Goal: Task Accomplishment & Management: Use online tool/utility

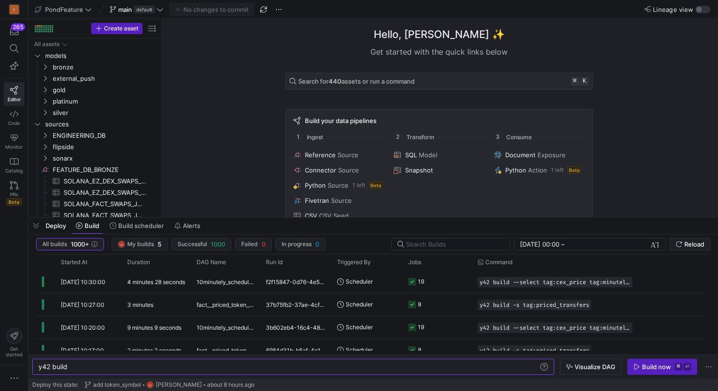
scroll to position [0, 28]
click at [38, 227] on span "button" at bounding box center [35, 225] width 15 height 16
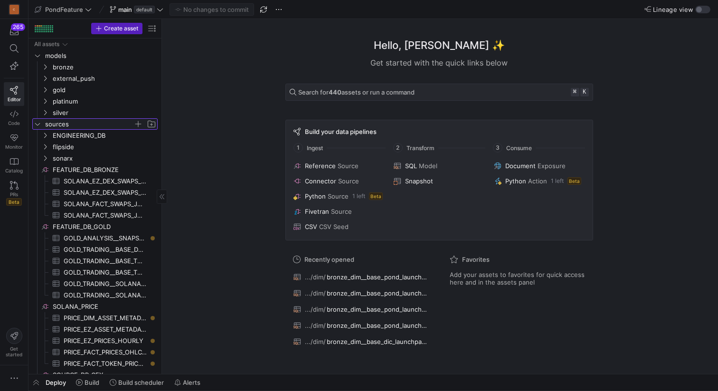
click at [39, 124] on icon "Press SPACE to select this row." at bounding box center [37, 124] width 7 height 6
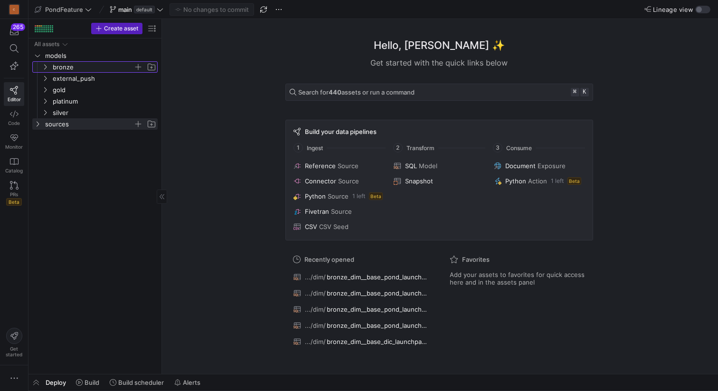
click at [46, 67] on icon "Press SPACE to select this row." at bounding box center [45, 67] width 7 height 6
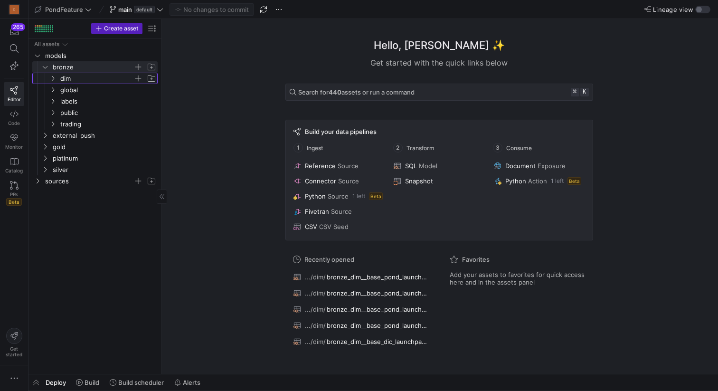
click at [52, 76] on icon "Press SPACE to select this row." at bounding box center [53, 78] width 2 height 5
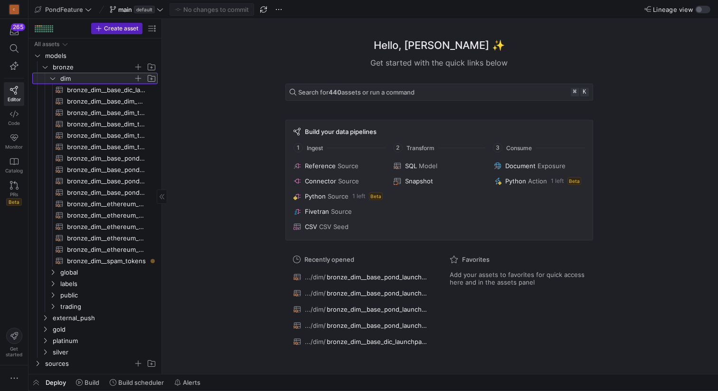
click at [52, 76] on icon at bounding box center [52, 78] width 7 height 6
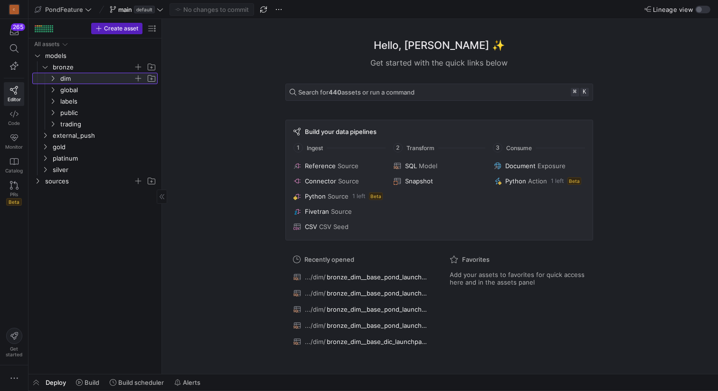
click at [52, 82] on y42-icon at bounding box center [53, 79] width 8 height 8
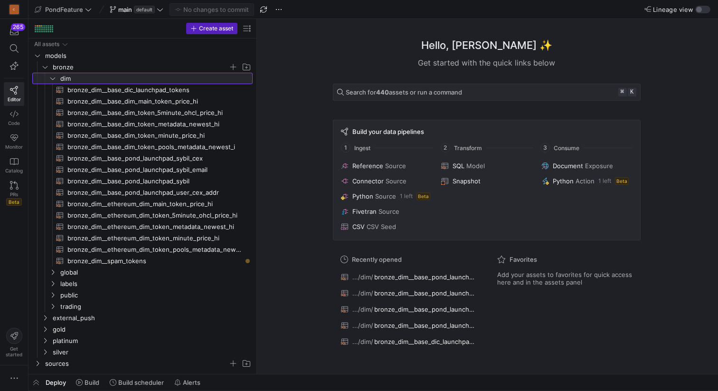
drag, startPoint x: 161, startPoint y: 128, endPoint x: 329, endPoint y: 120, distance: 168.2
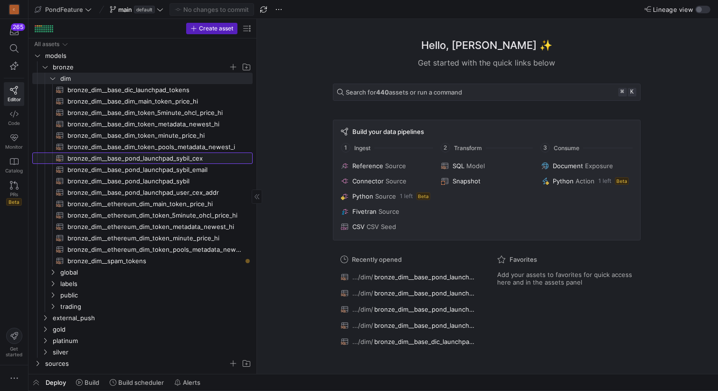
click at [205, 153] on span "bronze_dim__base_pond_launchpad_sybil_cex​​​​​​​​​​" at bounding box center [154, 158] width 174 height 11
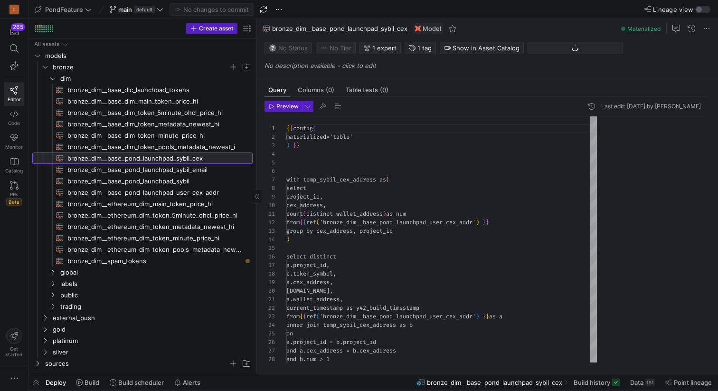
scroll to position [85, 0]
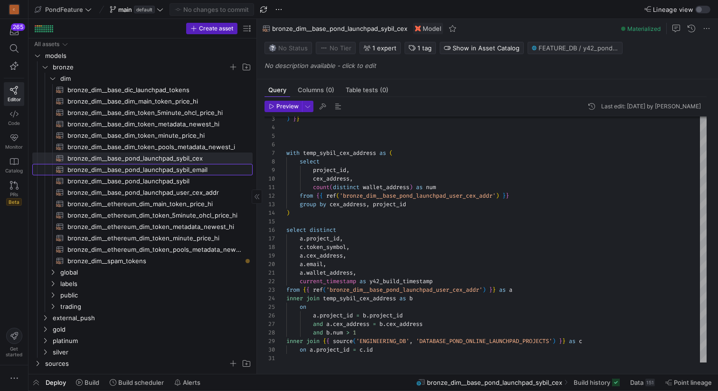
click at [196, 170] on span "bronze_dim__base_pond_launchpad_sybil_email​​​​​​​​​​" at bounding box center [154, 169] width 174 height 11
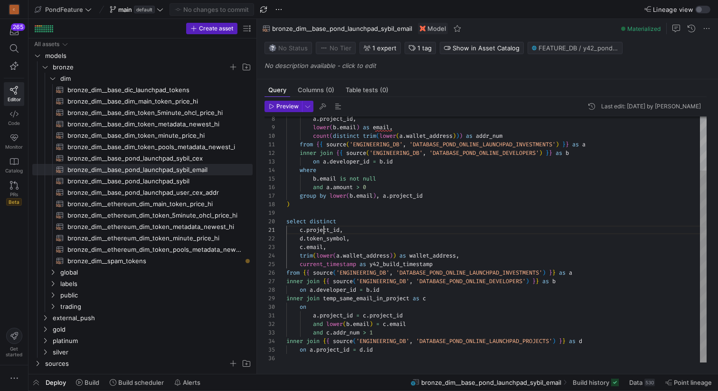
click at [325, 229] on div "a . project_id , lower ( b . email ) as email , count ( distinct trim ( lower (…" at bounding box center [496, 204] width 420 height 315
click at [328, 239] on div "a . project_id , lower ( b . email ) as email , count ( distinct trim ( lower (…" at bounding box center [496, 204] width 420 height 315
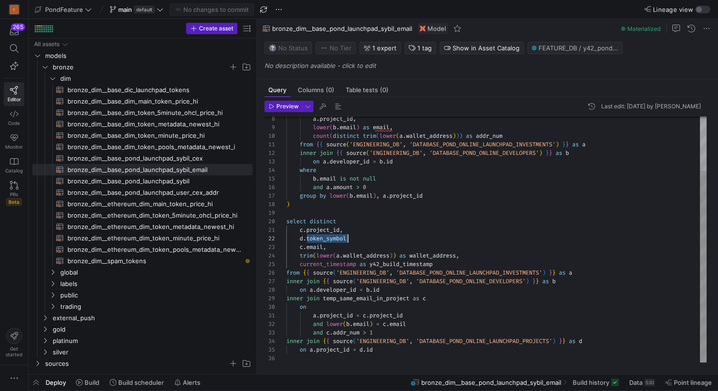
click at [328, 239] on div "a . project_id , lower ( b . email ) as email , count ( distinct trim ( lower (…" at bounding box center [496, 204] width 420 height 315
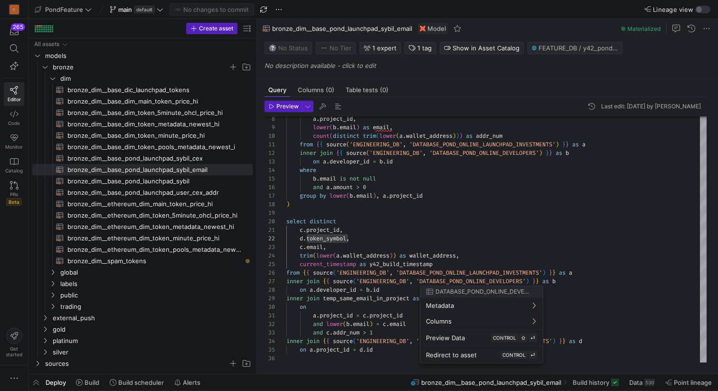
click at [489, 225] on div at bounding box center [359, 195] width 718 height 391
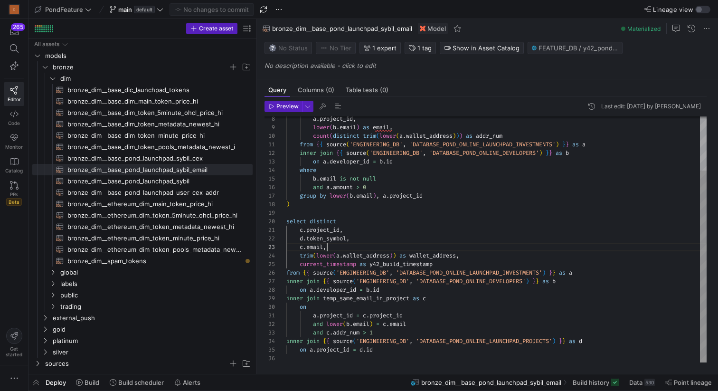
scroll to position [17, 41]
click at [476, 243] on div "a . project_id , lower ( b . email ) as email , count ( distinct trim ( lower (…" at bounding box center [496, 204] width 420 height 315
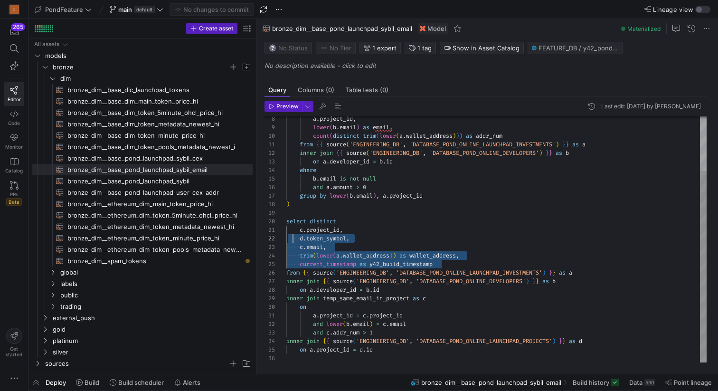
scroll to position [0, 0]
drag, startPoint x: 449, startPoint y: 262, endPoint x: 282, endPoint y: 232, distance: 169.3
click at [286, 232] on div "a . project_id , lower ( b . email ) as email , count ( distinct trim ( lower (…" at bounding box center [496, 204] width 420 height 315
click at [192, 192] on span "bronze_dim__base_pond_launchpad_user_cex_addr​​​​​​​​​​" at bounding box center [154, 192] width 174 height 11
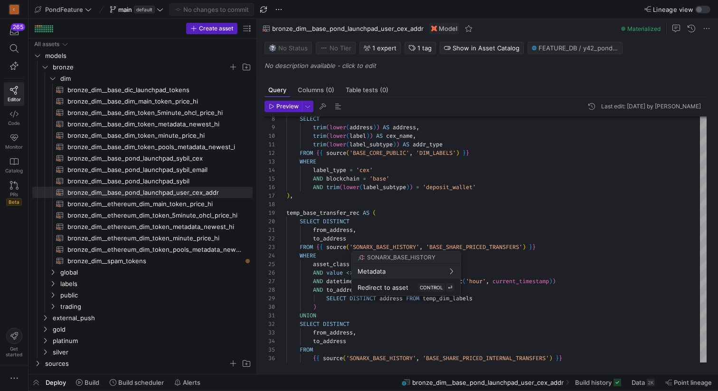
click at [414, 202] on div at bounding box center [359, 195] width 718 height 391
click at [378, 202] on div "SELECT trim ( lower ( address ) ) AS address , trim ( lower ( label ) ) AS cex_…" at bounding box center [496, 311] width 420 height 529
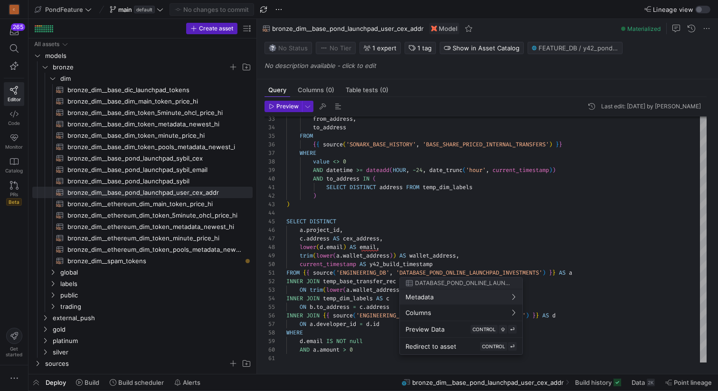
click at [444, 263] on div at bounding box center [359, 195] width 718 height 391
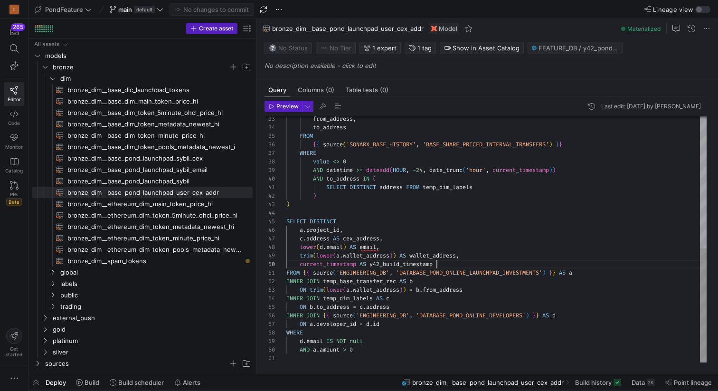
click at [442, 263] on div "from_address , to_address FROM { { source ( 'SONARX_BASE_HISTORY' , 'BASE_SHARE…" at bounding box center [496, 97] width 420 height 529
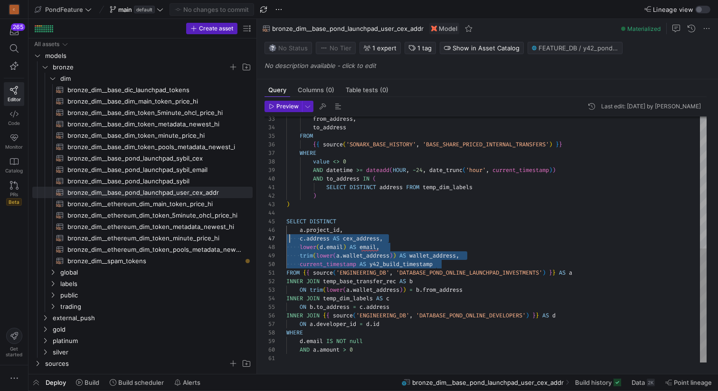
scroll to position [43, 0]
drag, startPoint x: 450, startPoint y: 263, endPoint x: 270, endPoint y: 229, distance: 183.6
click at [286, 229] on div "from_address , to_address FROM { { source ( 'SONARX_BASE_HISTORY' , 'BASE_SHARE…" at bounding box center [496, 97] width 420 height 529
click at [405, 214] on div "from_address , to_address FROM { { source ( 'SONARX_BASE_HISTORY' , 'BASE_SHARE…" at bounding box center [496, 97] width 420 height 529
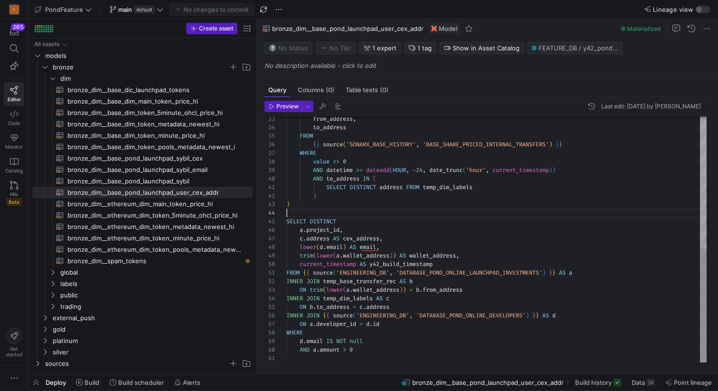
scroll to position [51, 96]
click at [419, 327] on div "from_address , to_address FROM { { source ( 'SONARX_BASE_HISTORY' , 'BASE_SHARE…" at bounding box center [496, 97] width 420 height 529
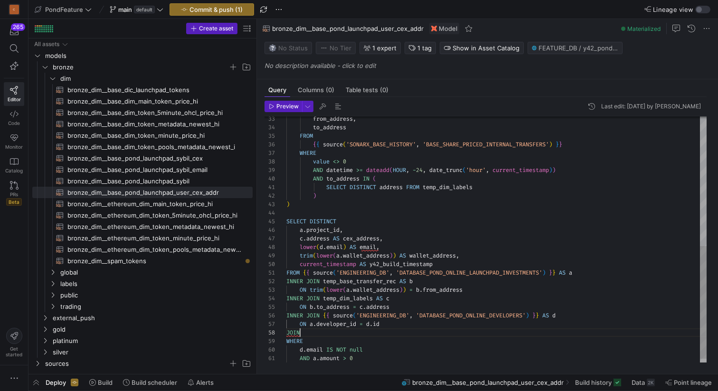
scroll to position [60, 17]
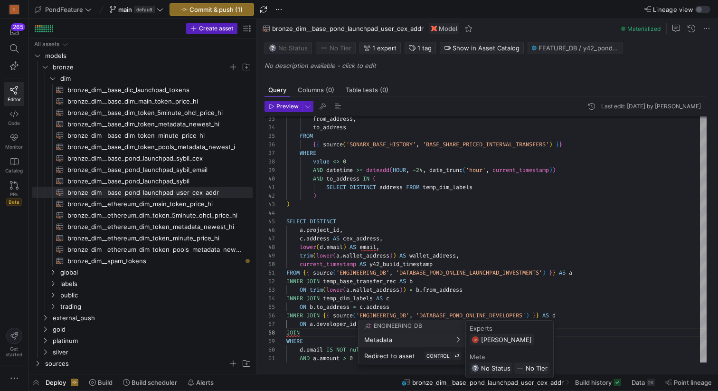
click at [317, 331] on div at bounding box center [359, 195] width 718 height 391
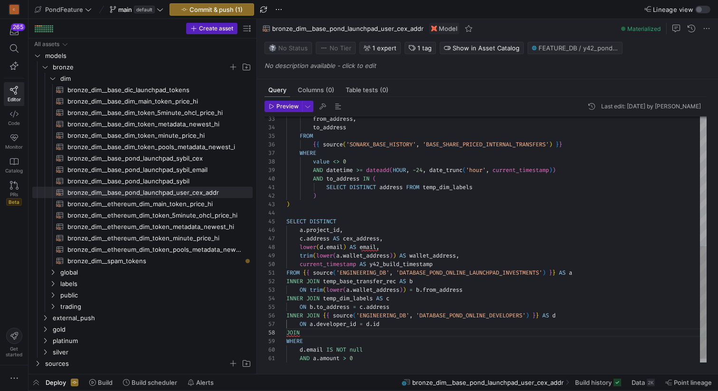
click at [317, 331] on div "from_address , to_address FROM { { source ( 'SONARX_BASE_HISTORY' , 'BASE_SHARE…" at bounding box center [496, 101] width 420 height 537
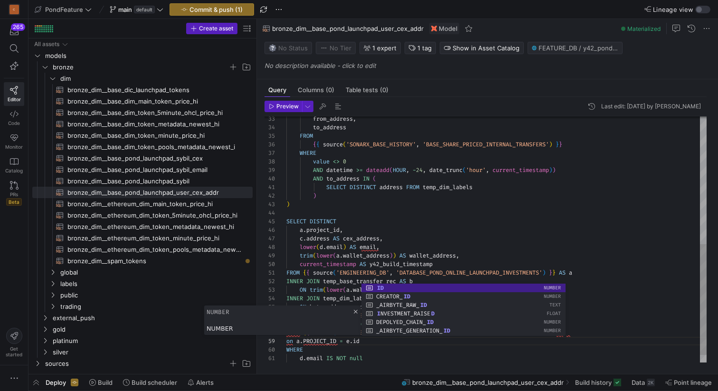
scroll to position [26, 0]
click at [518, 213] on div "from_address , to_address FROM { { source ( 'SONARX_BASE_HISTORY' , 'BASE_SHARE…" at bounding box center [496, 106] width 420 height 546
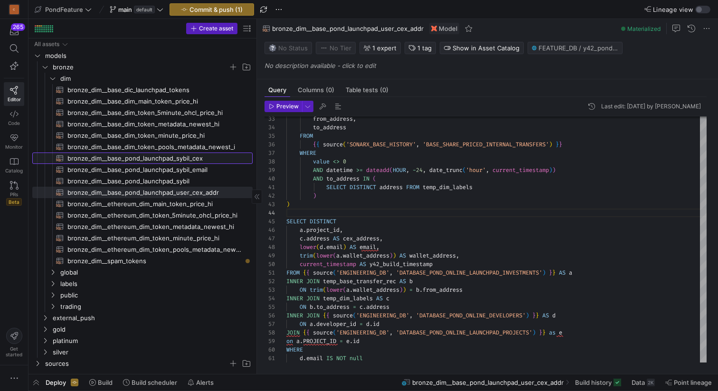
click at [197, 157] on span "bronze_dim__base_pond_launchpad_sybil_cex​​​​​​​​​​" at bounding box center [154, 158] width 174 height 11
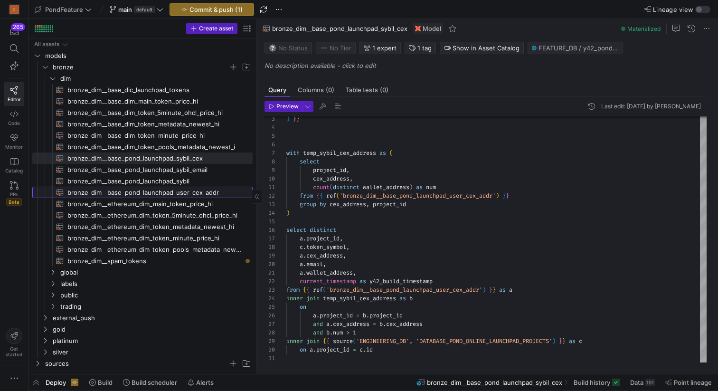
click at [195, 189] on span "bronze_dim__base_pond_launchpad_user_cex_addr​​​​​​​​​​" at bounding box center [154, 192] width 174 height 11
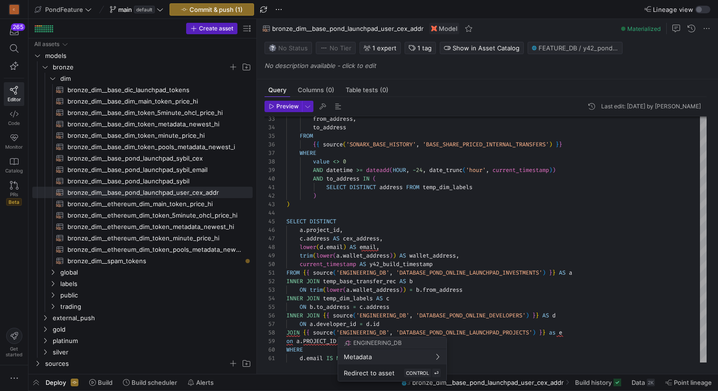
click at [490, 294] on div at bounding box center [359, 195] width 718 height 391
click at [446, 297] on div "from_address , to_address FROM { { source ( 'SONARX_BASE_HISTORY' , 'BASE_SHARE…" at bounding box center [496, 106] width 420 height 546
click at [430, 250] on div "from_address , to_address FROM { { source ( 'SONARX_BASE_HISTORY' , 'BASE_SHARE…" at bounding box center [496, 106] width 420 height 546
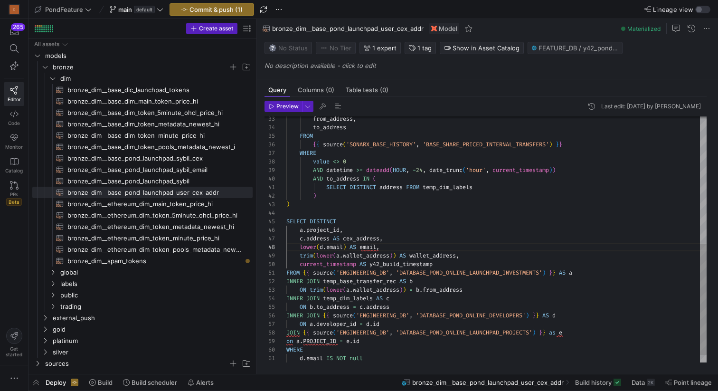
click at [475, 258] on div "from_address , to_address FROM { { source ( 'SONARX_BASE_HISTORY' , 'BASE_SHARE…" at bounding box center [496, 106] width 420 height 546
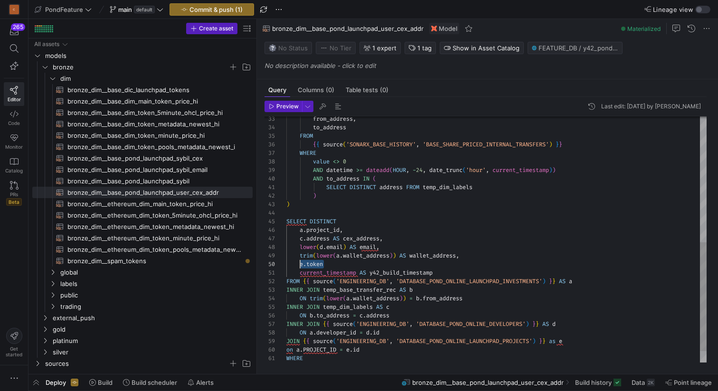
scroll to position [77, 0]
drag, startPoint x: 341, startPoint y: 266, endPoint x: 278, endPoint y: 265, distance: 63.6
click at [286, 265] on div "from_address , to_address FROM { { source ( 'SONARX_BASE_HISTORY' , 'BASE_SHARE…" at bounding box center [496, 110] width 420 height 554
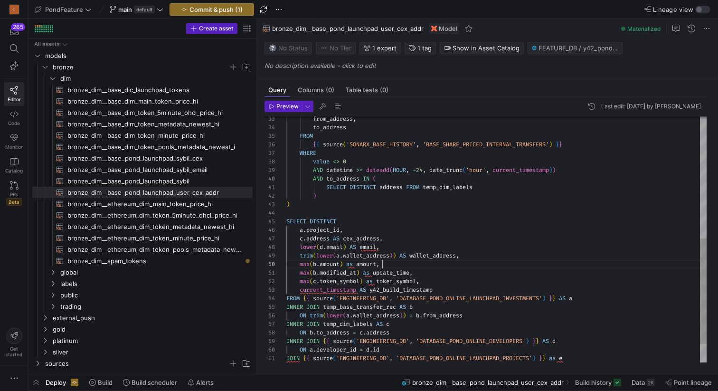
scroll to position [77, 96]
click at [396, 265] on div "from_address , to_address FROM { { source ( 'SONARX_BASE_HISTORY' , 'BASE_SHARE…" at bounding box center [496, 118] width 420 height 571
click at [318, 263] on div "from_address , to_address FROM { { source ( 'SONARX_BASE_HISTORY' , 'BASE_SHARE…" at bounding box center [496, 118] width 420 height 571
click at [314, 271] on div "from_address , to_address FROM { { source ( 'SONARX_BASE_HISTORY' , 'BASE_SHARE…" at bounding box center [496, 118] width 420 height 571
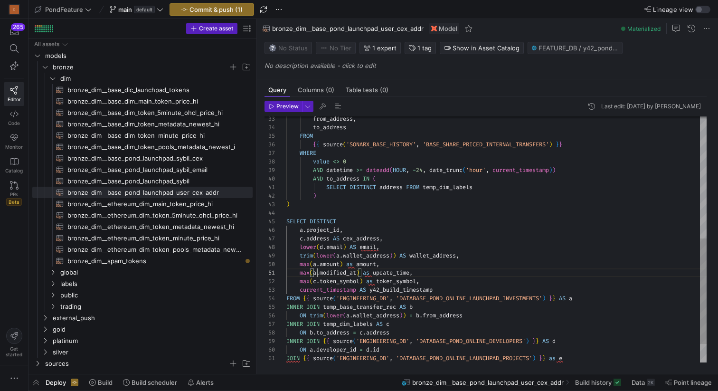
scroll to position [9, 31]
click at [318, 279] on div "from_address , to_address FROM { { source ( 'SONARX_BASE_HISTORY' , 'BASE_SHARE…" at bounding box center [496, 118] width 420 height 571
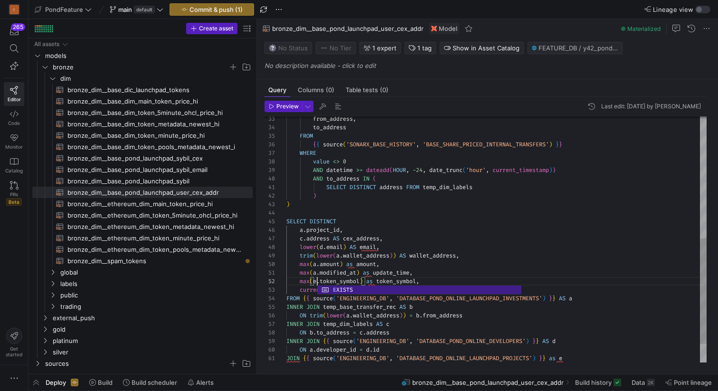
click at [341, 280] on div "from_address , to_address FROM { { source ( 'SONARX_BASE_HISTORY' , 'BASE_SHARE…" at bounding box center [496, 118] width 420 height 571
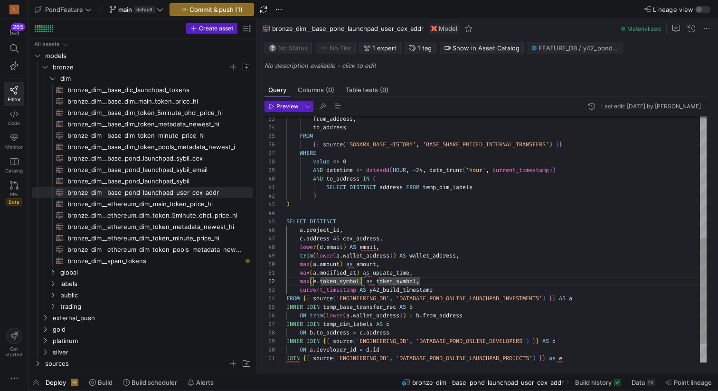
click at [341, 280] on div "from_address , to_address FROM { { source ( 'SONARX_BASE_HISTORY' , 'BASE_SHARE…" at bounding box center [496, 118] width 420 height 571
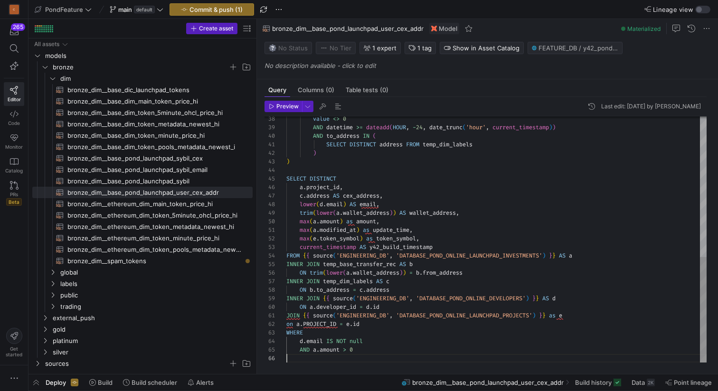
scroll to position [43, 0]
click at [361, 355] on div "value <> 0 AND datetime >= dateadd ( HOUR , - 24 , date_trunc ( 'hour' , curren…" at bounding box center [496, 76] width 420 height 571
click at [329, 186] on div "value <> 0 AND datetime >= dateadd ( HOUR , - 24 , date_trunc ( 'hour' , curren…" at bounding box center [496, 76] width 420 height 571
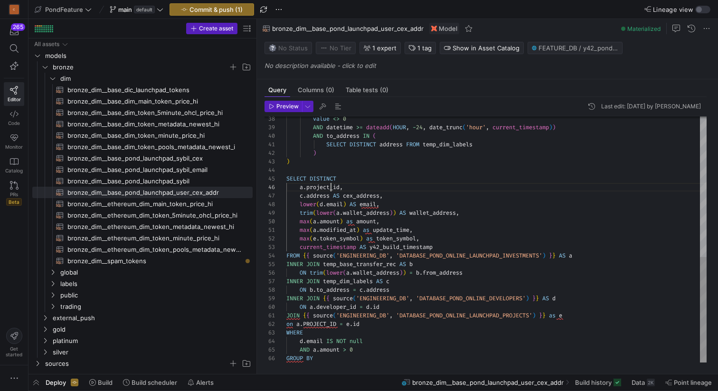
click at [329, 186] on div "value <> 0 AND datetime >= dateadd ( HOUR , - 24 , date_trunc ( 'hour' , curren…" at bounding box center [496, 76] width 420 height 571
click at [328, 361] on div "value <> 0 AND datetime >= dateadd ( HOUR , - 24 , date_trunc ( 'hour' , curren…" at bounding box center [496, 76] width 420 height 571
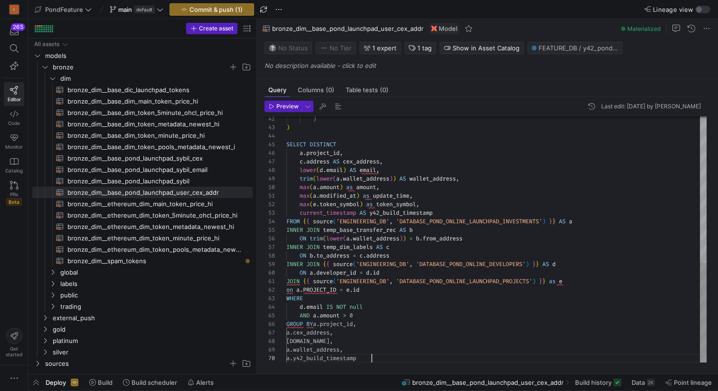
scroll to position [77, 85]
click at [321, 144] on div ") ) SELECT DISTINCT a . project_id , c . address AS cex_address , lower ( d . e…" at bounding box center [496, 60] width 420 height 606
drag, startPoint x: 331, startPoint y: 160, endPoint x: 299, endPoint y: 159, distance: 31.8
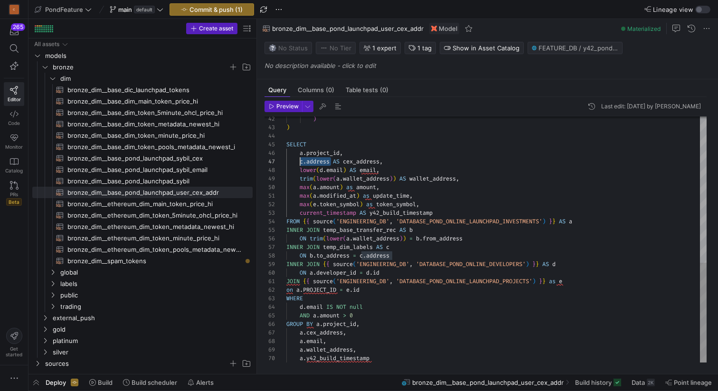
click at [299, 159] on div ") ) SELECT a . project_id , c . address AS cex_address , lower ( d . email ) AS…" at bounding box center [496, 60] width 420 height 606
click at [346, 331] on div ") ) SELECT a . project_id , c . address AS cex_address , lower ( d . email ) AS…" at bounding box center [496, 60] width 420 height 606
drag, startPoint x: 345, startPoint y: 331, endPoint x: 299, endPoint y: 333, distance: 45.1
click at [299, 333] on div ") ) SELECT a . project_id , c . address AS cex_address , lower ( d . email ) AS…" at bounding box center [496, 60] width 420 height 606
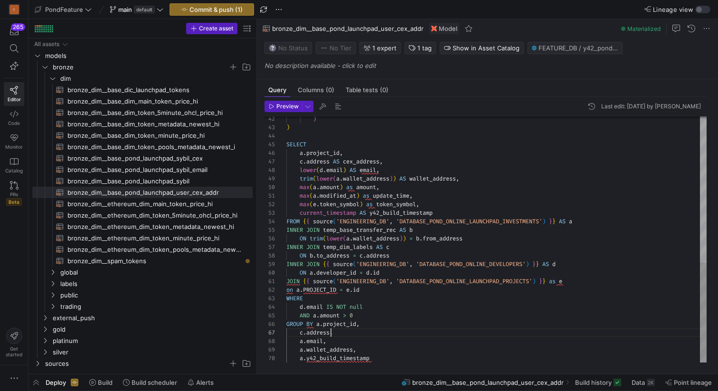
click at [339, 325] on div ") ) SELECT a . project_id , c . address AS cex_address , lower ( d . email ) AS…" at bounding box center [496, 60] width 420 height 606
click at [308, 333] on div ") ) SELECT a . project_id , c . address AS cex_address , lower ( d . email ) AS…" at bounding box center [496, 60] width 420 height 606
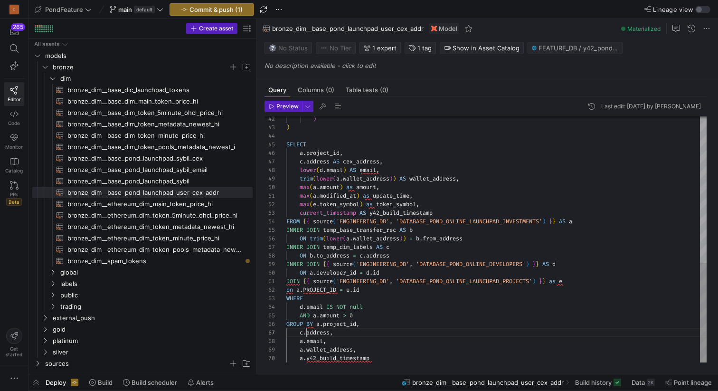
click at [308, 333] on div ") ) SELECT a . project_id , c . address AS cex_address , lower ( d . email ) AS…" at bounding box center [496, 60] width 420 height 606
click at [335, 341] on div ") ) SELECT a . project_id , c . address AS cex_address , lower ( d . email ) AS…" at bounding box center [496, 60] width 420 height 606
drag, startPoint x: 349, startPoint y: 169, endPoint x: 298, endPoint y: 168, distance: 51.3
click at [298, 168] on div ") ) SELECT a . project_id , c . address AS cex_address , lower ( d . email ) AS…" at bounding box center [496, 60] width 420 height 606
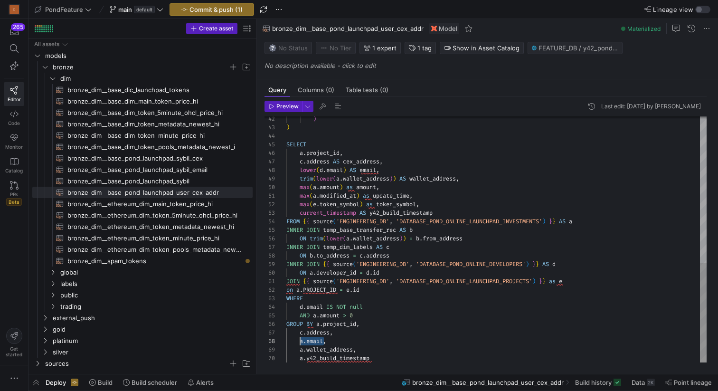
drag, startPoint x: 323, startPoint y: 338, endPoint x: 300, endPoint y: 338, distance: 23.3
click at [299, 338] on div ") ) SELECT a . project_id , c . address AS cex_address , lower ( d . email ) AS…" at bounding box center [496, 60] width 420 height 606
click at [337, 340] on div ") ) SELECT a . project_id , c . address AS cex_address , lower ( d . email ) AS…" at bounding box center [496, 60] width 420 height 606
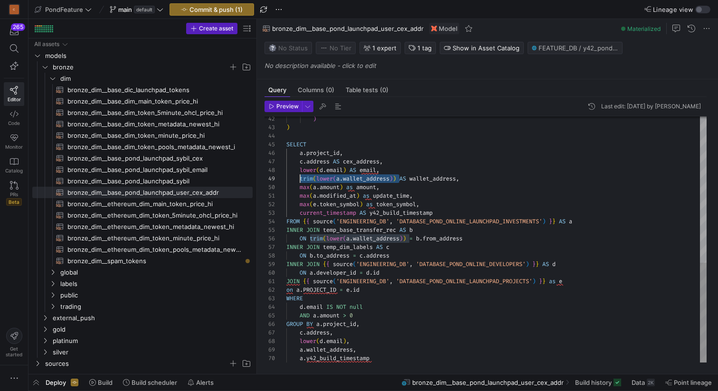
scroll to position [68, 14]
drag, startPoint x: 400, startPoint y: 178, endPoint x: 301, endPoint y: 176, distance: 99.2
click at [301, 175] on div ") ) SELECT a . project_id , c . address AS cex_address , lower ( d . email ) AS…" at bounding box center [496, 60] width 420 height 606
drag, startPoint x: 355, startPoint y: 348, endPoint x: 300, endPoint y: 348, distance: 54.6
click at [300, 348] on div ") ) SELECT a . project_id , c . address AS cex_address , lower ( d . email ) AS…" at bounding box center [496, 60] width 420 height 606
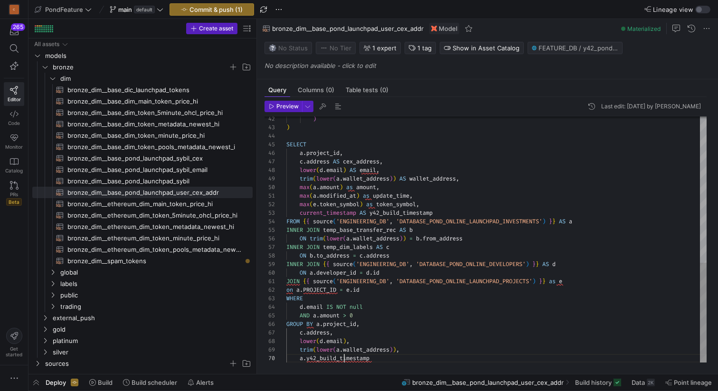
click at [345, 358] on div ") ) SELECT a . project_id , c . address AS cex_address , lower ( d . email ) AS…" at bounding box center [496, 60] width 420 height 606
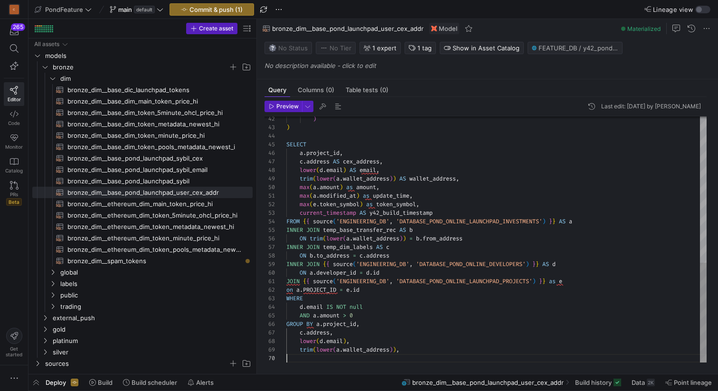
click at [417, 349] on div ") ) SELECT a . project_id , c . address AS cex_address , lower ( d . email ) AS…" at bounding box center [496, 60] width 420 height 606
click at [425, 161] on div ") ) SELECT a . project_id , c . address AS cex_address , lower ( d . email ) AS…" at bounding box center [496, 60] width 420 height 606
click at [409, 167] on div ") ) SELECT a . project_id , c . address AS cex_address , lower ( d . email ) AS…" at bounding box center [496, 60] width 420 height 606
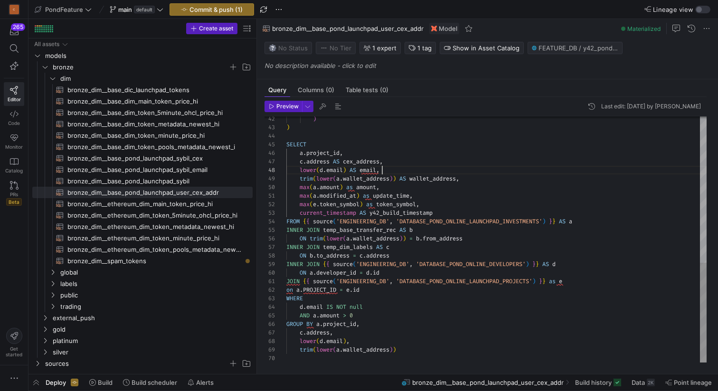
click at [335, 338] on div ") ) SELECT a . project_id , c . address AS cex_address , lower ( d . email ) AS…" at bounding box center [496, 60] width 420 height 606
click at [321, 331] on div ") ) SELECT a . project_id , c . address AS cex_address , lower ( d . email ) AS…" at bounding box center [496, 60] width 420 height 606
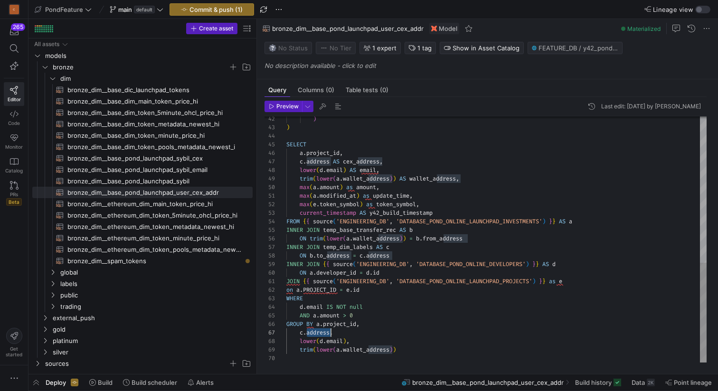
click at [380, 349] on div ") ) SELECT a . project_id , c . address AS cex_address , lower ( d . email ) AS…" at bounding box center [496, 60] width 420 height 606
click at [382, 337] on div ") ) SELECT a . project_id , c . address AS cex_address , lower ( d . email ) AS…" at bounding box center [496, 60] width 420 height 606
click at [337, 106] on span "button" at bounding box center [337, 106] width 11 height 11
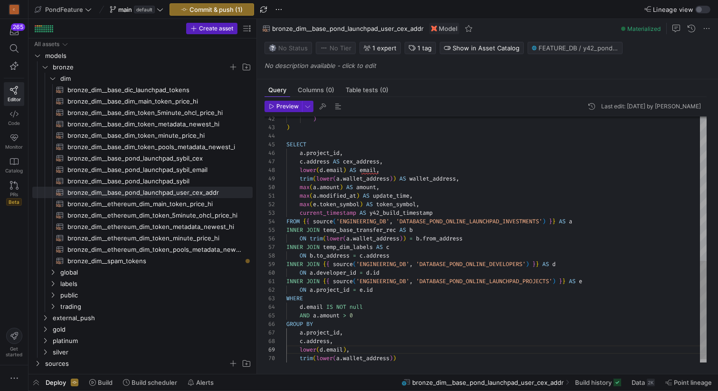
scroll to position [60, 96]
click at [397, 168] on div ") ) SELECT a . project_id , c . address AS cex_address , lower ( d . email ) AS…" at bounding box center [496, 64] width 420 height 614
click at [384, 313] on div ") ) SELECT a . project_id , c . address AS cex_address , lower ( d . email ) AS…" at bounding box center [496, 64] width 420 height 614
click at [341, 327] on div at bounding box center [359, 195] width 718 height 391
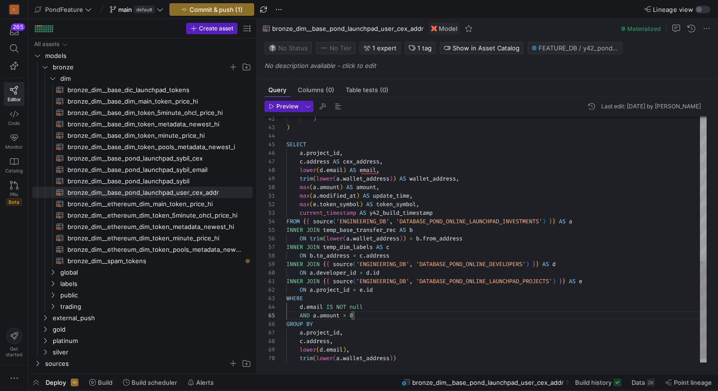
click at [328, 321] on div ") ) SELECT a . project_id , c . address AS cex_address , lower ( d . email ) AS…" at bounding box center [496, 64] width 420 height 614
click at [192, 159] on span "bronze_dim__base_pond_launchpad_sybil_cex​​​​​​​​​​" at bounding box center [154, 158] width 174 height 11
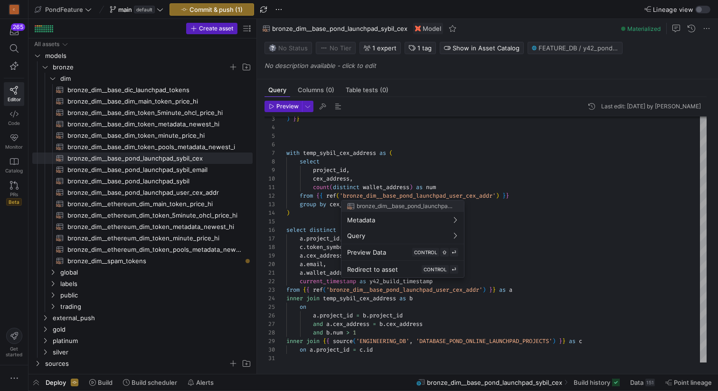
click at [359, 134] on div at bounding box center [359, 195] width 718 height 391
click at [346, 134] on div ") } } with temp_sybil_cex_address as ( select project_id , cex_address , count …" at bounding box center [496, 226] width 420 height 272
click at [593, 341] on div ") } } with temp_sybil_cex_address as ( select project_id , cex_address , count …" at bounding box center [496, 226] width 420 height 272
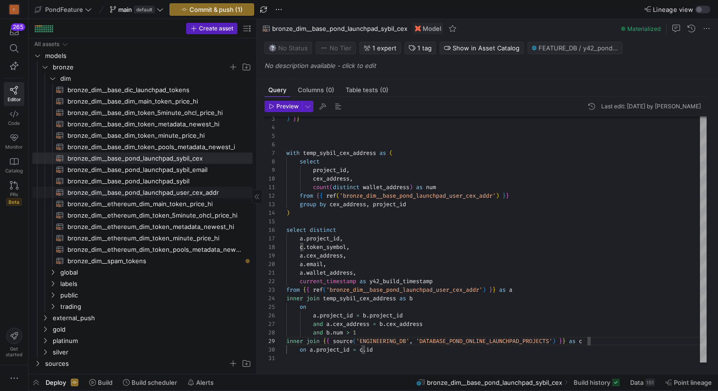
click at [191, 191] on span "bronze_dim__base_pond_launchpad_user_cex_addr​​​​​​​​​​" at bounding box center [154, 192] width 174 height 11
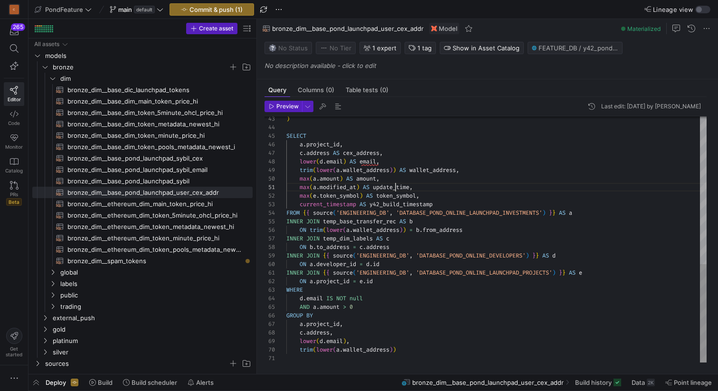
scroll to position [0, 109]
click at [396, 186] on div ") SELECT a . project_id , c . address AS cex_address , lower ( d . email ) AS e…" at bounding box center [496, 55] width 420 height 614
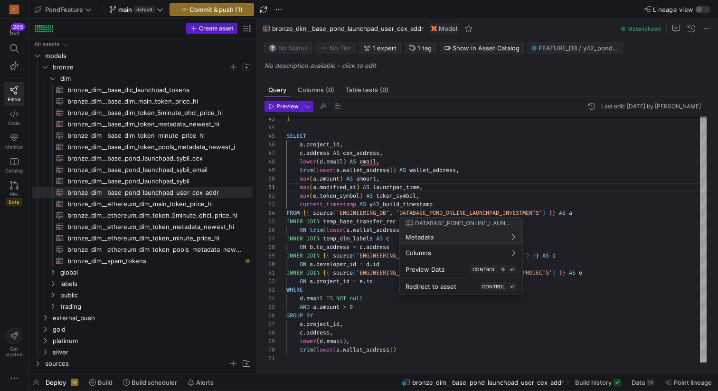
click at [406, 185] on div at bounding box center [359, 195] width 718 height 391
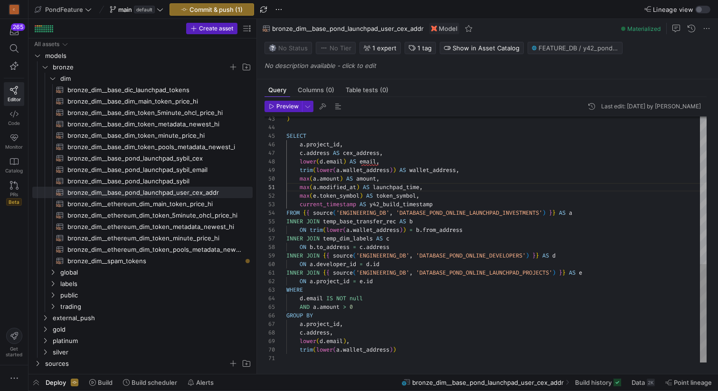
scroll to position [9, 116]
click at [402, 196] on div ") SELECT a . project_id , c . address AS cex_address , lower ( d . email ) AS e…" at bounding box center [496, 55] width 420 height 614
click at [405, 188] on div ") SELECT a . project_id , c . address AS cex_address , lower ( d . email ) AS e…" at bounding box center [496, 55] width 420 height 614
click at [440, 187] on div ") SELECT a . project_id , c . address AS cex_address , lower ( d . email ) AS e…" at bounding box center [496, 55] width 420 height 614
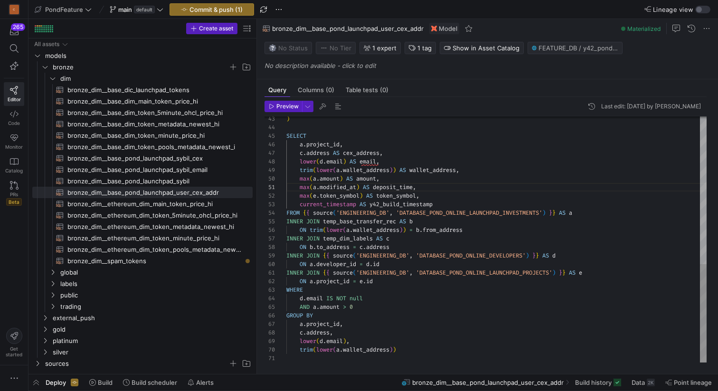
click at [396, 185] on div ") SELECT a . project_id , c . address AS cex_address , lower ( d . email ) AS e…" at bounding box center [496, 55] width 420 height 614
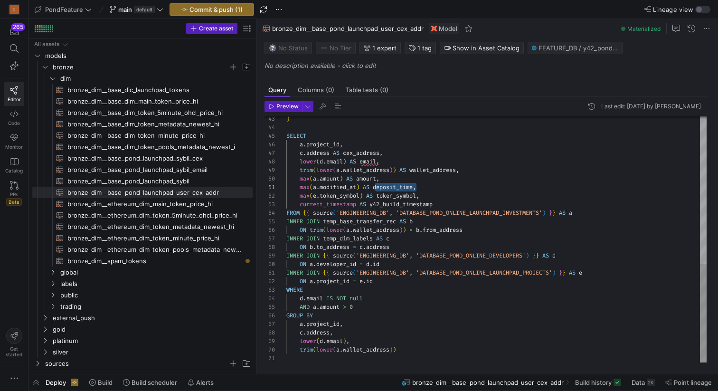
click at [395, 187] on div ") SELECT a . project_id , c . address AS cex_address , lower ( d . email ) AS e…" at bounding box center [496, 55] width 420 height 614
click at [393, 186] on div ") SELECT a . project_id , c . address AS cex_address , lower ( d . email ) AS e…" at bounding box center [496, 55] width 420 height 614
click at [427, 191] on div ") SELECT a . project_id , c . address AS cex_address , lower ( d . email ) AS e…" at bounding box center [496, 55] width 420 height 614
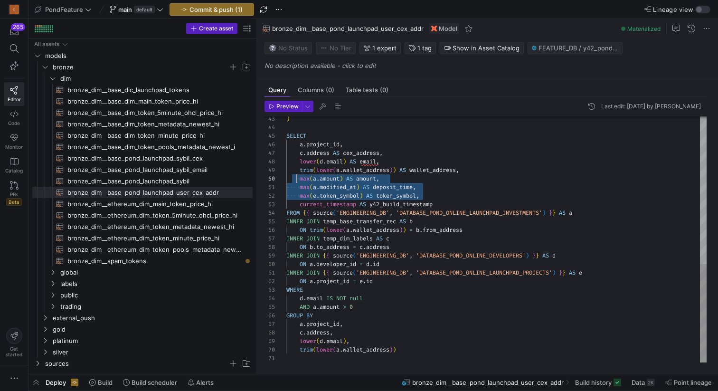
scroll to position [77, 0]
drag, startPoint x: 432, startPoint y: 194, endPoint x: 272, endPoint y: 176, distance: 161.0
click at [286, 176] on div ") SELECT a . project_id , c . address AS cex_address , lower ( d . email ) AS e…" at bounding box center [496, 55] width 420 height 614
click at [194, 158] on span "bronze_dim__base_pond_launchpad_sybil_cex​​​​​​​​​​" at bounding box center [154, 158] width 174 height 11
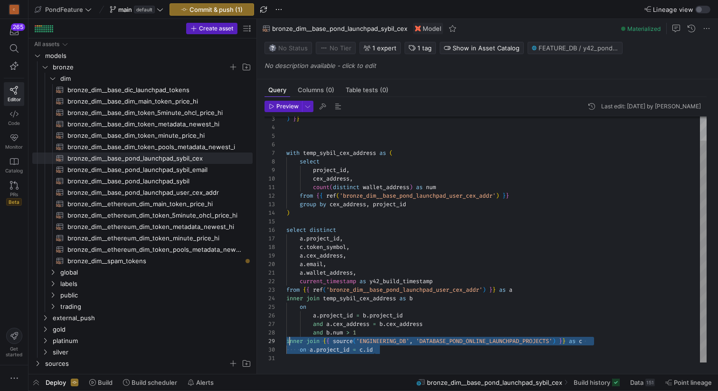
scroll to position [68, 0]
drag, startPoint x: 389, startPoint y: 348, endPoint x: 277, endPoint y: 337, distance: 112.5
click at [286, 337] on div ") } } with temp_sybil_cex_address as ( select project_id , cex_address , count …" at bounding box center [496, 226] width 420 height 272
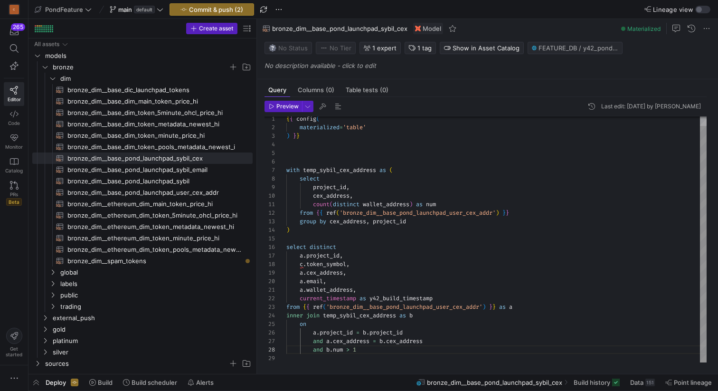
scroll to position [60, 65]
click at [365, 262] on div ") } } with temp_sybil_cex_address as ( select project_id , cex_address , count …" at bounding box center [496, 234] width 420 height 255
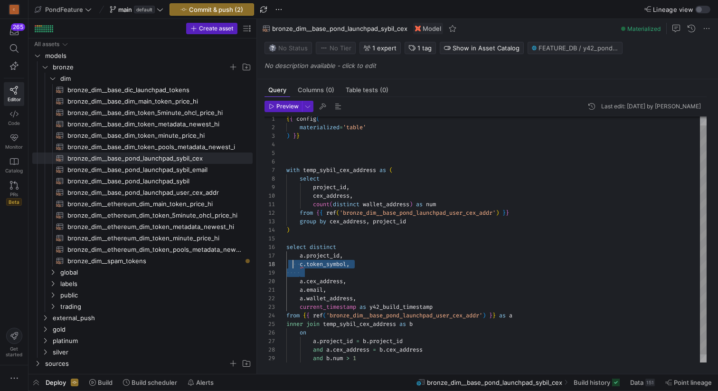
scroll to position [60, 0]
drag, startPoint x: 346, startPoint y: 273, endPoint x: 280, endPoint y: 267, distance: 65.3
click at [286, 267] on div ") } } with temp_sybil_cex_address as ( select project_id , cex_address , count …" at bounding box center [496, 239] width 420 height 264
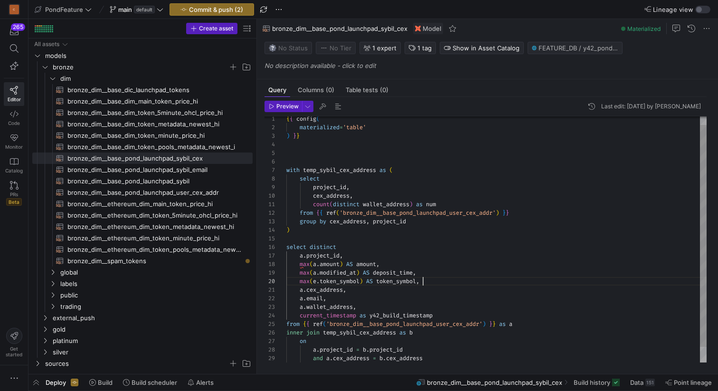
scroll to position [77, 137]
drag, startPoint x: 357, startPoint y: 263, endPoint x: 299, endPoint y: 262, distance: 58.9
click at [299, 262] on div ") } } with temp_sybil_cex_address as ( select project_id , cex_address , count …" at bounding box center [496, 243] width 420 height 272
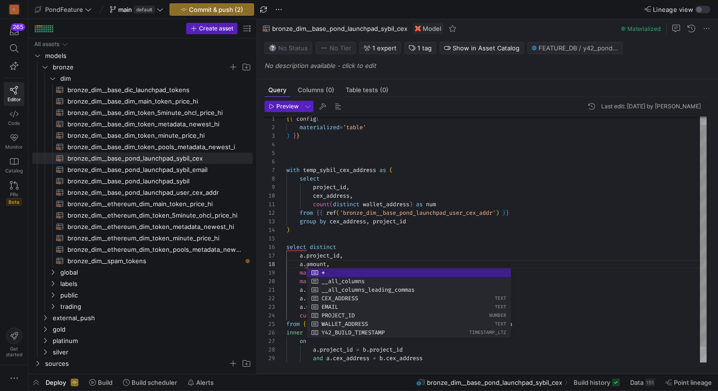
scroll to position [60, 45]
click at [353, 262] on div ") } } with temp_sybil_cex_address as ( select project_id , cex_address , count …" at bounding box center [496, 243] width 420 height 272
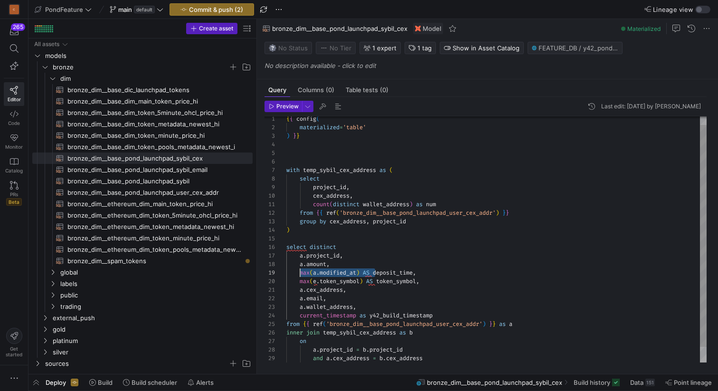
drag, startPoint x: 375, startPoint y: 271, endPoint x: 300, endPoint y: 270, distance: 75.0
click at [300, 270] on div ") } } with temp_sybil_cex_address as ( select project_id , cex_address , count …" at bounding box center [496, 243] width 420 height 272
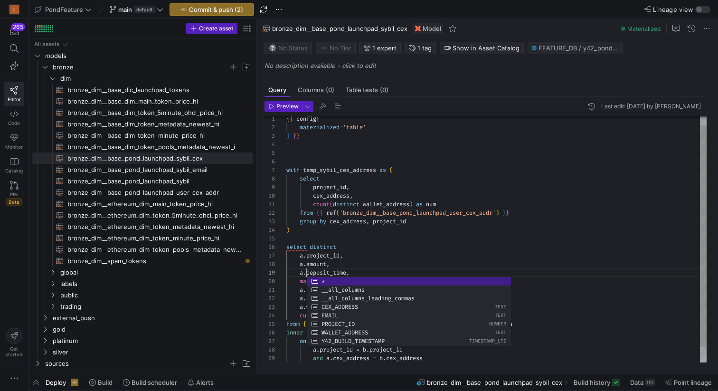
click at [344, 263] on div ") } } with temp_sybil_cex_address as ( select project_id , cex_address , count …" at bounding box center [496, 243] width 420 height 272
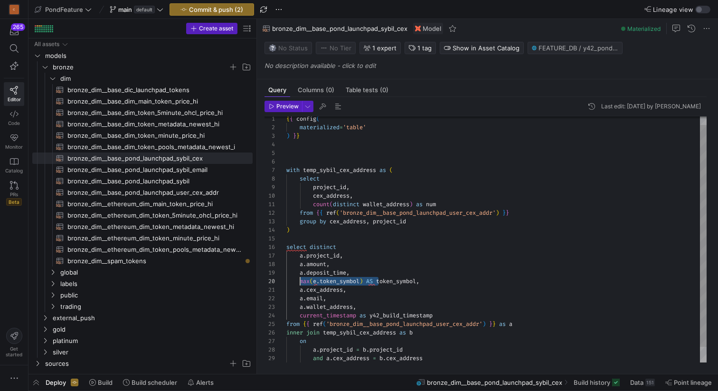
drag, startPoint x: 379, startPoint y: 280, endPoint x: 301, endPoint y: 281, distance: 77.8
click at [301, 281] on div ") } } with temp_sybil_cex_address as ( select project_id , cex_address , count …" at bounding box center [496, 243] width 420 height 272
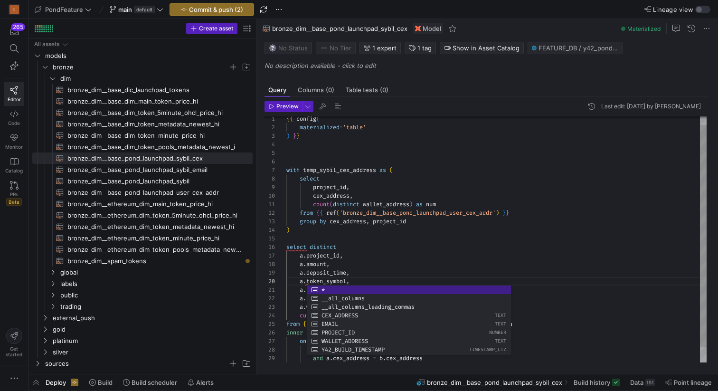
click at [355, 264] on div ") } } with temp_sybil_cex_address as ( select project_id , cex_address , count …" at bounding box center [496, 243] width 420 height 272
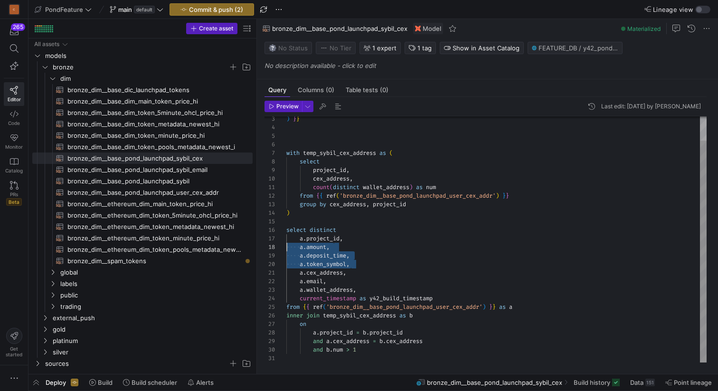
scroll to position [60, 0]
drag, startPoint x: 366, startPoint y: 262, endPoint x: 278, endPoint y: 248, distance: 90.0
click at [286, 248] on div ") } } with temp_sybil_cex_address as ( select project_id , cex_address , count …" at bounding box center [496, 226] width 420 height 272
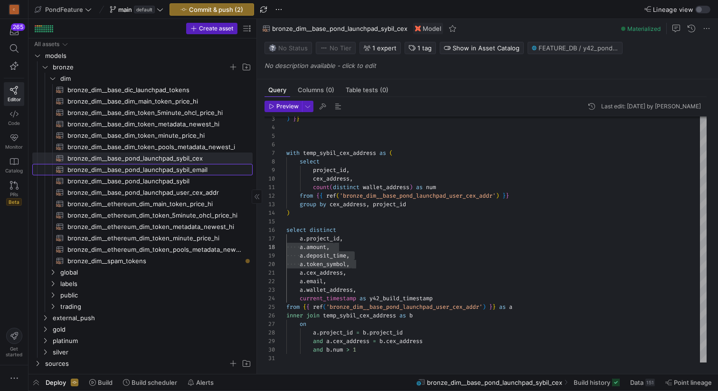
click at [191, 169] on span "bronze_dim__base_pond_launchpad_sybil_email​​​​​​​​​​" at bounding box center [154, 169] width 174 height 11
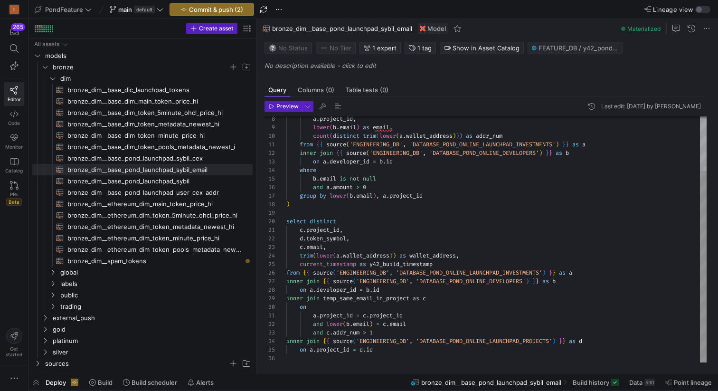
scroll to position [9, 65]
click at [363, 241] on div "a . project_id , lower ( b . email ) as email , count ( distinct trim ( lower (…" at bounding box center [496, 204] width 420 height 315
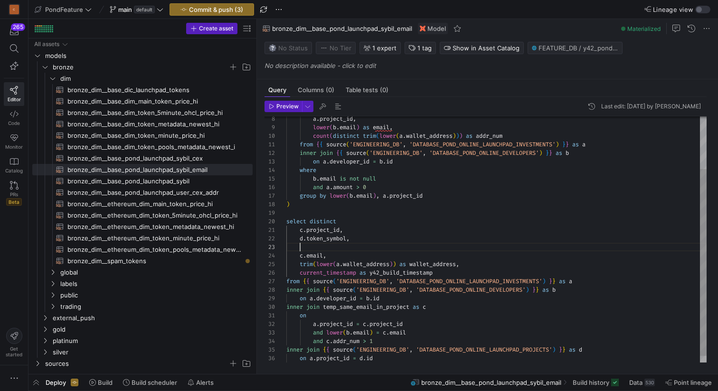
click at [344, 246] on div "a . project_id , lower ( b . email ) as email , count ( distinct trim ( lower (…" at bounding box center [496, 209] width 420 height 324
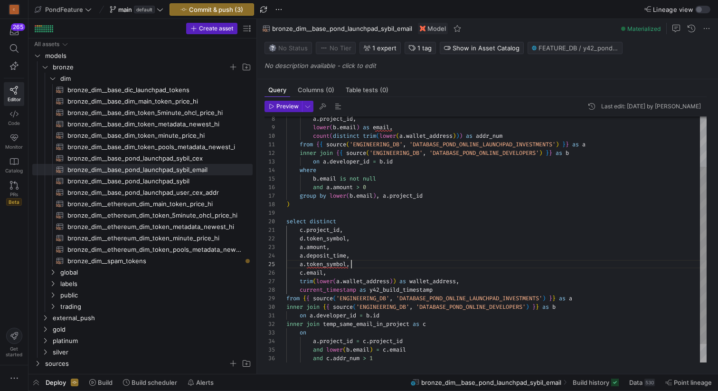
scroll to position [26, 24]
click at [309, 254] on div "a . project_id , lower ( b . email ) as email , count ( distinct trim ( lower (…" at bounding box center [496, 217] width 420 height 341
click at [367, 268] on div "a . project_id , lower ( b . email ) as email , count ( distinct trim ( lower (…" at bounding box center [496, 217] width 420 height 341
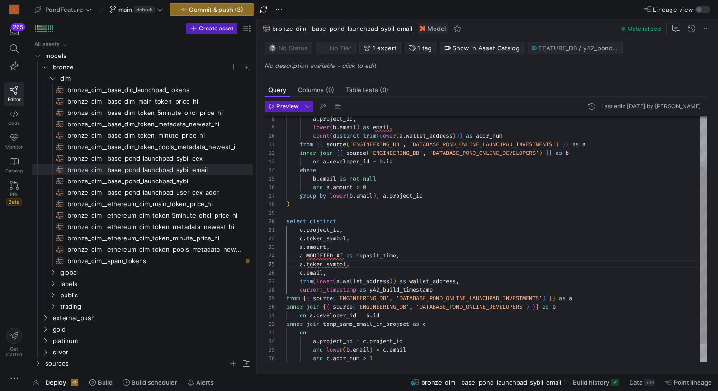
click at [366, 268] on div "a . project_id , lower ( b . email ) as email , count ( distinct trim ( lower (…" at bounding box center [496, 217] width 420 height 341
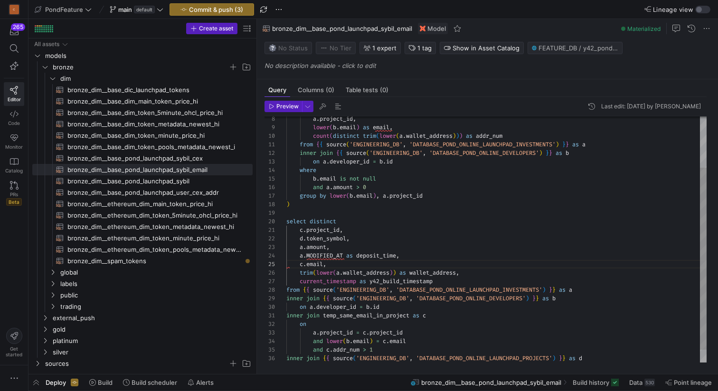
click at [376, 247] on div "a . project_id , lower ( b . email ) as email , count ( distinct trim ( lower (…" at bounding box center [496, 213] width 420 height 332
click at [337, 108] on span "button" at bounding box center [337, 106] width 11 height 11
click at [190, 156] on span "bronze_dim__base_pond_launchpad_sybil_cex​​​​​​​​​​" at bounding box center [154, 158] width 174 height 11
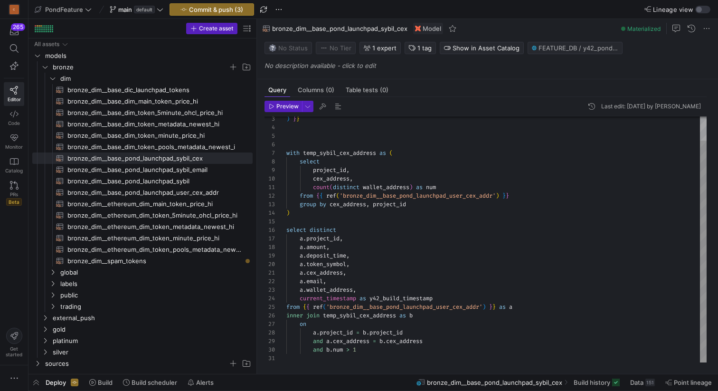
click at [330, 222] on div ") } } with temp_sybil_cex_address as ( select project_id , cex_address , count …" at bounding box center [496, 226] width 420 height 272
click at [339, 107] on span "button" at bounding box center [337, 106] width 11 height 11
click at [384, 143] on div ") } } with temp_sybil_cex_address as ( select project_id , cex_address , count …" at bounding box center [496, 226] width 420 height 272
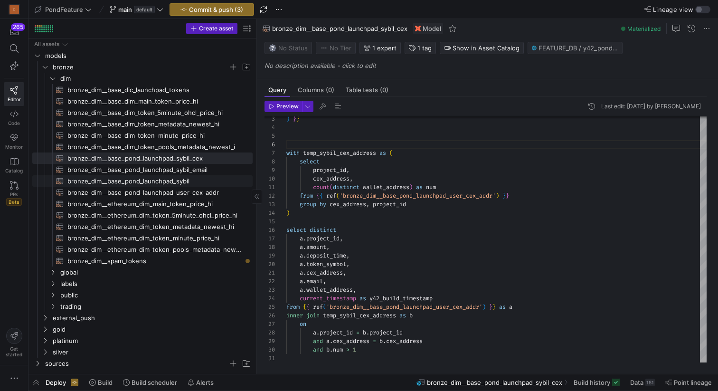
click at [178, 182] on span "bronze_dim__base_pond_launchpad_sybil​​​​​​​​​​" at bounding box center [154, 181] width 174 height 11
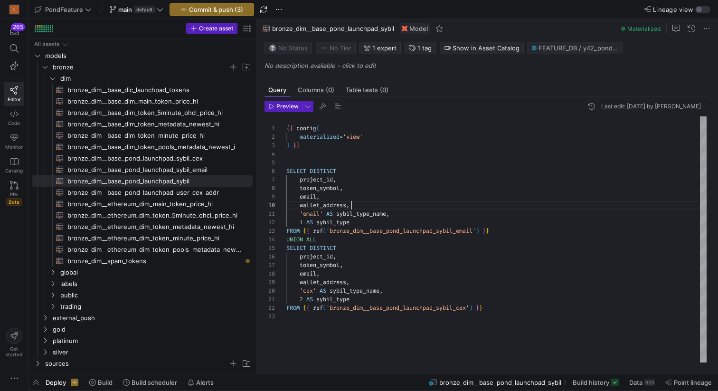
scroll to position [77, 65]
click at [365, 206] on div "{ { config ( materialized = 'view' ) } } SELECT DISTINCT project_id , token_sym…" at bounding box center [496, 239] width 420 height 246
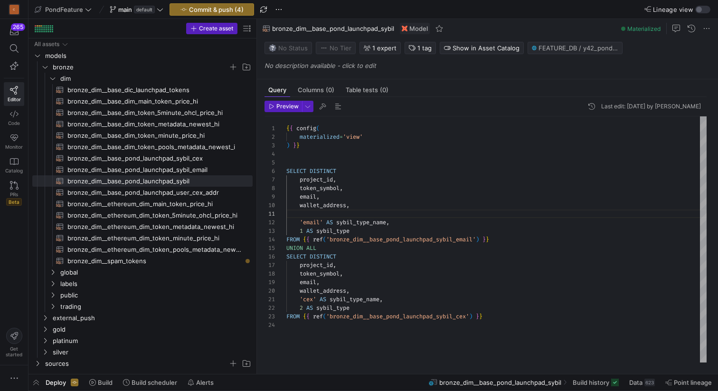
click at [352, 211] on div "{ { config ( materialized = 'view' ) } } SELECT DISTINCT project_id , token_sym…" at bounding box center [496, 239] width 420 height 246
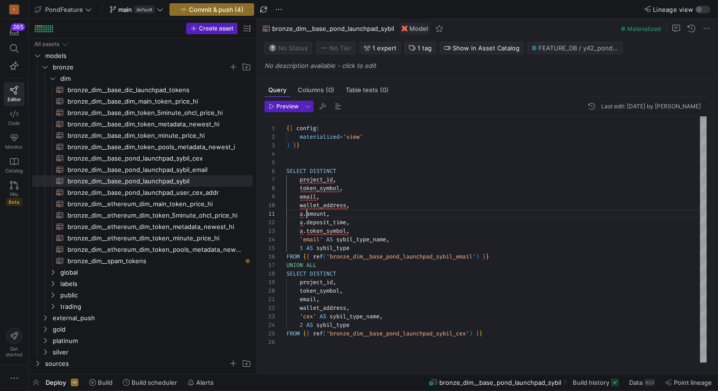
click at [306, 213] on div "{ { config ( materialized = 'view' ) } } SELECT DISTINCT project_id , token_sym…" at bounding box center [496, 239] width 420 height 246
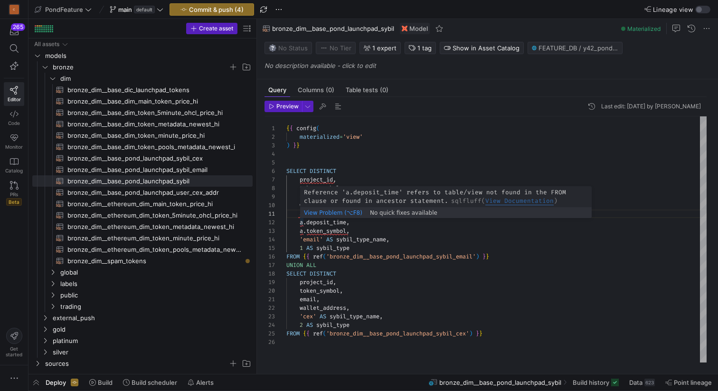
click at [307, 219] on div "{ { config ( materialized = 'view' ) } } SELECT DISTINCT project_id , token_sym…" at bounding box center [496, 239] width 420 height 246
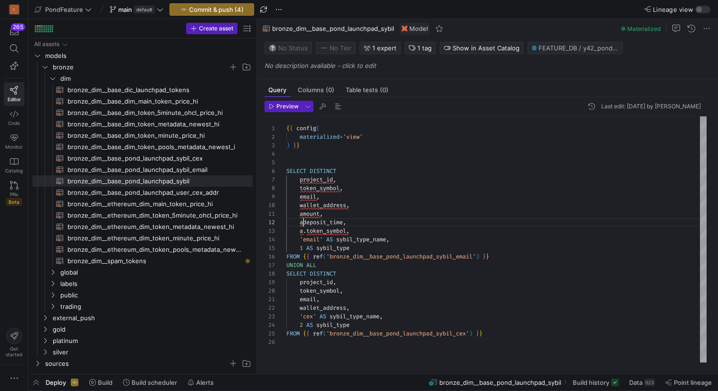
scroll to position [9, 14]
click at [306, 229] on div "{ { config ( materialized = 'view' ) } } SELECT DISTINCT project_id , token_sym…" at bounding box center [496, 239] width 420 height 246
click at [320, 229] on div "{ { config ( materialized = 'view' ) } } SELECT DISTINCT project_id , token_sym…" at bounding box center [496, 239] width 420 height 246
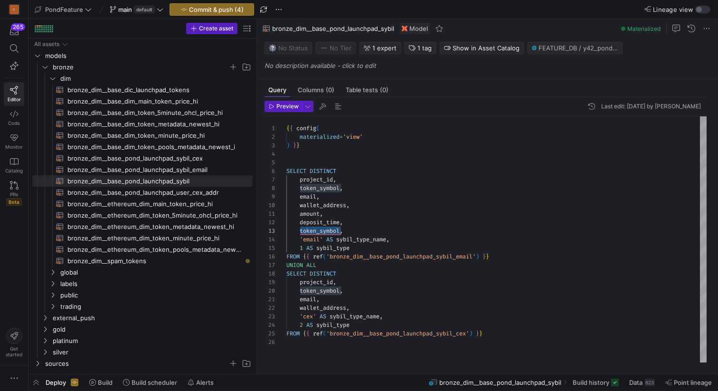
click at [296, 229] on div "{ { config ( materialized = 'view' ) } } SELECT DISTINCT project_id , token_sym…" at bounding box center [496, 239] width 420 height 246
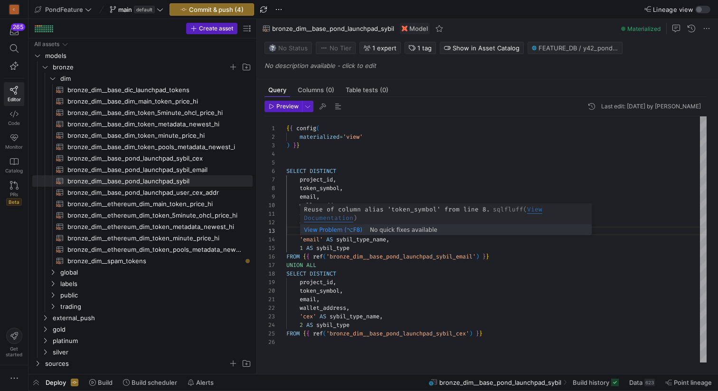
click at [320, 229] on div "{ { config ( materialized = 'view' ) } } SELECT DISTINCT project_id , token_sym…" at bounding box center [496, 239] width 420 height 246
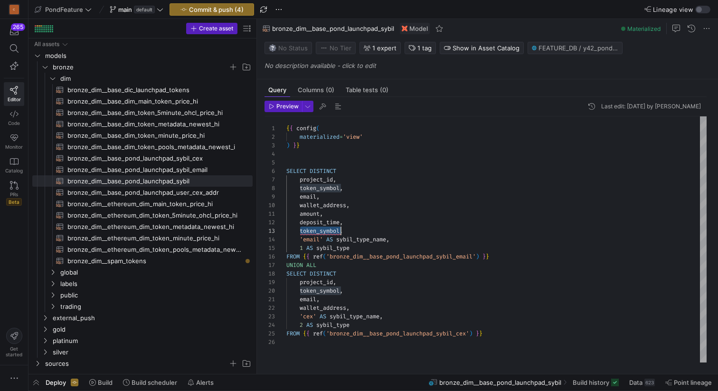
click at [320, 229] on div "{ { config ( materialized = 'view' ) } } SELECT DISTINCT project_id , token_sym…" at bounding box center [496, 239] width 420 height 246
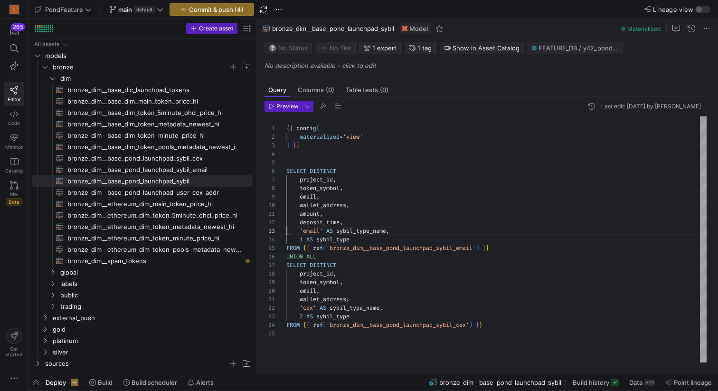
click at [310, 214] on div "{ { config ( materialized = 'view' ) } } SELECT DISTINCT project_id , token_sym…" at bounding box center [496, 239] width 420 height 246
click at [319, 221] on div "{ { config ( materialized = 'view' ) } } SELECT DISTINCT project_id , token_sym…" at bounding box center [496, 239] width 420 height 246
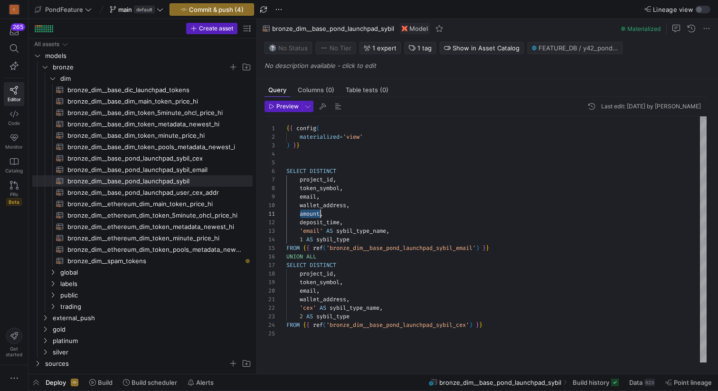
scroll to position [9, 55]
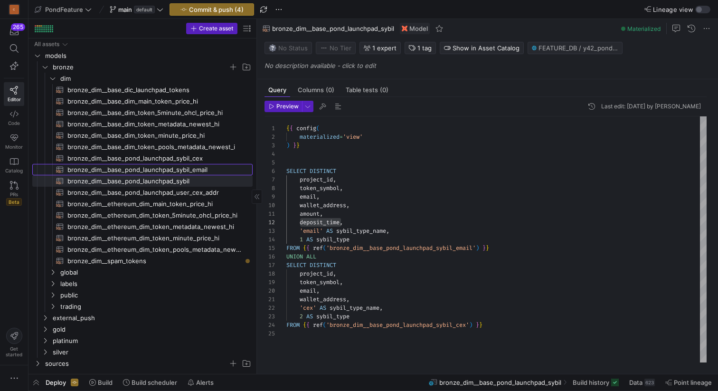
click at [197, 168] on span "bronze_dim__base_pond_launchpad_sybil_email​​​​​​​​​​" at bounding box center [154, 169] width 174 height 11
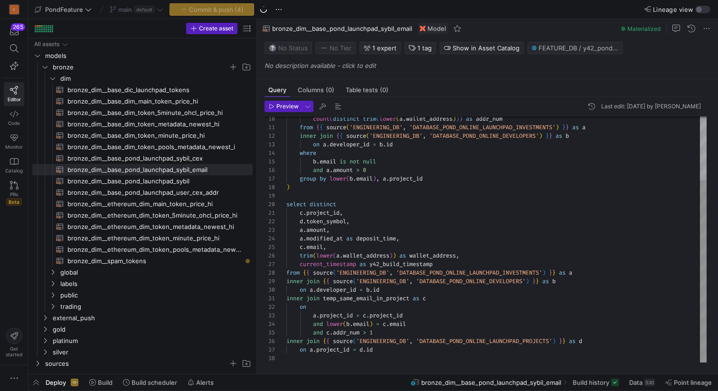
click at [325, 205] on div "count ( distinct trim ( lower ( a . wallet_address ) ) ) as addr_num from { { s…" at bounding box center [496, 196] width 420 height 332
click at [378, 357] on div "count ( distinct trim ( lower ( a . wallet_address ) ) ) as addr_num from { { s…" at bounding box center [496, 196] width 420 height 332
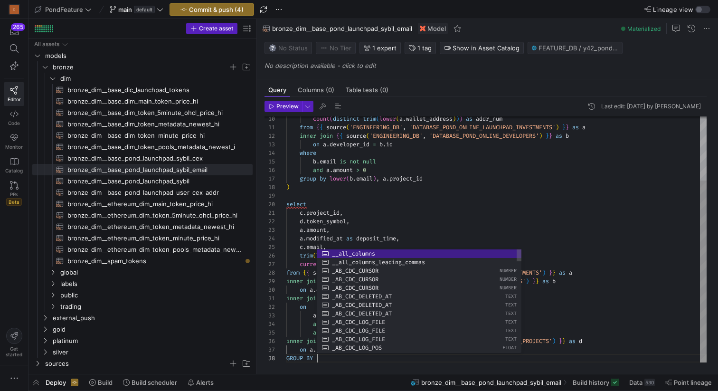
scroll to position [60, 31]
click at [328, 213] on div "count ( distinct trim ( lower ( a . wallet_address ) ) ) as addr_num from { { s…" at bounding box center [496, 196] width 420 height 332
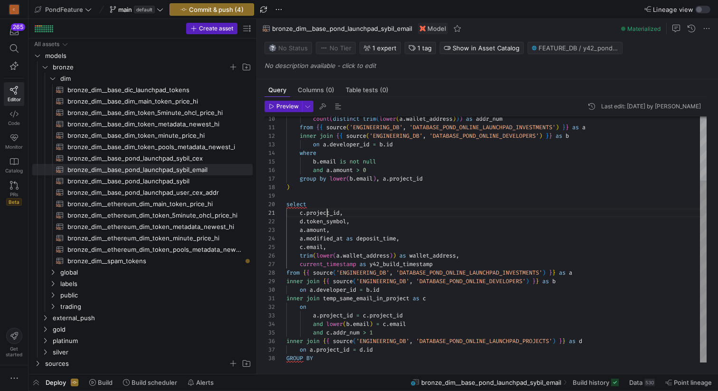
click at [328, 213] on div "count ( distinct trim ( lower ( a . wallet_address ) ) ) as addr_num from { { s…" at bounding box center [496, 196] width 420 height 332
click at [360, 208] on div "count ( distinct trim ( lower ( a . wallet_address ) ) ) as addr_num from { { s…" at bounding box center [496, 196] width 420 height 332
drag, startPoint x: 353, startPoint y: 215, endPoint x: 299, endPoint y: 211, distance: 54.2
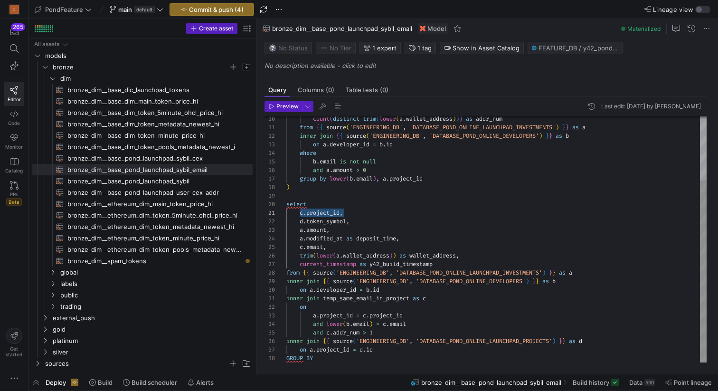
click at [299, 211] on div "count ( distinct trim ( lower ( a . wallet_address ) ) ) as addr_num from { { s…" at bounding box center [496, 196] width 420 height 332
click at [324, 356] on div "count ( distinct trim ( lower ( a . wallet_address ) ) ) as addr_num from { { s…" at bounding box center [496, 196] width 420 height 332
click at [315, 248] on div "count ( distinct trim ( lower ( a . wallet_address ) ) ) as addr_num from { { s…" at bounding box center [496, 196] width 420 height 332
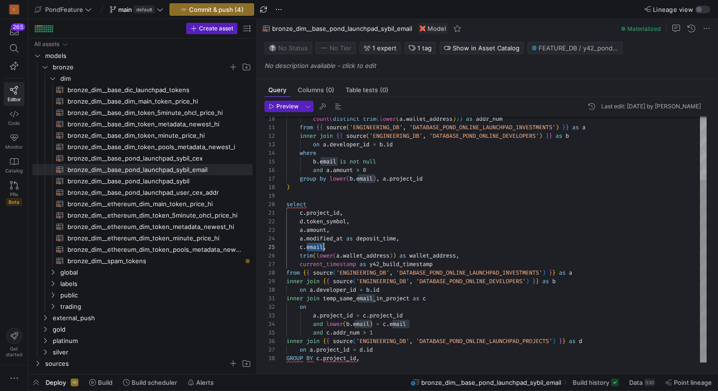
click at [315, 248] on div "count ( distinct trim ( lower ( a . wallet_address ) ) ) as addr_num from { { s…" at bounding box center [496, 196] width 420 height 332
click at [375, 355] on div "count ( distinct trim ( lower ( a . wallet_address ) ) ) as addr_num from { { s…" at bounding box center [496, 196] width 420 height 332
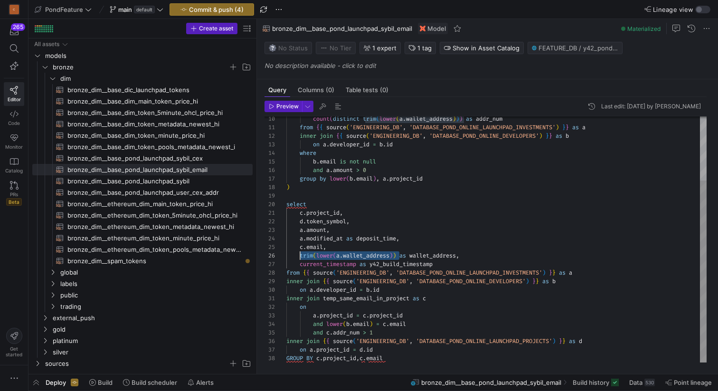
scroll to position [43, 14]
drag, startPoint x: 400, startPoint y: 254, endPoint x: 299, endPoint y: 254, distance: 100.6
click at [299, 254] on div "count ( distinct trim ( lower ( a . wallet_address ) ) ) as addr_num from { { s…" at bounding box center [496, 196] width 420 height 332
click at [444, 327] on div at bounding box center [359, 195] width 718 height 391
click at [441, 328] on div "count ( distinct trim ( lower ( a . wallet_address ) ) ) as addr_num from { { s…" at bounding box center [496, 196] width 420 height 332
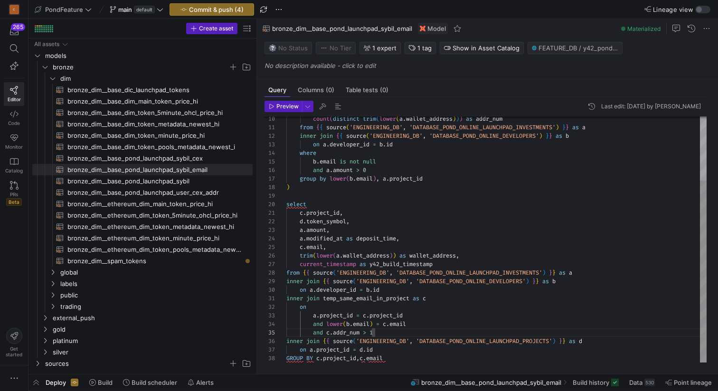
click at [414, 360] on div "count ( distinct trim ( lower ( a . wallet_address ) ) ) as addr_num from { { s…" at bounding box center [496, 196] width 420 height 332
click at [300, 220] on div "count ( distinct trim ( lower ( a . wallet_address ) ) ) as addr_num from { { s…" at bounding box center [496, 196] width 420 height 332
click at [363, 219] on div "count ( distinct trim ( lower ( a . wallet_address ) ) ) as addr_num from { { s…" at bounding box center [496, 196] width 420 height 332
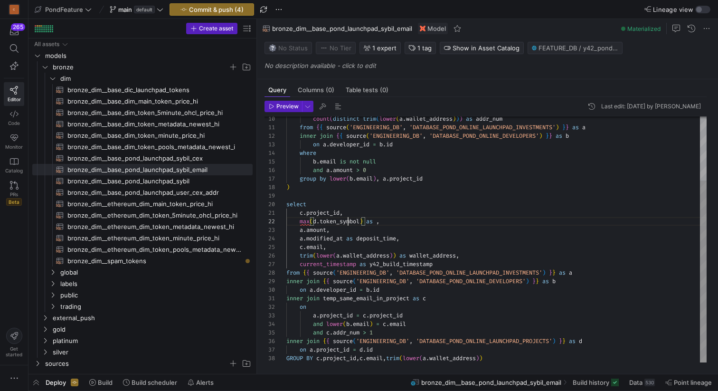
click at [348, 219] on div "count ( distinct trim ( lower ( a . wallet_address ) ) ) as addr_num from { { s…" at bounding box center [496, 196] width 420 height 332
click at [376, 220] on div "count ( distinct trim ( lower ( a . wallet_address ) ) ) as addr_num from { { s…" at bounding box center [496, 196] width 420 height 332
click at [379, 219] on div "count ( distinct trim ( lower ( a . wallet_address ) ) ) as addr_num from { { s…" at bounding box center [496, 196] width 420 height 332
click at [301, 229] on div "count ( distinct trim ( lower ( a . wallet_address ) ) ) as addr_num from { { s…" at bounding box center [496, 196] width 420 height 332
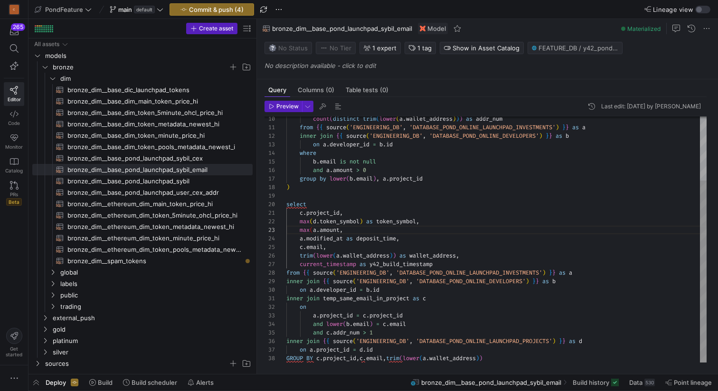
click at [341, 227] on div "count ( distinct trim ( lower ( a . wallet_address ) ) ) as addr_num from { { s…" at bounding box center [496, 196] width 420 height 332
click at [332, 228] on div "count ( distinct trim ( lower ( a . wallet_address ) ) ) as addr_num from { { s…" at bounding box center [496, 196] width 420 height 332
click at [359, 229] on div "count ( distinct trim ( lower ( a . wallet_address ) ) ) as addr_num from { { s…" at bounding box center [496, 196] width 420 height 332
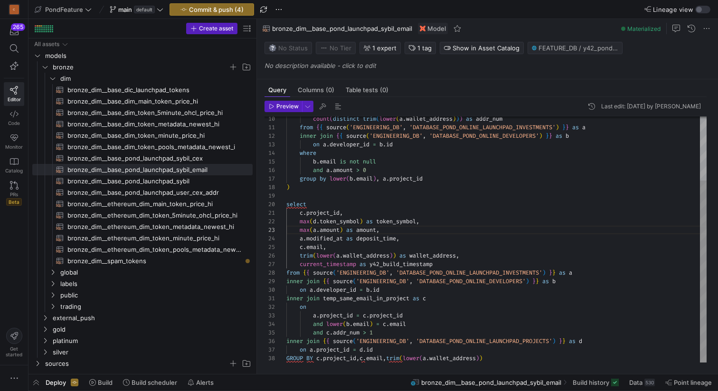
click at [300, 239] on div "count ( distinct trim ( lower ( a . wallet_address ) ) ) as addr_num from { { s…" at bounding box center [496, 196] width 420 height 332
click at [358, 238] on div "count ( distinct trim ( lower ( a . wallet_address ) ) ) as addr_num from { { s…" at bounding box center [496, 196] width 420 height 332
click at [337, 103] on span "button" at bounding box center [337, 106] width 11 height 11
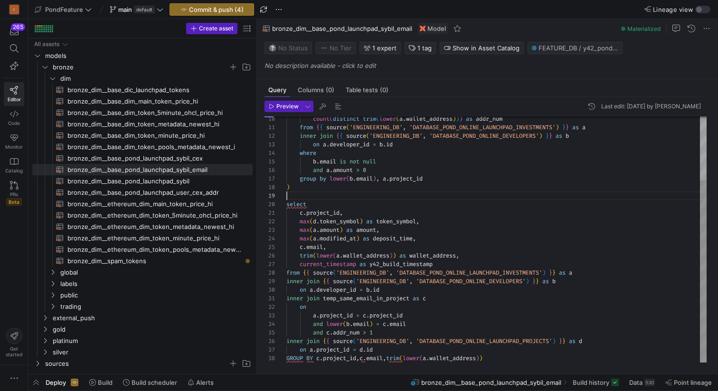
scroll to position [68, 0]
click at [331, 192] on div "count ( distinct trim ( lower ( a . wallet_address ) ) ) as addr_num from { { s…" at bounding box center [496, 196] width 420 height 332
click at [336, 107] on span "button" at bounding box center [337, 106] width 11 height 11
click at [185, 180] on span "bronze_dim__base_pond_launchpad_sybil​​​​​​​​​​" at bounding box center [154, 181] width 174 height 11
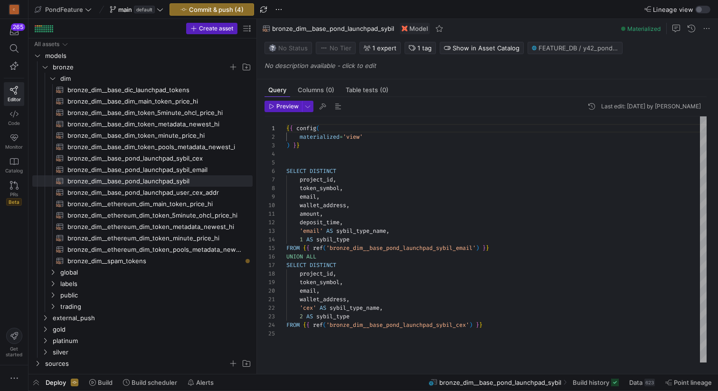
click at [315, 177] on div "{ { config ( materialized = 'view' ) } } SELECT DISTINCT project_id , token_sym…" at bounding box center [496, 239] width 420 height 246
click at [322, 190] on div "{ { config ( materialized = 'view' ) } } SELECT DISTINCT project_id , token_sym…" at bounding box center [496, 239] width 420 height 246
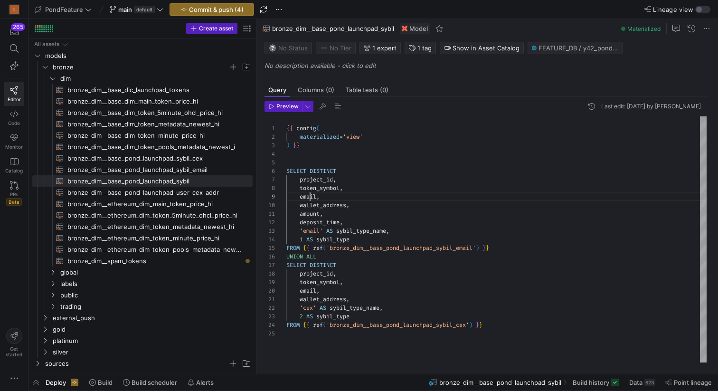
click at [309, 196] on div "{ { config ( materialized = 'view' ) } } SELECT DISTINCT project_id , token_sym…" at bounding box center [496, 239] width 420 height 246
click at [321, 205] on div "{ { config ( materialized = 'view' ) } } SELECT DISTINCT project_id , token_sym…" at bounding box center [496, 239] width 420 height 246
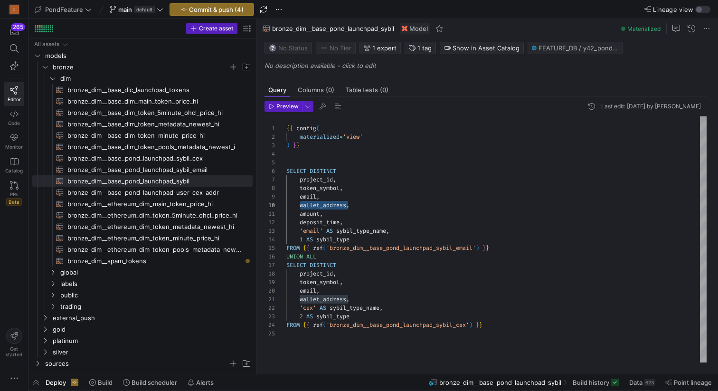
click at [307, 216] on div "{ { config ( materialized = 'view' ) } } SELECT DISTINCT project_id , token_sym…" at bounding box center [496, 239] width 420 height 246
drag, startPoint x: 355, startPoint y: 224, endPoint x: 266, endPoint y: 214, distance: 90.4
click at [286, 214] on div "{ { config ( materialized = 'view' ) } } SELECT DISTINCT project_id , token_sym…" at bounding box center [496, 239] width 420 height 246
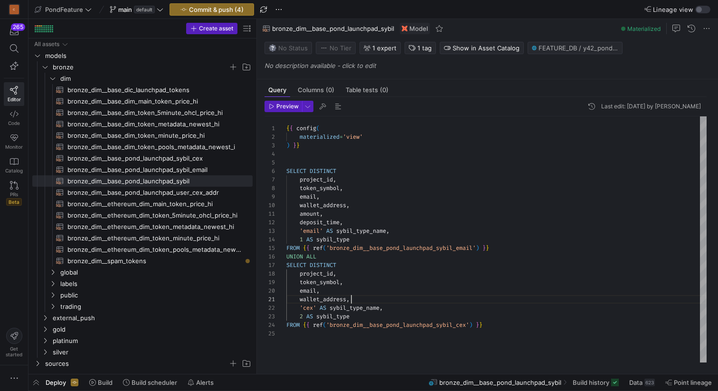
scroll to position [0, 65]
click at [364, 300] on div "{ { config ( materialized = 'view' ) } } SELECT DISTINCT project_id , token_sym…" at bounding box center [496, 239] width 420 height 246
click at [347, 308] on div "{ { config ( materialized = 'view' ) } } SELECT DISTINCT project_id , token_sym…" at bounding box center [496, 239] width 420 height 246
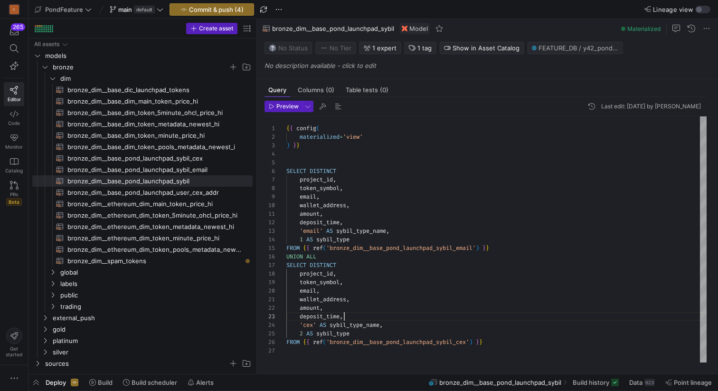
scroll to position [17, 58]
click at [337, 106] on span "button" at bounding box center [337, 106] width 11 height 11
click at [362, 159] on div "{ { config ( materialized = 'view' ) } } SELECT DISTINCT project_id , token_sym…" at bounding box center [496, 239] width 420 height 246
click at [337, 101] on span "button" at bounding box center [337, 106] width 11 height 11
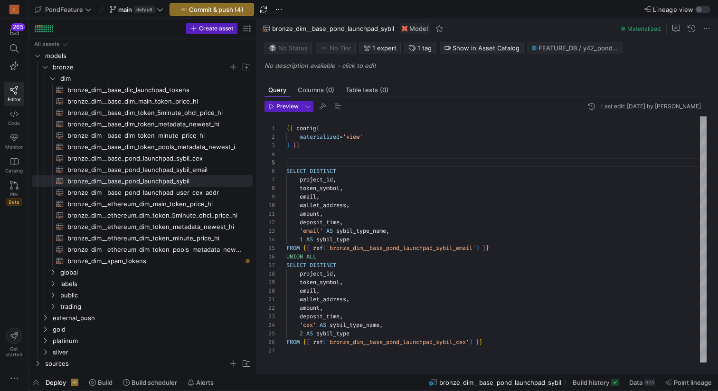
click at [351, 162] on div "{ { config ( materialized = 'view' ) } } SELECT DISTINCT project_id , token_sym…" at bounding box center [496, 239] width 420 height 246
click at [326, 177] on div "{ { config ( materialized = 'view' ) } } SELECT DISTINCT project_id , token_sym…" at bounding box center [496, 239] width 420 height 246
click at [326, 185] on div "{ { config ( materialized = 'view' ) } } SELECT DISTINCT project_id , token_sym…" at bounding box center [496, 239] width 420 height 246
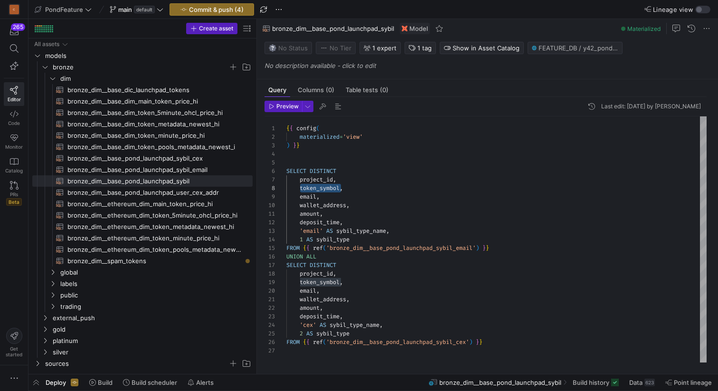
click at [311, 194] on div "{ { config ( materialized = 'view' ) } } SELECT DISTINCT project_id , token_sym…" at bounding box center [496, 239] width 420 height 246
click at [320, 205] on div "{ { config ( materialized = 'view' ) } } SELECT DISTINCT project_id , token_sym…" at bounding box center [496, 239] width 420 height 246
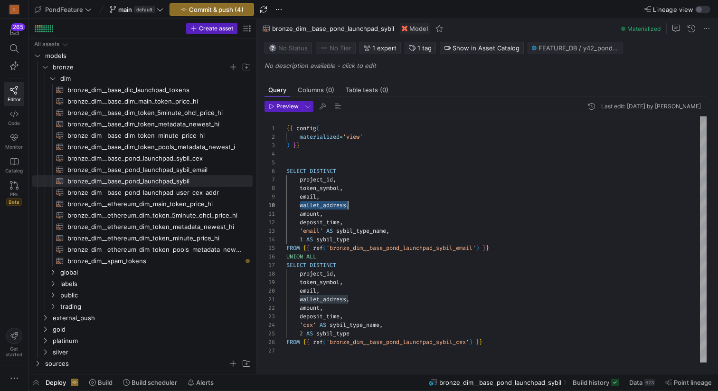
type textarea "amount, deposit_time, 'email' AS sybil_type_name, 1 AS sybil_type FROM {{ ref('…"
click at [312, 216] on div "{ { config ( materialized = 'view' ) } } SELECT DISTINCT project_id , token_sym…" at bounding box center [496, 239] width 420 height 246
click at [317, 224] on div "{ { config ( materialized = 'view' ) } } SELECT DISTINCT project_id , token_sym…" at bounding box center [496, 239] width 420 height 246
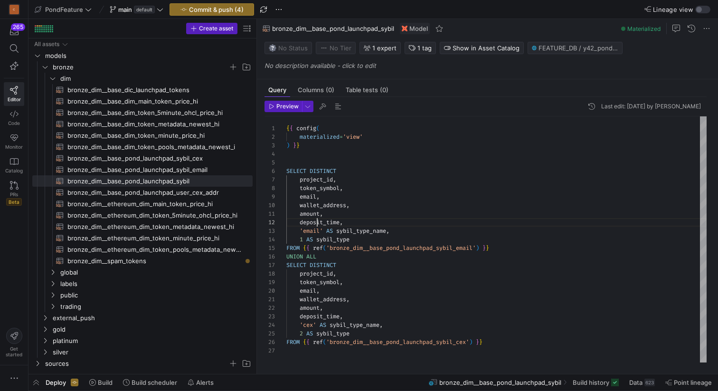
scroll to position [9, 55]
click at [317, 224] on div "{ { config ( materialized = 'view' ) } } SELECT DISTINCT project_id , token_sym…" at bounding box center [496, 239] width 420 height 246
click at [373, 212] on div "{ { config ( materialized = 'view' ) } } SELECT DISTINCT project_id , token_sym…" at bounding box center [496, 239] width 420 height 246
click at [220, 9] on span "Commit & push (4)" at bounding box center [216, 10] width 55 height 8
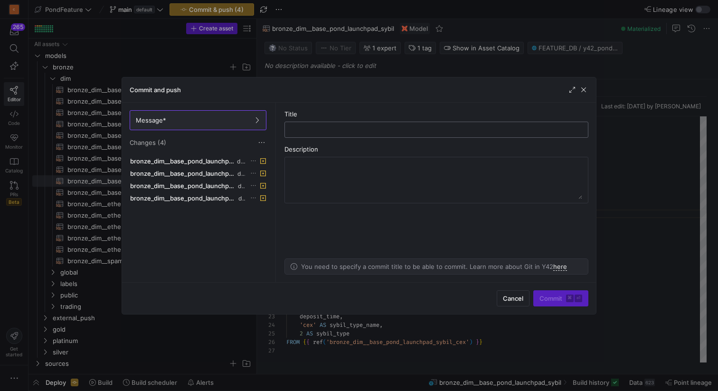
click at [336, 129] on input "text" at bounding box center [436, 130] width 288 height 8
type input "added amount and deposit_time"
click at [554, 299] on span "Commit ⌘ ⏎" at bounding box center [560, 298] width 43 height 8
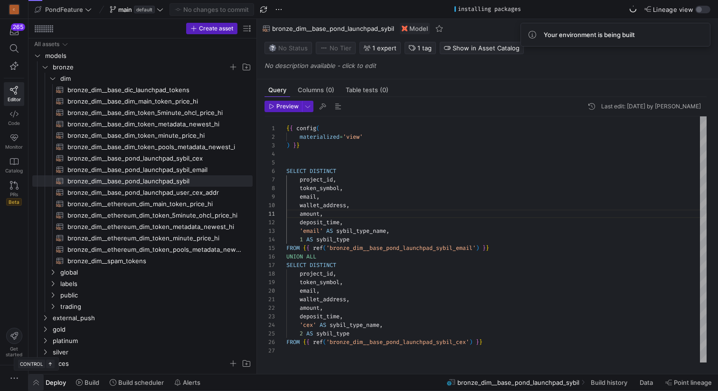
click at [39, 381] on span "button" at bounding box center [35, 382] width 15 height 16
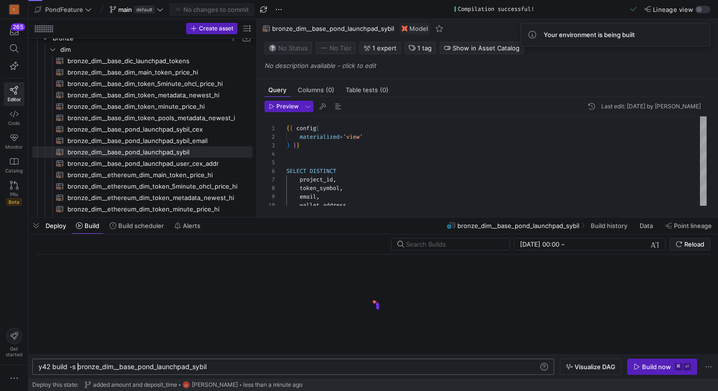
scroll to position [0, 39]
click at [78, 365] on div "y42 build -s bronze_dim__base_pond_launchpad_sybil" at bounding box center [288, 367] width 500 height 8
click at [221, 365] on div "y42 build -s +bronze_dim__base_pond_launchpad_sybi l" at bounding box center [288, 367] width 500 height 8
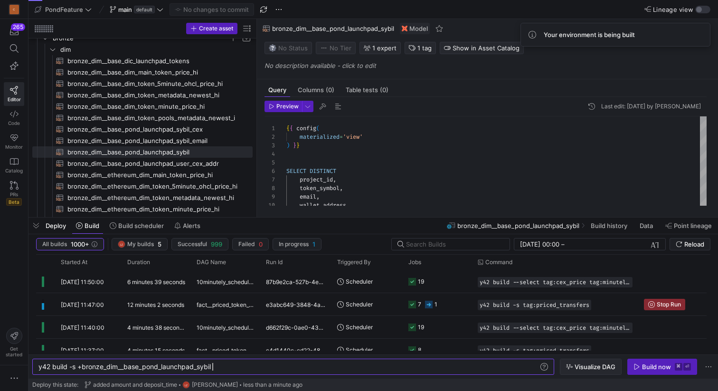
click at [582, 364] on span "Visualize DAG" at bounding box center [594, 367] width 41 height 8
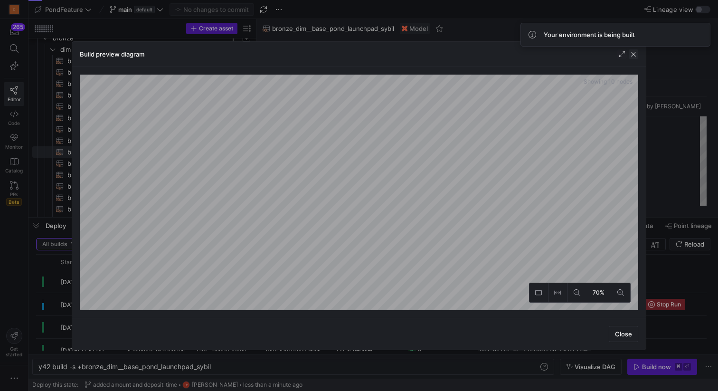
click at [633, 54] on span "button" at bounding box center [632, 53] width 9 height 9
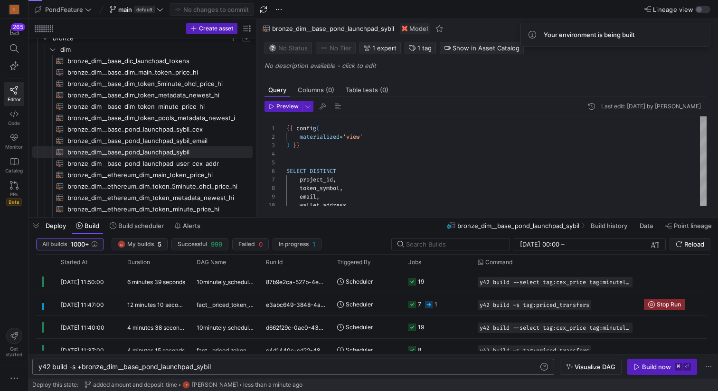
click at [82, 367] on div "y42 build -s +bronze_dim__base_pond_launchpad_sybi l" at bounding box center [288, 367] width 500 height 8
type textarea "y42 build -s bronze_dim__base_pond_launchpad_sybil"
click at [224, 366] on div "y42 build -s bronze_dim__base_pond_launchpad_sybil" at bounding box center [288, 367] width 500 height 8
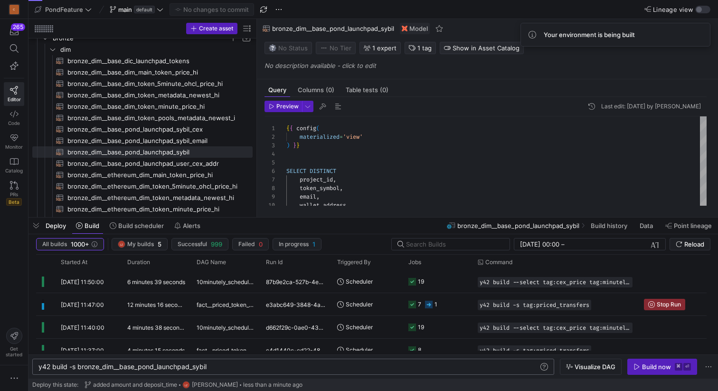
scroll to position [0, 169]
click at [323, 226] on div "Deploy Build Build scheduler Alerts bronze_dim__base_pond_launchpad_sybil Build…" at bounding box center [372, 225] width 689 height 16
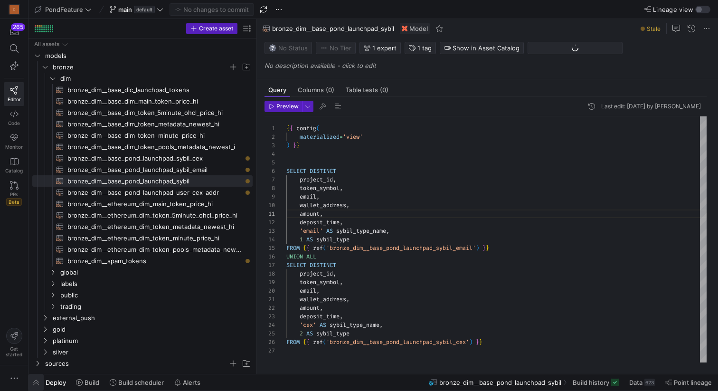
click at [37, 380] on span "button" at bounding box center [35, 382] width 15 height 16
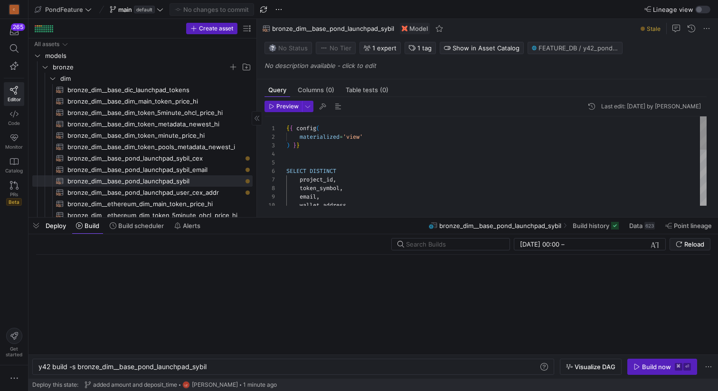
scroll to position [0, 169]
click at [176, 170] on span "bronze_dim__base_pond_launchpad_sybil_email​​​​​​​​​​" at bounding box center [154, 169] width 174 height 11
type textarea "{{ config( materialized='table' ) }} with temp_same_email_in_project as ( selec…"
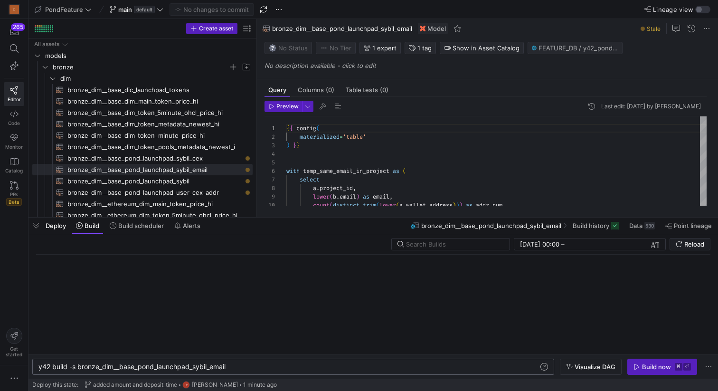
click at [243, 370] on div "y42 build -s bronze_dim__base_pond_launchpad_sybil _email y42 build -s bronze_d…" at bounding box center [293, 366] width 522 height 16
click at [239, 365] on div "y42 build -s bronze_dim__base_pond_launchpad_sybil _email" at bounding box center [288, 367] width 500 height 8
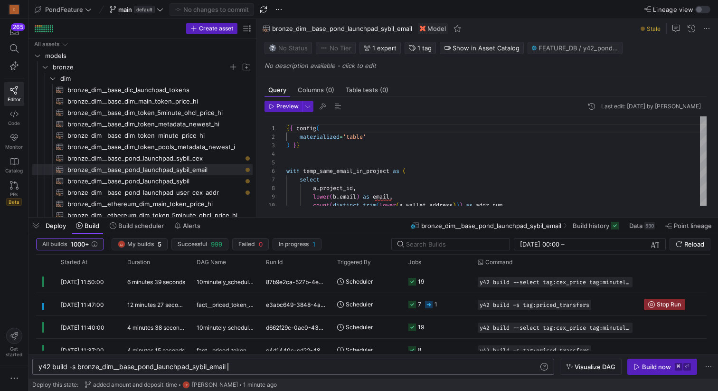
click at [178, 367] on div "y42 build -s bronze_dim__base_pond_launchpad_sybil _email" at bounding box center [288, 367] width 500 height 8
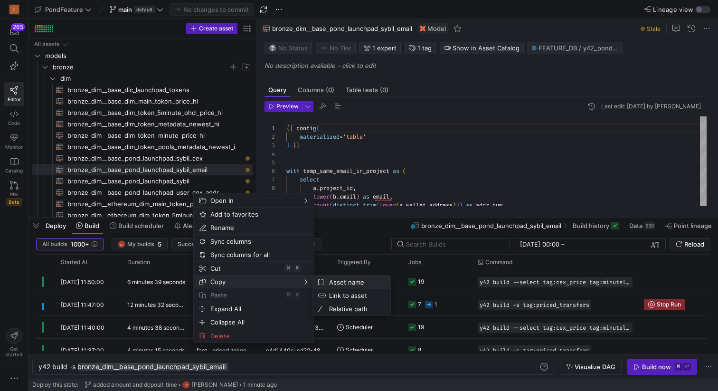
click at [340, 281] on span "Asset name" at bounding box center [353, 281] width 57 height 13
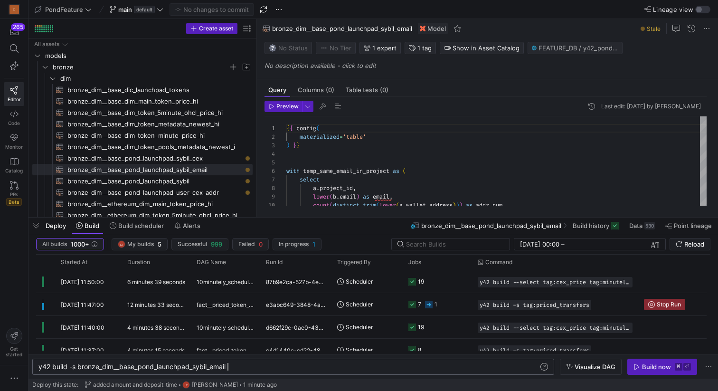
click at [249, 365] on div "y42 build -s bronze_dim__base_pond_launchpad_sybil _email" at bounding box center [288, 367] width 500 height 8
type textarea "y42 build -s bronze_dim__base_pond_launchpad_sybil_email bronze_dim__base_pond_…"
click at [585, 367] on span "Visualize DAG" at bounding box center [594, 367] width 41 height 8
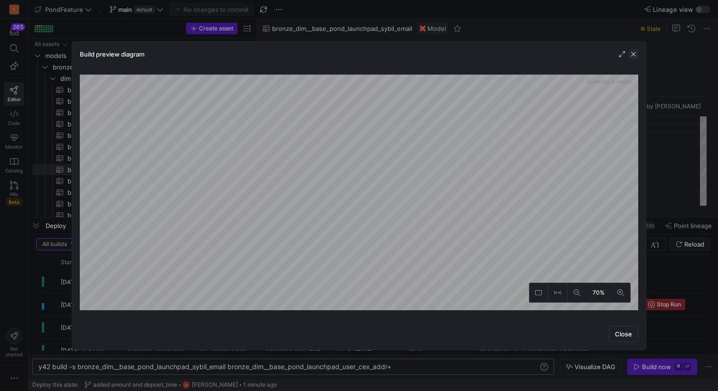
click at [632, 56] on span "button" at bounding box center [632, 53] width 9 height 9
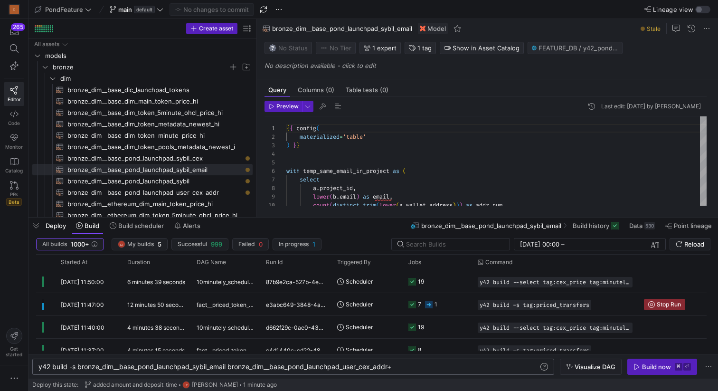
click at [408, 366] on div "y42 build -s bronze_dim__base_pond_launchpad_sybil _email bronze_dim__base_pond…" at bounding box center [288, 367] width 500 height 8
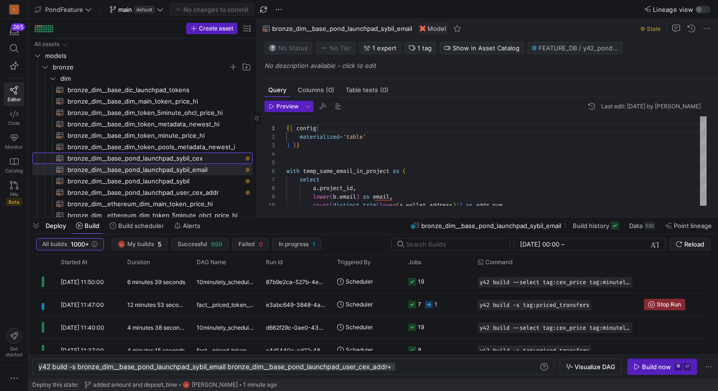
click at [208, 161] on span "bronze_dim__base_pond_launchpad_sybil_cex​​​​​​​​​​" at bounding box center [154, 158] width 174 height 11
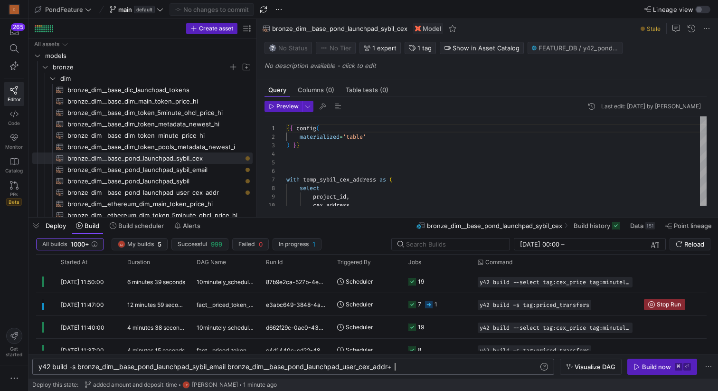
click at [407, 367] on div "y42 build -s bronze_dim__base_pond_launchpad_sybil _email bronze_dim__base_pond…" at bounding box center [288, 367] width 500 height 8
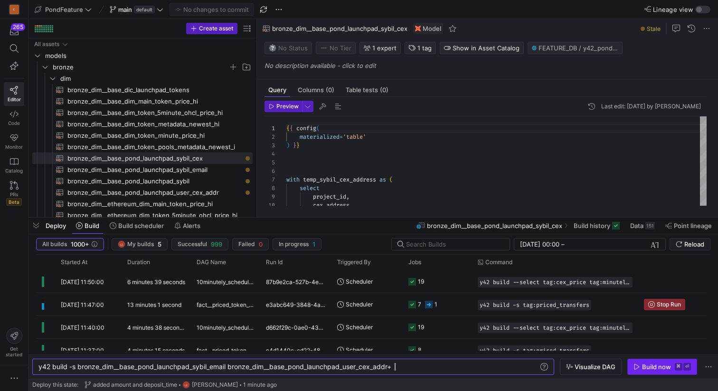
click at [653, 362] on span "button" at bounding box center [661, 366] width 69 height 15
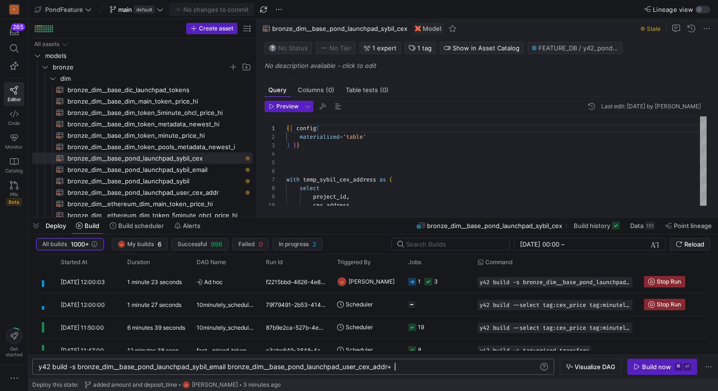
scroll to position [0, 355]
click at [439, 368] on div "y42 build -s bronze_dim__base_pond_launchpad_sybil _email bronze_dim__base_pond…" at bounding box center [288, 367] width 500 height 8
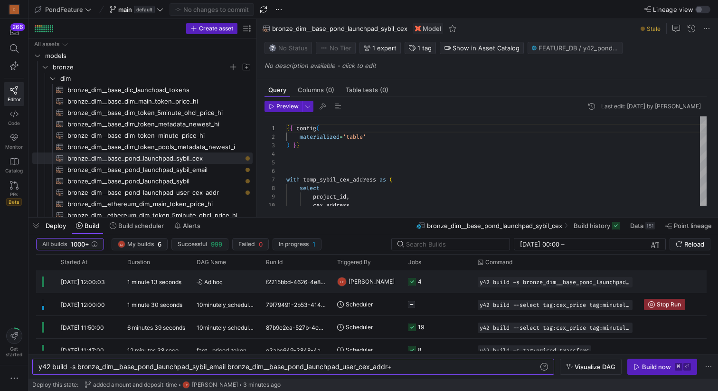
click at [312, 280] on div "f2215bbd-4626-4e8a-a177-3c3a8c39b7fa" at bounding box center [295, 281] width 71 height 22
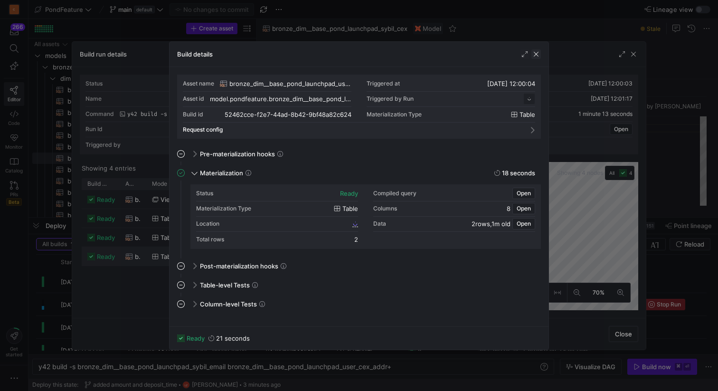
scroll to position [85, 0]
click at [309, 223] on span "52462cce_f2e7_44ad_8b42_9bf48a82c624" at bounding box center [293, 223] width 113 height 7
click at [535, 52] on span "button" at bounding box center [535, 53] width 9 height 9
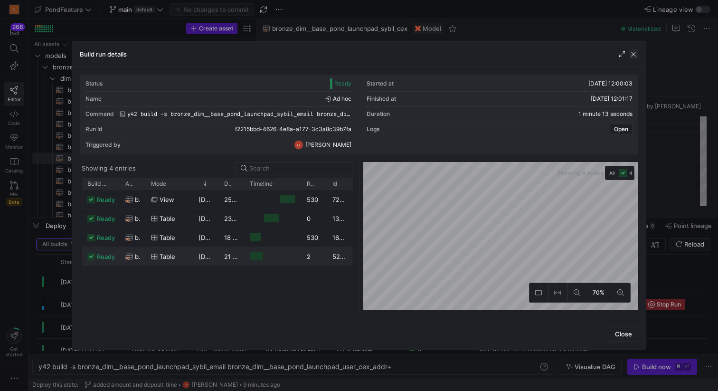
click at [633, 53] on span "button" at bounding box center [632, 53] width 9 height 9
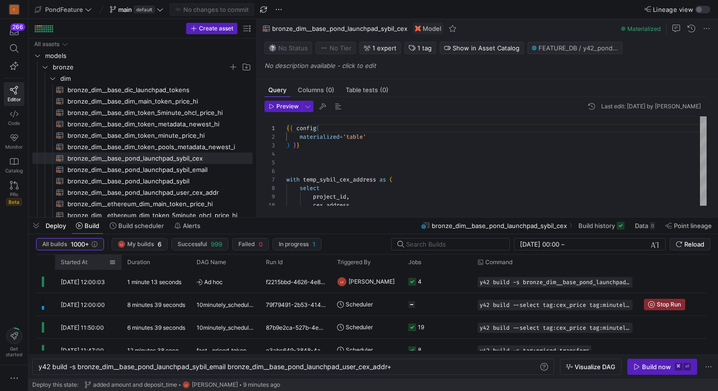
click at [75, 262] on span "Started At" at bounding box center [74, 262] width 27 height 7
click at [454, 367] on div "y42 build -s bronze_dim__base_pond_launchpad_sybil _email bronze_dim__base_pond…" at bounding box center [288, 367] width 500 height 8
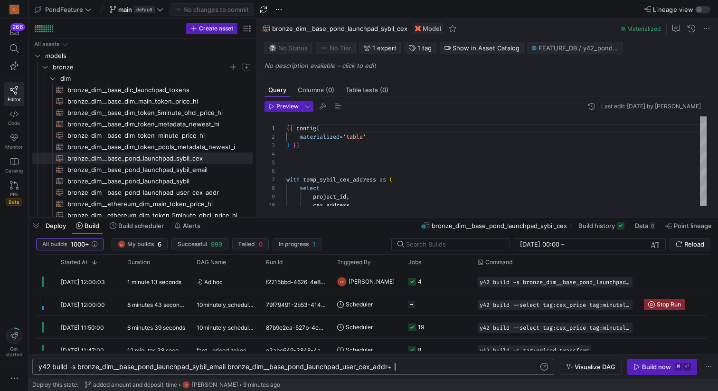
click at [454, 367] on div "y42 build -s bronze_dim__base_pond_launchpad_sybil _email bronze_dim__base_pond…" at bounding box center [288, 367] width 500 height 8
click at [693, 242] on span "Reload" at bounding box center [694, 244] width 20 height 8
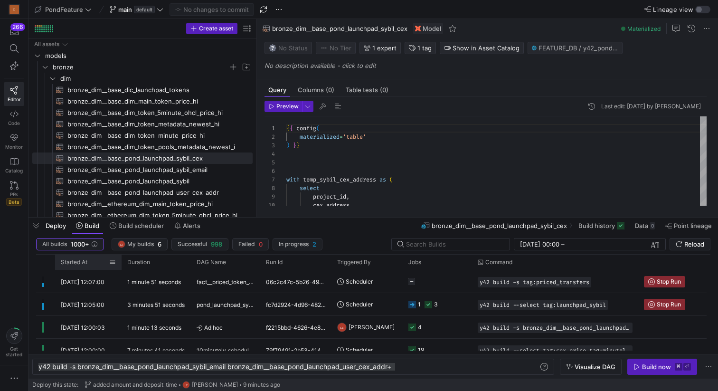
click at [73, 258] on div "Started At" at bounding box center [85, 262] width 48 height 10
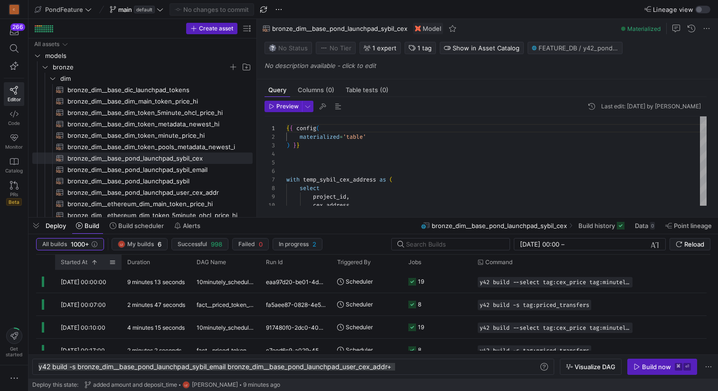
click at [78, 260] on span "Started At" at bounding box center [74, 262] width 27 height 7
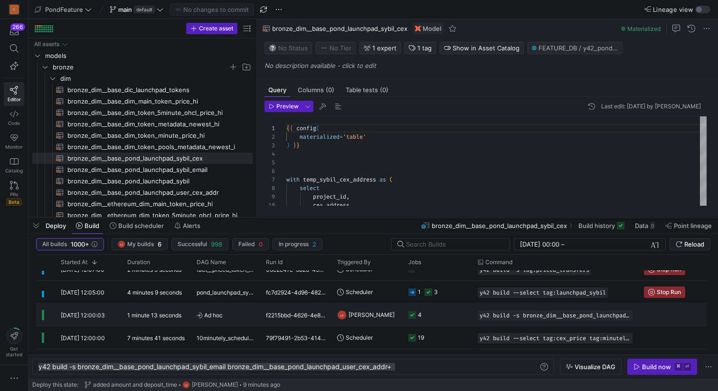
scroll to position [0, 0]
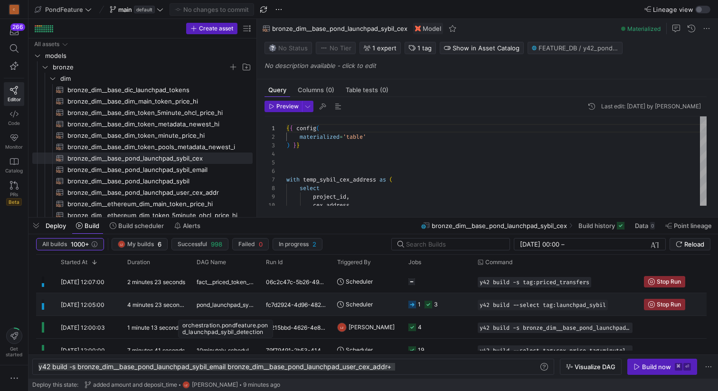
click at [244, 303] on span "pond_launchpad_sybil_detection" at bounding box center [225, 304] width 58 height 22
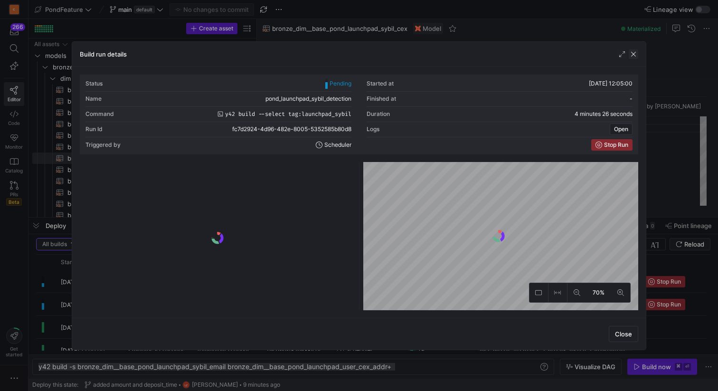
click at [633, 54] on span "button" at bounding box center [632, 53] width 9 height 9
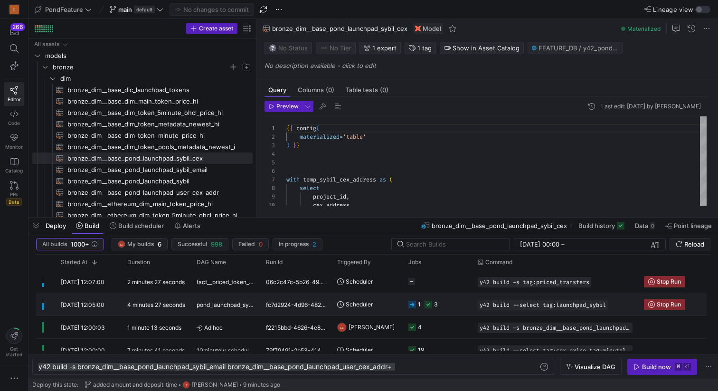
click at [220, 300] on span "pond_launchpad_sybil_detection" at bounding box center [225, 304] width 58 height 22
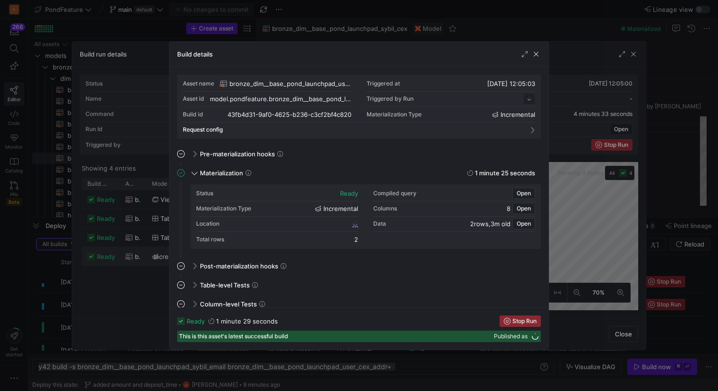
scroll to position [85, 0]
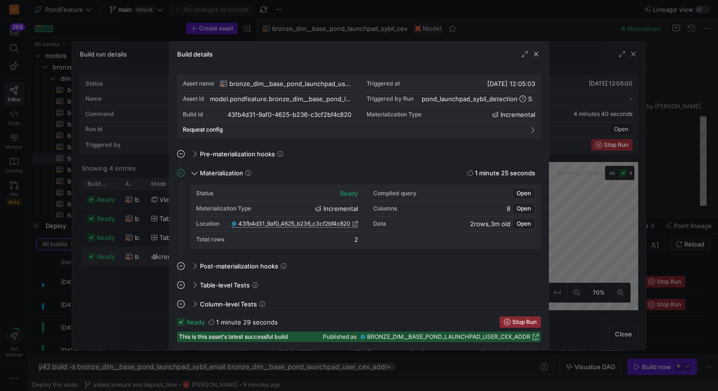
click at [305, 225] on span "43fb4d31_9af0_4625_b236_c3cf2bf4c820" at bounding box center [294, 223] width 112 height 7
click at [533, 52] on span "button" at bounding box center [535, 53] width 9 height 9
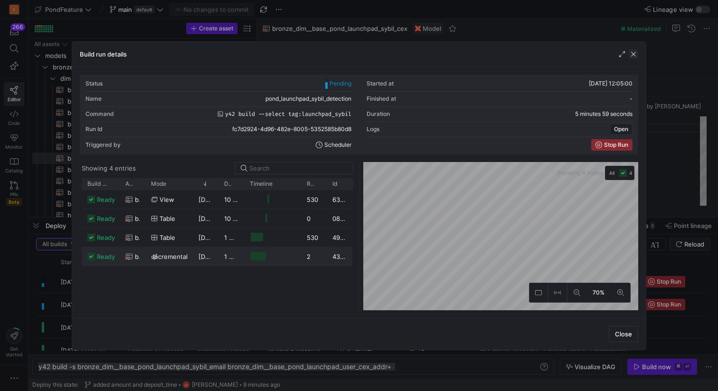
click at [636, 51] on span "button" at bounding box center [632, 53] width 9 height 9
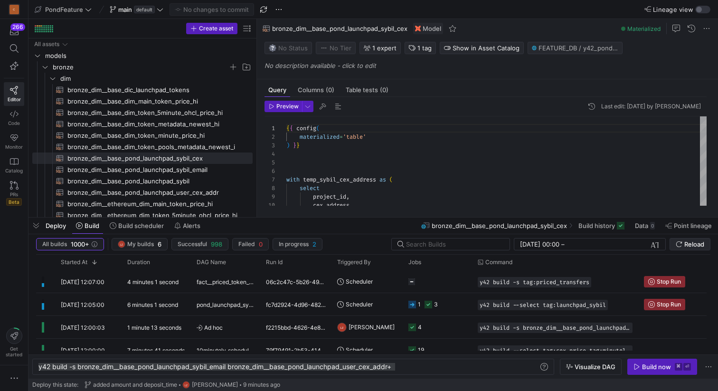
click at [686, 243] on span "Reload" at bounding box center [694, 244] width 20 height 8
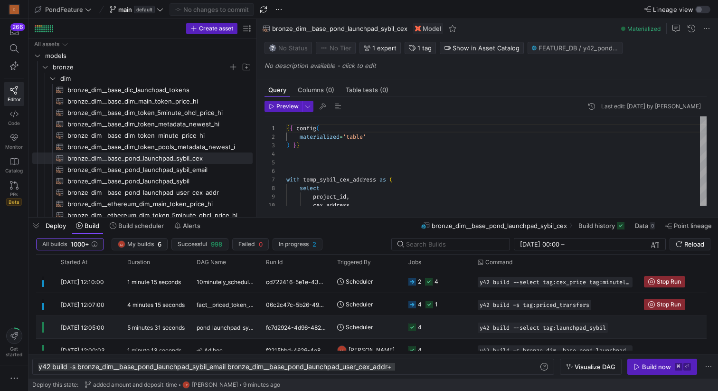
click at [388, 323] on y42-orchestration-triggered-by "Scheduler" at bounding box center [367, 326] width 60 height 21
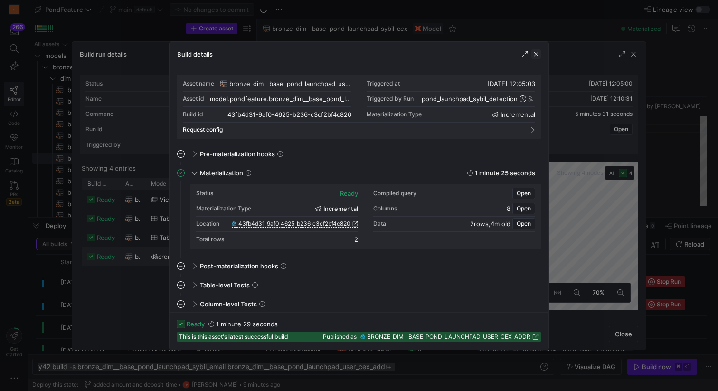
click at [535, 53] on span "button" at bounding box center [535, 53] width 9 height 9
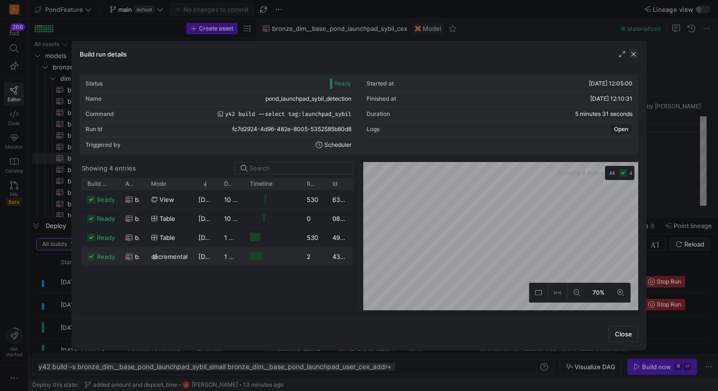
click at [631, 56] on span "button" at bounding box center [632, 53] width 9 height 9
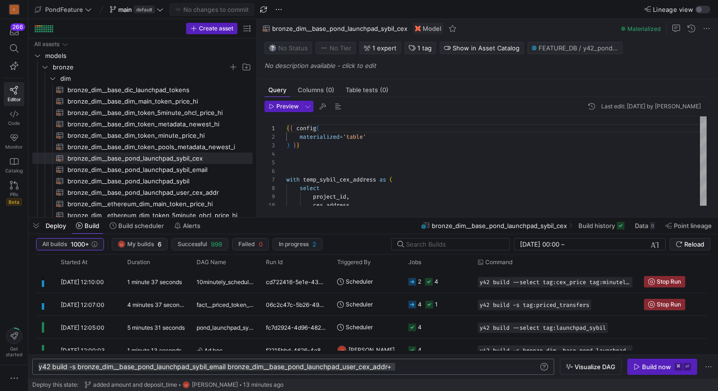
click at [413, 368] on div "y42 build -s bronze_dim__base_pond_launchpad_sybil _email bronze_dim__base_pond…" at bounding box center [288, 367] width 500 height 8
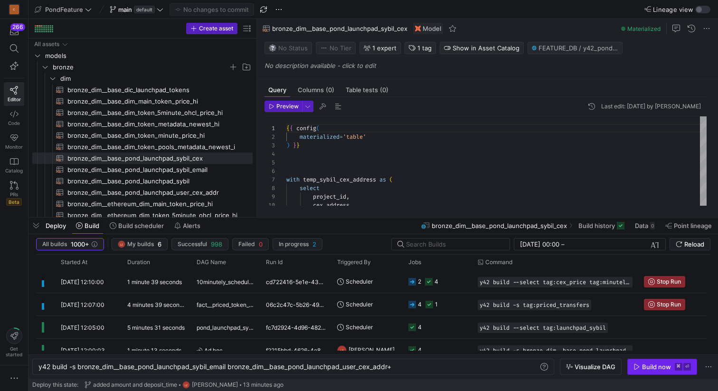
click at [645, 365] on div "Build now" at bounding box center [656, 367] width 29 height 8
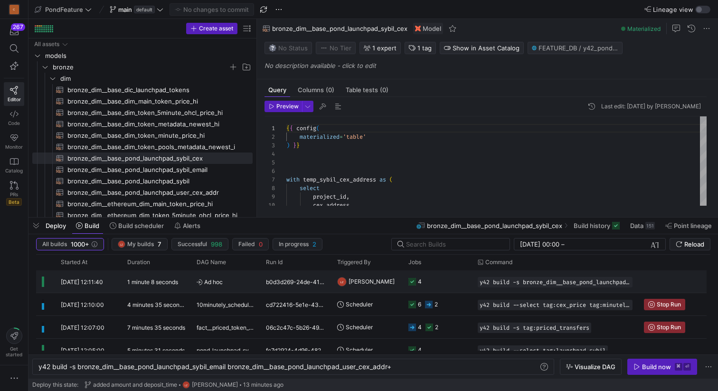
click at [254, 277] on div "Ad hoc" at bounding box center [225, 281] width 69 height 22
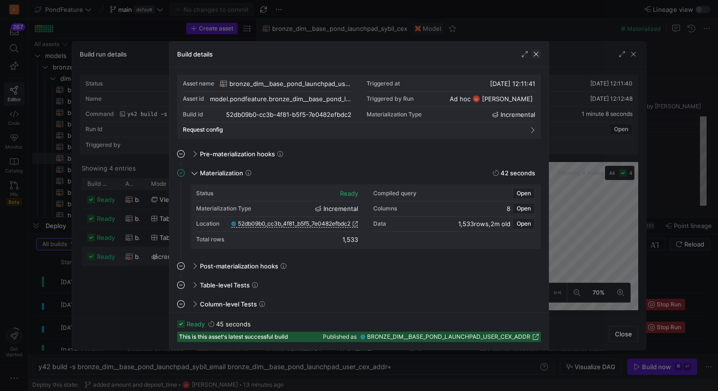
click at [538, 53] on span "button" at bounding box center [535, 53] width 9 height 9
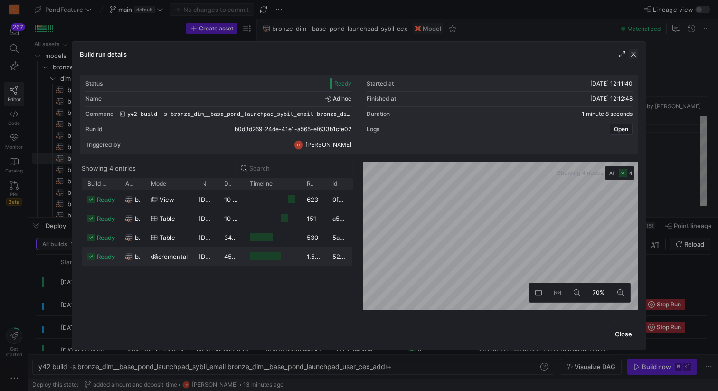
click at [635, 55] on span "button" at bounding box center [632, 53] width 9 height 9
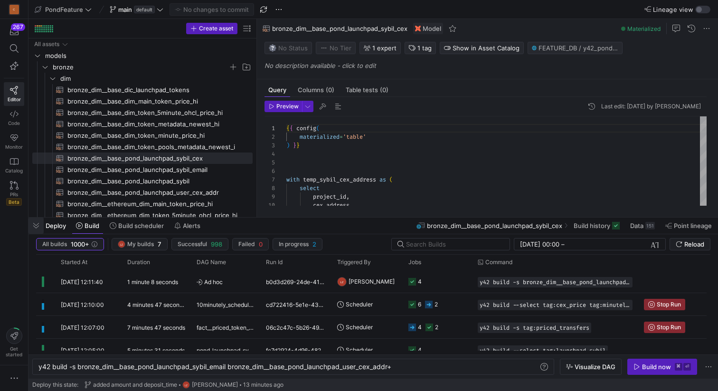
click at [35, 226] on span "button" at bounding box center [35, 225] width 15 height 16
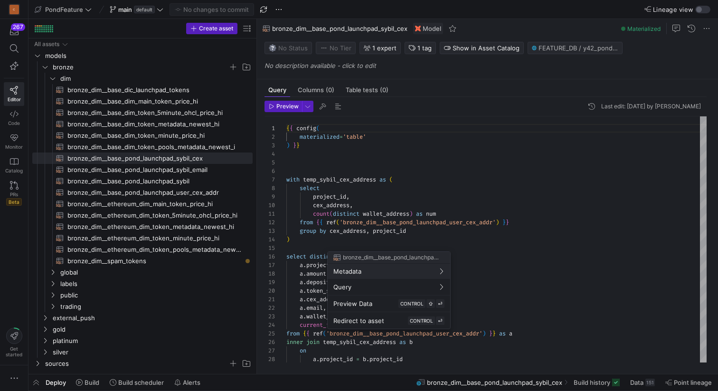
click at [180, 178] on div at bounding box center [359, 195] width 718 height 391
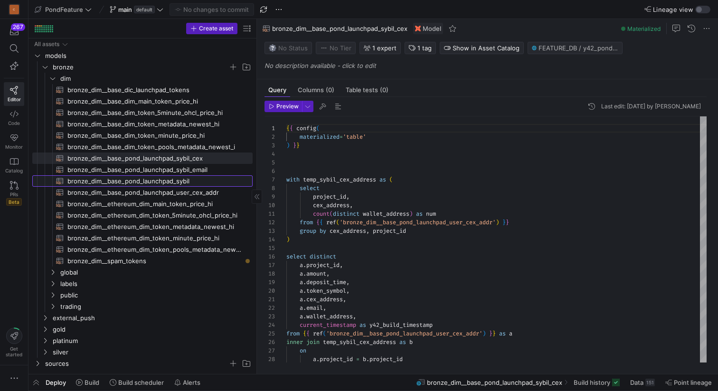
click at [174, 179] on span "bronze_dim__base_pond_launchpad_sybil​​​​​​​​​​" at bounding box center [154, 181] width 174 height 11
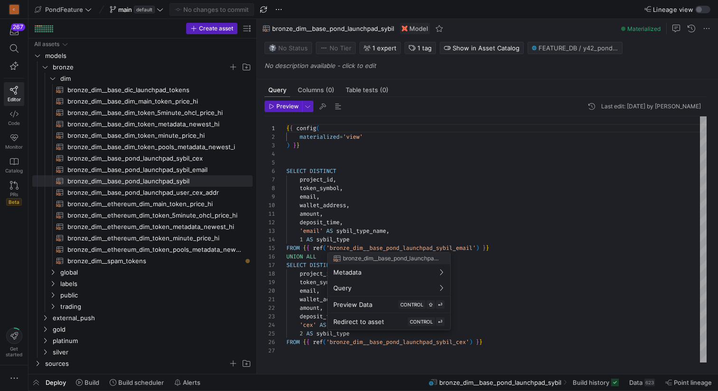
click at [369, 158] on div at bounding box center [359, 195] width 718 height 391
click at [363, 161] on div "{ { config ( materialized = 'view' ) } } SELECT DISTINCT project_id , token_sym…" at bounding box center [496, 239] width 420 height 246
click at [369, 237] on div "{ { config ( materialized = 'view' ) } } SELECT DISTINCT project_id , token_sym…" at bounding box center [496, 239] width 420 height 246
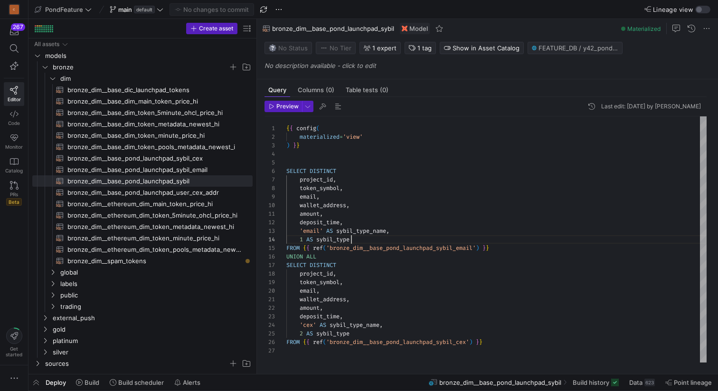
click at [369, 237] on div "{ { config ( materialized = 'view' ) } } SELECT DISTINCT project_id , token_sym…" at bounding box center [496, 239] width 420 height 246
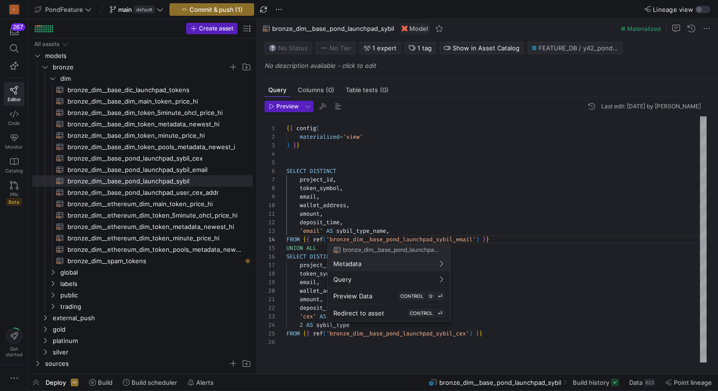
click at [408, 233] on div at bounding box center [359, 195] width 718 height 391
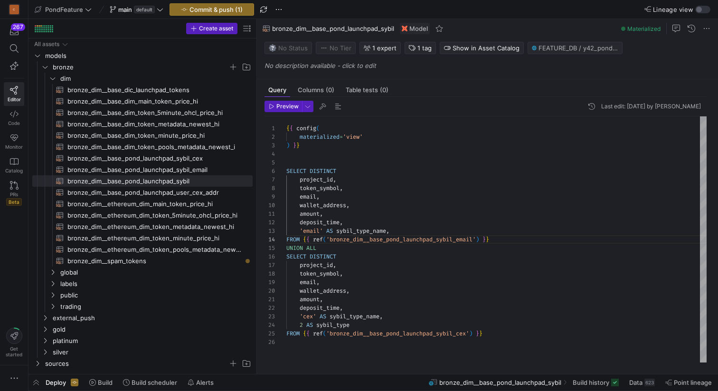
click at [404, 230] on div "{ { config ( materialized = 'view' ) } } SELECT DISTINCT project_id , token_sym…" at bounding box center [496, 239] width 420 height 246
click at [393, 317] on div "{ { config ( materialized = 'view' ) } } SELECT DISTINCT project_id , token_sym…" at bounding box center [496, 239] width 420 height 246
click at [380, 326] on div "{ { config ( materialized = 'view' ) } } SELECT DISTINCT project_id , token_sym…" at bounding box center [496, 239] width 420 height 246
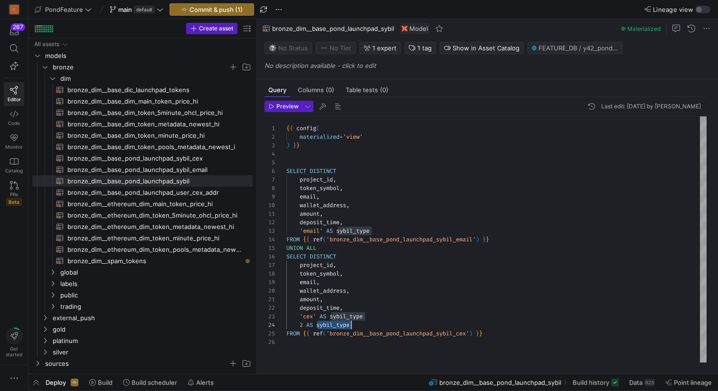
click at [380, 326] on div "{ { config ( materialized = 'view' ) } } SELECT DISTINCT project_id , token_sym…" at bounding box center [496, 239] width 420 height 246
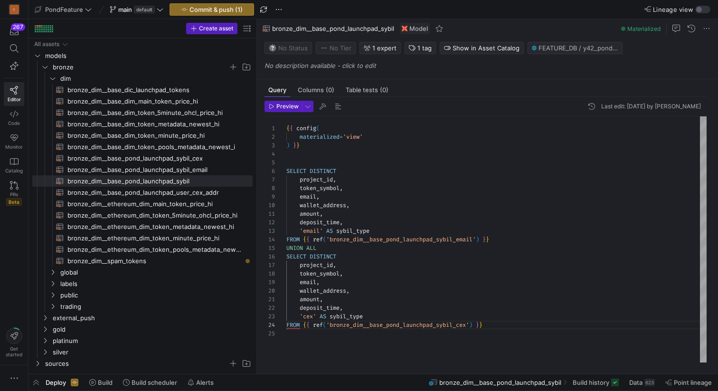
scroll to position [17, 79]
click at [390, 316] on div "{ { config ( materialized = 'view' ) } } SELECT DISTINCT project_id , token_sym…" at bounding box center [496, 239] width 420 height 246
click at [392, 225] on div "{ { config ( materialized = 'view' ) } } SELECT DISTINCT project_id , token_sym…" at bounding box center [496, 239] width 420 height 246
click at [389, 228] on div "{ { config ( materialized = 'view' ) } } SELECT DISTINCT project_id , token_sym…" at bounding box center [496, 239] width 420 height 246
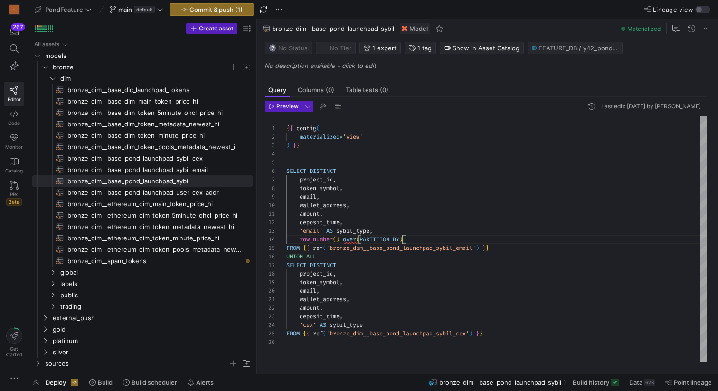
scroll to position [26, 120]
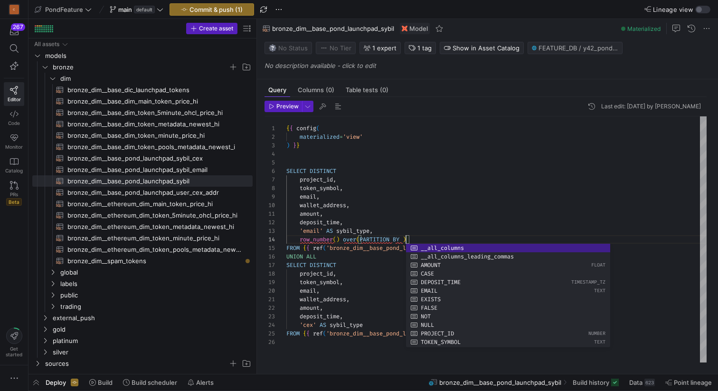
click at [326, 179] on div "{ { config ( materialized = 'view' ) } } SELECT DISTINCT project_id , token_sym…" at bounding box center [496, 239] width 420 height 246
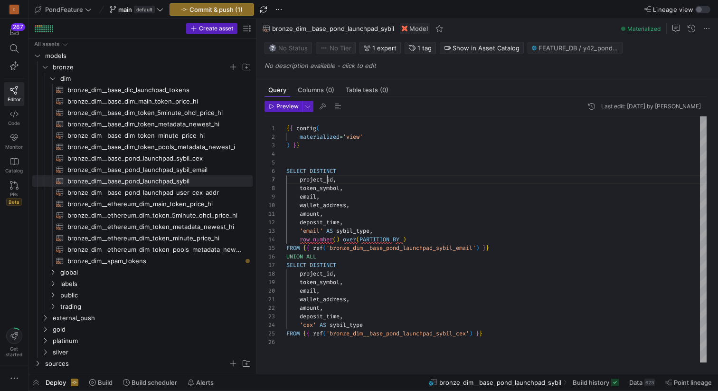
scroll to position [51, 48]
click at [326, 179] on div "{ { config ( materialized = 'view' ) } } SELECT DISTINCT project_id , token_sym…" at bounding box center [496, 239] width 420 height 246
click at [405, 237] on div "{ { config ( materialized = 'view' ) } } SELECT DISTINCT project_id , token_sym…" at bounding box center [496, 239] width 420 height 246
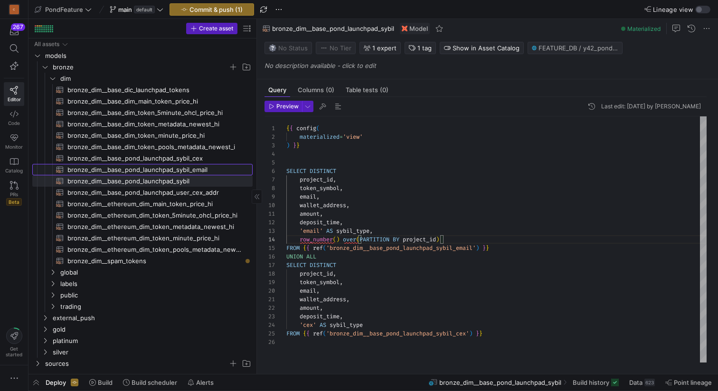
click at [195, 167] on span "bronze_dim__base_pond_launchpad_sybil_email​​​​​​​​​​" at bounding box center [154, 169] width 174 height 11
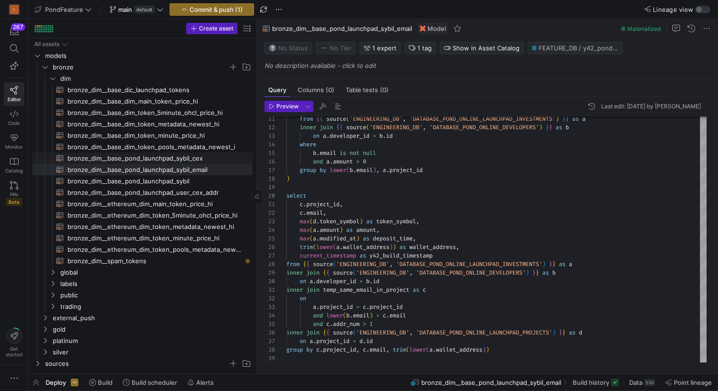
click at [196, 157] on span "bronze_dim__base_pond_launchpad_sybil_cex​​​​​​​​​​" at bounding box center [154, 158] width 174 height 11
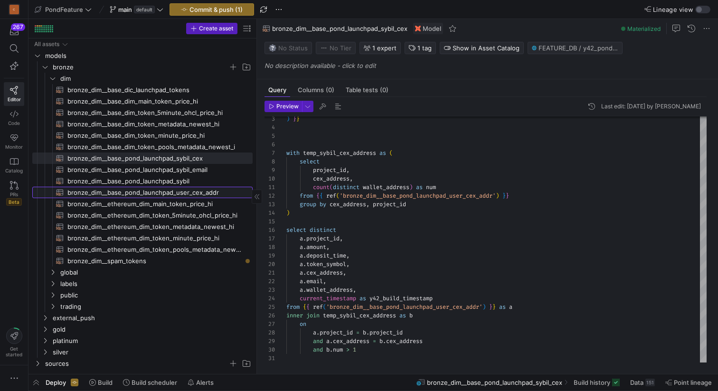
click at [208, 191] on span "bronze_dim__base_pond_launchpad_user_cex_addr​​​​​​​​​​" at bounding box center [154, 192] width 174 height 11
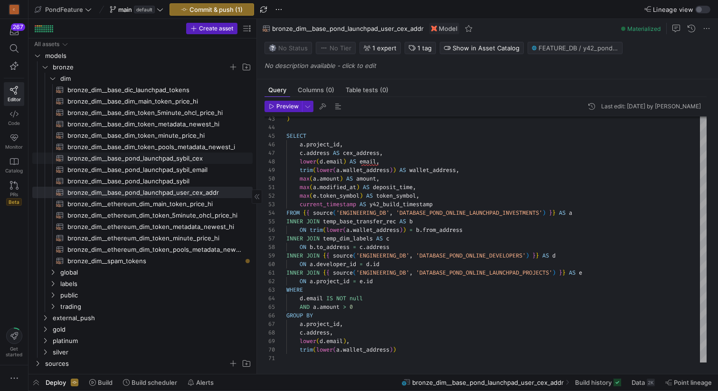
click at [201, 159] on span "bronze_dim__base_pond_launchpad_sybil_cex​​​​​​​​​​" at bounding box center [154, 158] width 174 height 11
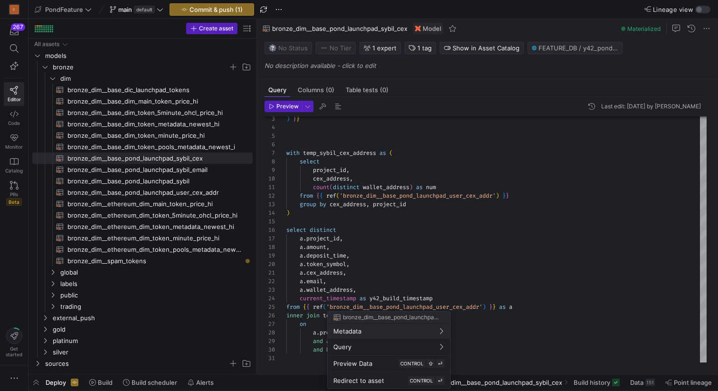
click at [424, 246] on div at bounding box center [359, 195] width 718 height 391
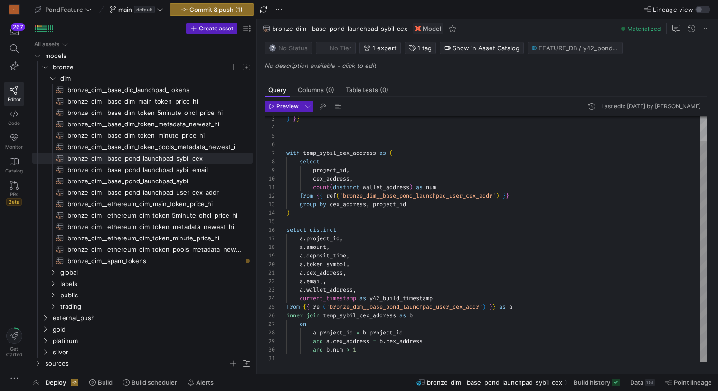
click at [379, 226] on div ") } } with temp_sybil_cex_address as ( select project_id , cex_address , count …" at bounding box center [496, 226] width 420 height 272
click at [368, 222] on div ") } } with temp_sybil_cex_address as ( select project_id , cex_address , count …" at bounding box center [496, 226] width 420 height 272
click at [195, 160] on span "bronze_dim__base_pond_launchpad_sybil_cex​​​​​​​​​​" at bounding box center [154, 158] width 174 height 11
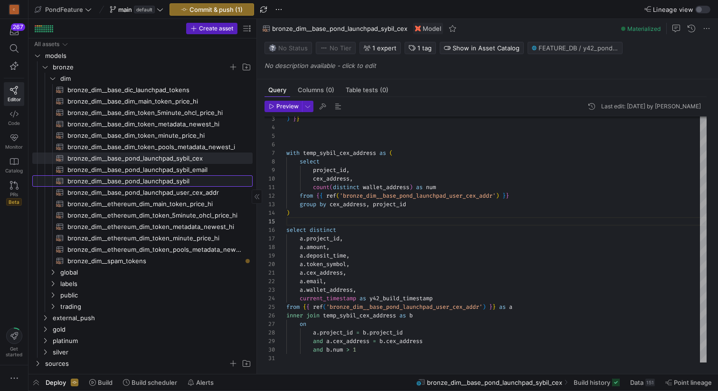
click at [198, 181] on span "bronze_dim__base_pond_launchpad_sybil​​​​​​​​​​" at bounding box center [154, 181] width 174 height 11
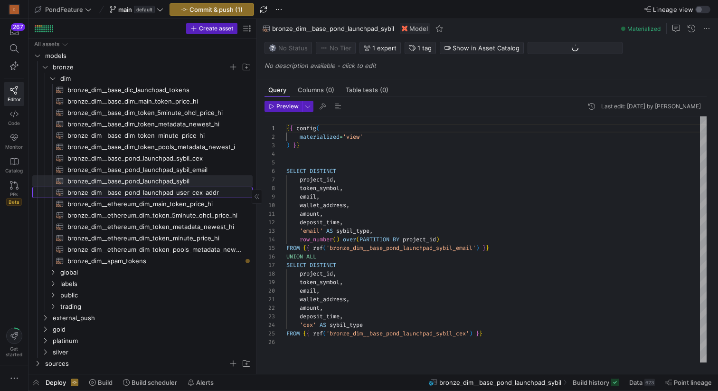
click at [198, 191] on span "bronze_dim__base_pond_launchpad_user_cex_addr​​​​​​​​​​" at bounding box center [154, 192] width 174 height 11
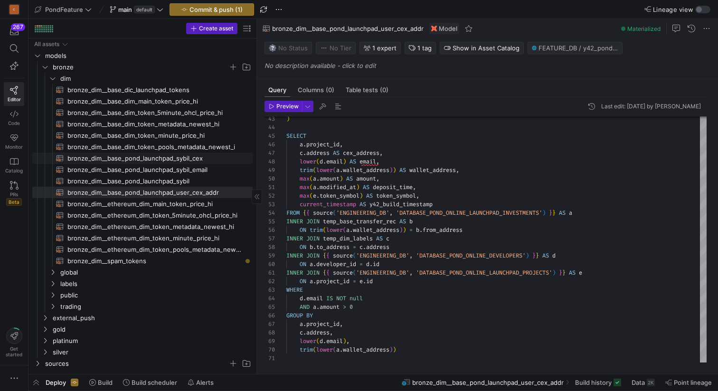
click at [192, 161] on span "bronze_dim__base_pond_launchpad_sybil_cex​​​​​​​​​​" at bounding box center [154, 158] width 174 height 11
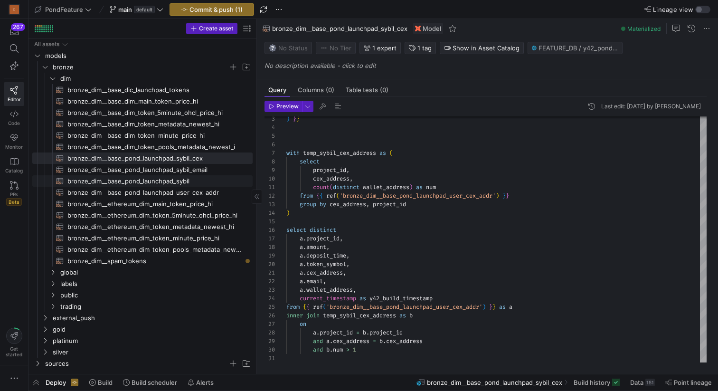
click at [189, 182] on span "bronze_dim__base_pond_launchpad_sybil​​​​​​​​​​" at bounding box center [154, 181] width 174 height 11
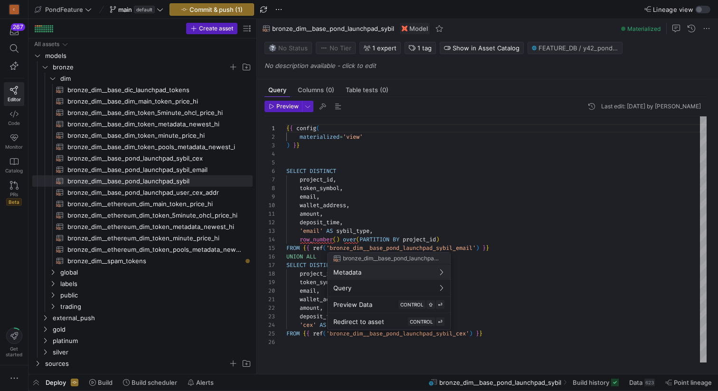
click at [455, 238] on div at bounding box center [359, 195] width 718 height 391
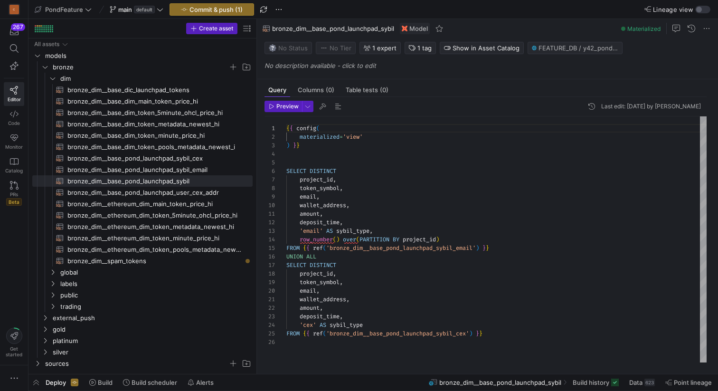
click at [439, 236] on div "{ { config ( materialized = 'view' ) } } SELECT DISTINCT project_id , token_sym…" at bounding box center [496, 239] width 420 height 246
click at [465, 237] on div "{ { config ( materialized = 'view' ) } } SELECT DISTINCT project_id , token_sym…" at bounding box center [496, 239] width 420 height 246
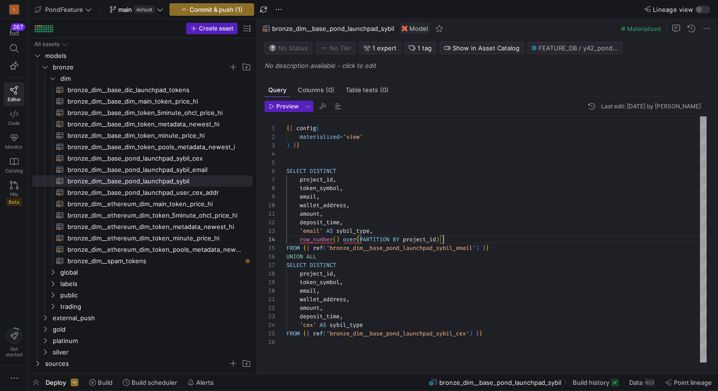
scroll to position [26, 0]
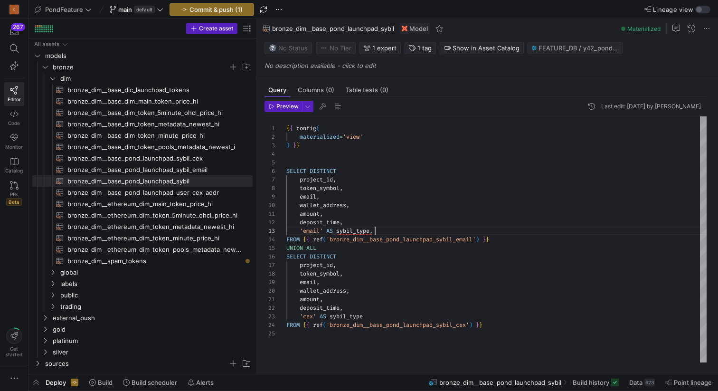
click at [432, 234] on div "{ { config ( materialized = 'view' ) } } SELECT DISTINCT project_id , token_sym…" at bounding box center [496, 239] width 420 height 246
click at [376, 162] on div "{ { config ( materialized = 'view' ) } } SELECT DISTINCT project_id , token_sym…" at bounding box center [496, 239] width 420 height 246
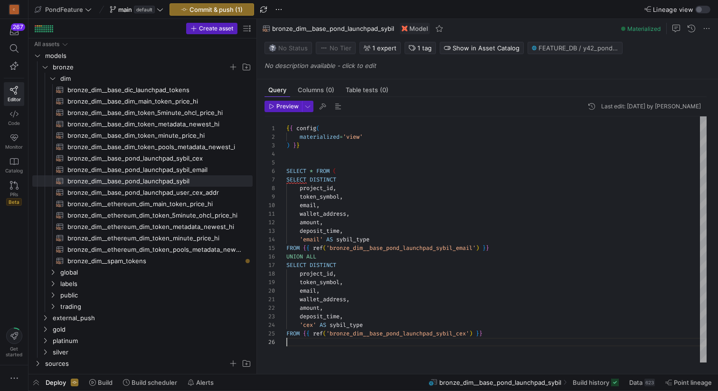
scroll to position [43, 0]
click at [300, 343] on div "{ { config ( materialized = 'view' ) } } SELECT DISTINCT project_id , token_sym…" at bounding box center [496, 239] width 420 height 246
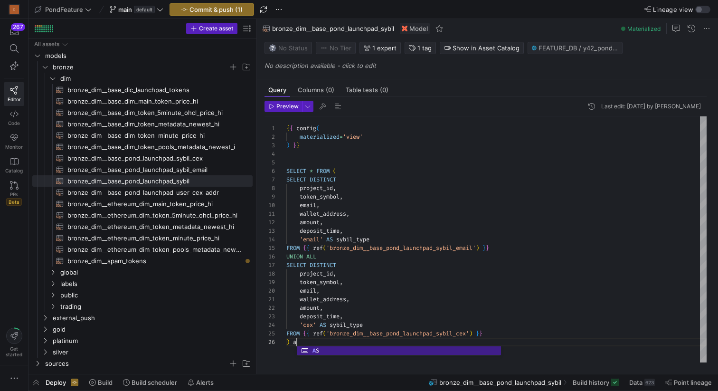
scroll to position [43, 14]
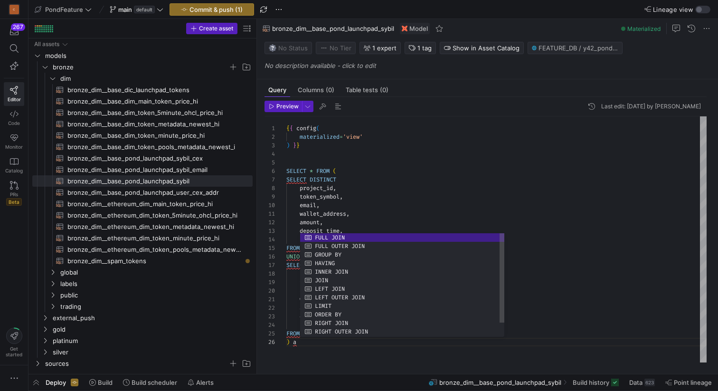
click at [290, 348] on div "{ { config ( materialized = 'view' ) } } SELECT DISTINCT project_id , token_sym…" at bounding box center [496, 239] width 420 height 246
click at [299, 344] on div "{ { config ( materialized = 'view' ) } } SELECT DISTINCT project_id , token_sym…" at bounding box center [496, 239] width 420 height 246
click at [313, 168] on div "{ { config ( materialized = 'view' ) } } SELECT DISTINCT project_id , token_sym…" at bounding box center [496, 239] width 420 height 246
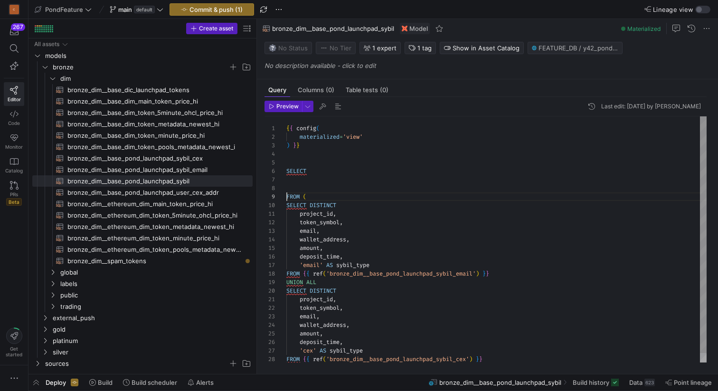
scroll to position [60, 0]
click at [309, 186] on div "{ { config ( materialized = 'view' ) } } SELECT DISTINCT project_id , token_sym…" at bounding box center [496, 243] width 420 height 255
click at [323, 213] on div "{ { config ( materialized = 'view' ) } } SELECT DISTINCT project_id , token_sym…" at bounding box center [496, 243] width 420 height 255
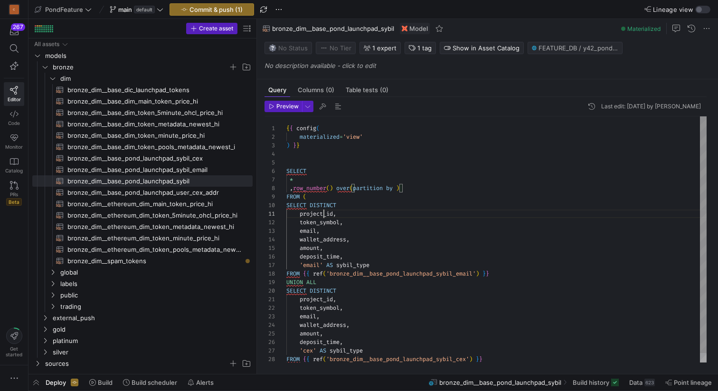
click at [323, 213] on div "{ { config ( materialized = 'view' ) } } SELECT DISTINCT project_id , token_sym…" at bounding box center [496, 243] width 420 height 255
click at [399, 186] on div "{ { config ( materialized = 'view' ) } } SELECT DISTINCT project_id , token_sym…" at bounding box center [496, 243] width 420 height 255
click at [335, 238] on div "{ { config ( materialized = 'view' ) } } SELECT DISTINCT project_id , token_sym…" at bounding box center [496, 243] width 420 height 255
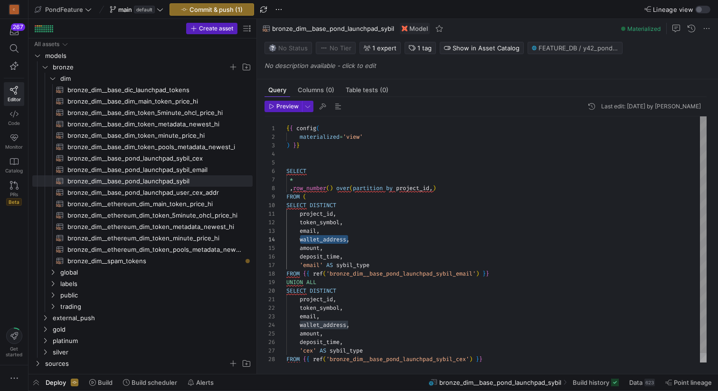
click at [437, 187] on div "{ { config ( materialized = 'view' ) } } SELECT DISTINCT project_id , token_sym…" at bounding box center [496, 243] width 420 height 255
click at [314, 228] on div "{ { config ( materialized = 'view' ) } } SELECT DISTINCT project_id , token_sym…" at bounding box center [496, 243] width 420 height 255
click at [436, 187] on div "{ { config ( materialized = 'view' ) } } SELECT DISTINCT project_id , token_sym…" at bounding box center [496, 243] width 420 height 255
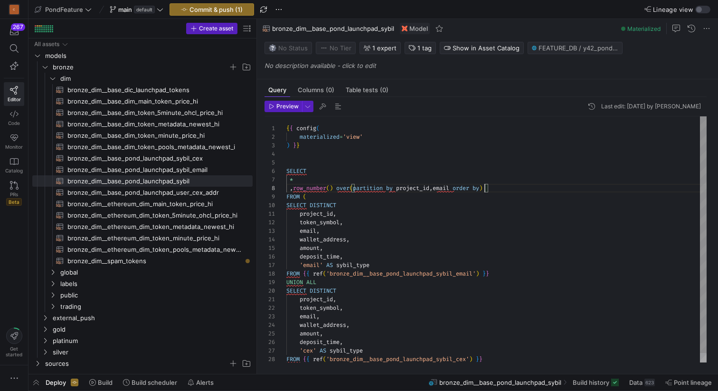
scroll to position [60, 202]
click at [316, 247] on div "{ { config ( materialized = 'view' ) } } SELECT DISTINCT project_id , token_sym…" at bounding box center [496, 243] width 420 height 255
click at [486, 187] on div "{ { config ( materialized = 'view' ) } } SELECT DISTINCT project_id , token_sym…" at bounding box center [496, 243] width 420 height 255
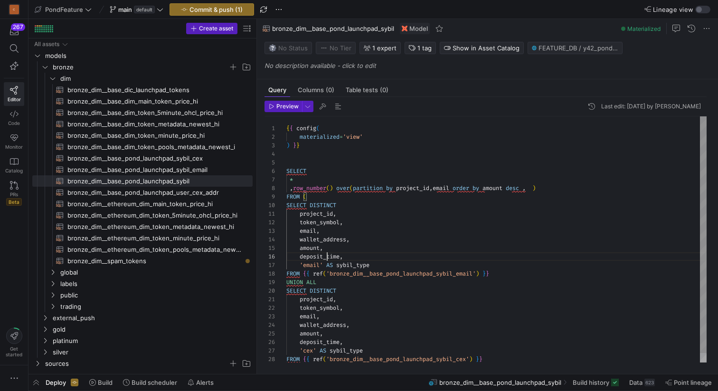
scroll to position [43, 55]
click at [326, 257] on div "{ { config ( materialized = 'view' ) } } SELECT DISTINCT project_id , token_sym…" at bounding box center [496, 243] width 420 height 255
click at [535, 187] on div "{ { config ( materialized = 'view' ) } } SELECT DISTINCT project_id , token_sym…" at bounding box center [496, 243] width 420 height 255
click at [528, 187] on div "{ { config ( materialized = 'view' ) } } SELECT DISTINCT project_id , token_sym…" at bounding box center [496, 243] width 420 height 255
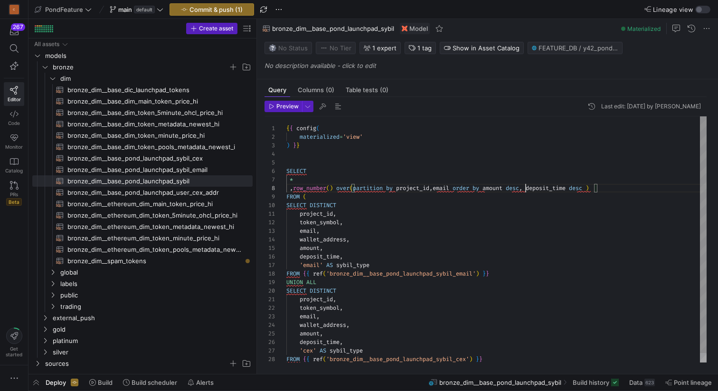
scroll to position [60, 239]
click at [604, 188] on div "{ { config ( materialized = 'view' ) } } SELECT DISTINCT project_id , token_sym…" at bounding box center [496, 243] width 420 height 255
click at [382, 161] on div "{ { config ( materialized = 'view' ) } } SELECT DISTINCT project_id , token_sym…" at bounding box center [496, 243] width 420 height 255
click at [336, 107] on span "button" at bounding box center [337, 106] width 11 height 11
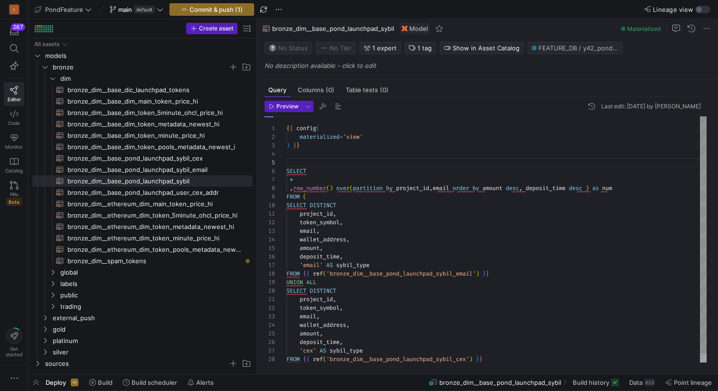
scroll to position [85, 0]
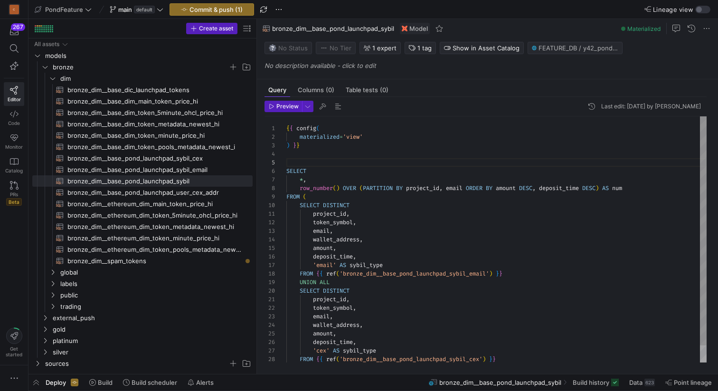
click at [354, 164] on div "materialized = 'view' ) } } SELECT DISTINCT project_id , token_symbol , email ,…" at bounding box center [496, 248] width 420 height 264
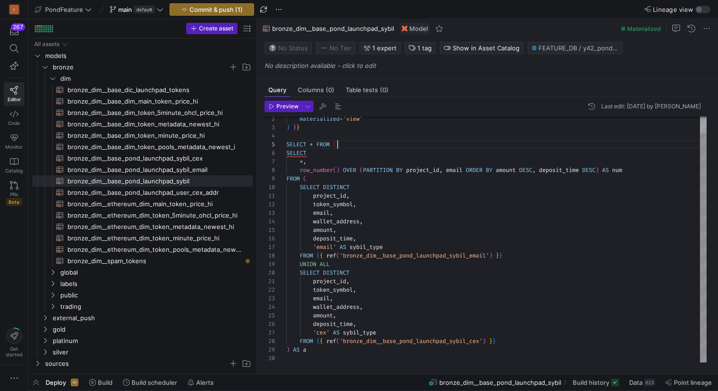
scroll to position [77, 0]
click at [304, 355] on div "materialized = 'view' ) } } SELECT * FROM ( SELECT DISTINCT project_id , token_…" at bounding box center [496, 230] width 420 height 264
type textarea "project_id, token_symbol, email, wallet_address, amount, deposit_time, 'cex' AS…"
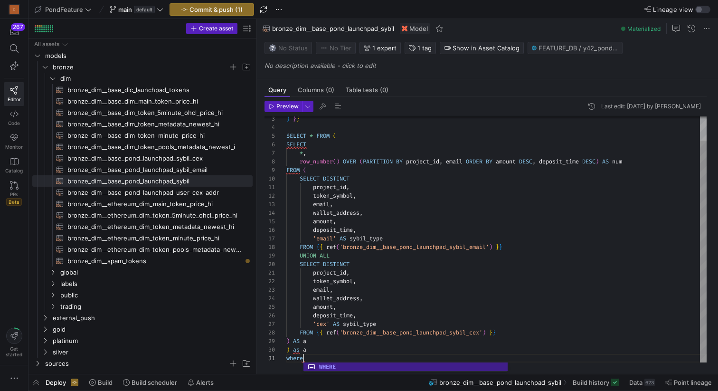
scroll to position [0, 20]
type textarea "w"
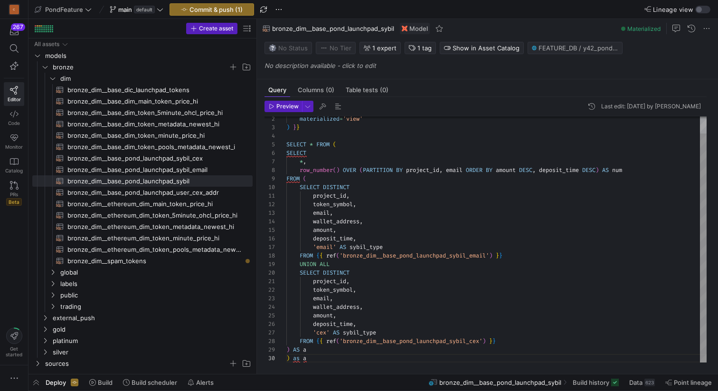
scroll to position [34, 24]
click at [311, 141] on div ") } } SELECT * FROM ( SELECT DISTINCT project_id , token_symbol , email , walle…" at bounding box center [496, 230] width 420 height 264
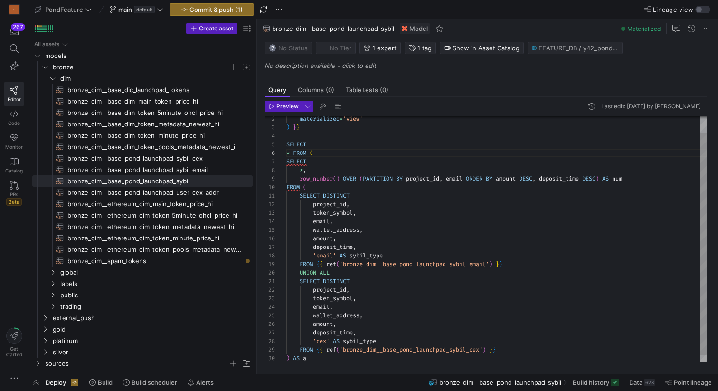
click at [294, 149] on div ") } } SELECT SELECT DISTINCT project_id , token_symbol , email , wallet_address…" at bounding box center [496, 234] width 420 height 272
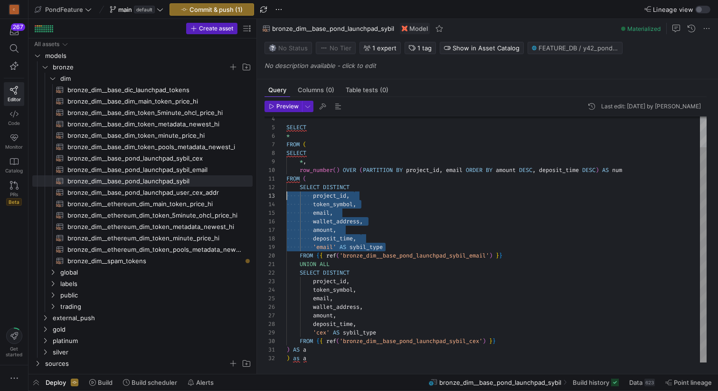
scroll to position [17, 0]
drag, startPoint x: 393, startPoint y: 246, endPoint x: 272, endPoint y: 199, distance: 128.9
click at [286, 199] on div "SELECT SELECT DISTINCT project_id , token_symbol , email , wallet_address , amo…" at bounding box center [496, 221] width 420 height 281
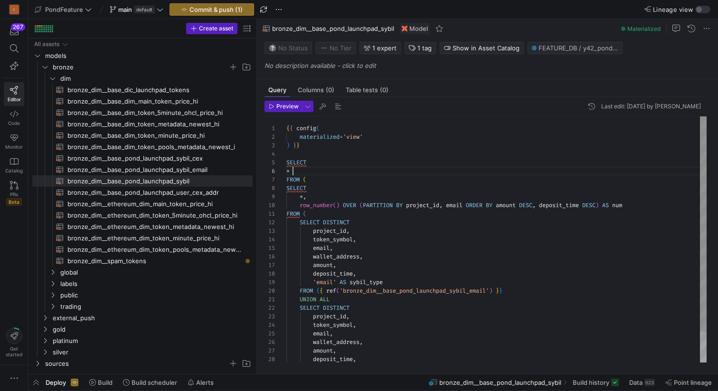
scroll to position [43, 0]
drag, startPoint x: 305, startPoint y: 169, endPoint x: 277, endPoint y: 169, distance: 28.0
click at [286, 169] on div "SELECT SELECT DISTINCT project_id , token_symbol , email , wallet_address , amo…" at bounding box center [496, 256] width 420 height 281
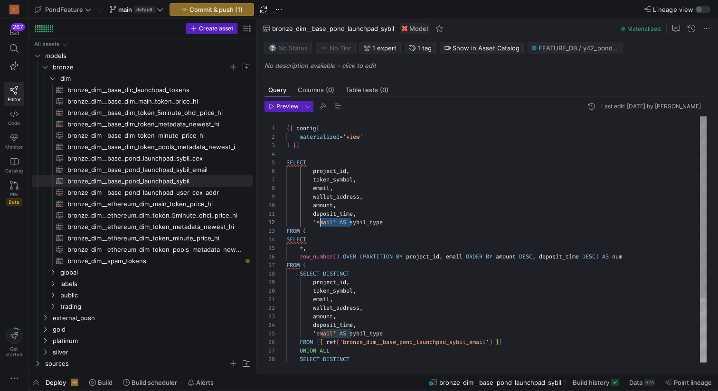
scroll to position [9, 28]
drag, startPoint x: 351, startPoint y: 221, endPoint x: 312, endPoint y: 220, distance: 38.5
click at [312, 220] on div "SELECT SELECT DISTINCT project_id , token_symbol , email , wallet_address , amo…" at bounding box center [496, 282] width 420 height 332
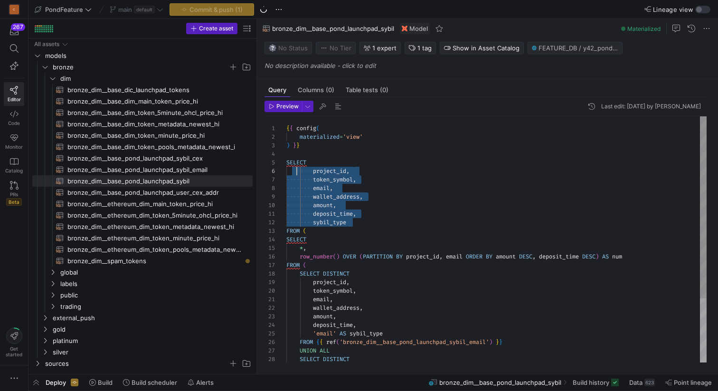
scroll to position [43, 0]
drag, startPoint x: 361, startPoint y: 222, endPoint x: 282, endPoint y: 172, distance: 93.1
click at [286, 172] on div "SELECT SELECT DISTINCT project_id , token_symbol , email , wallet_address , amo…" at bounding box center [496, 282] width 420 height 332
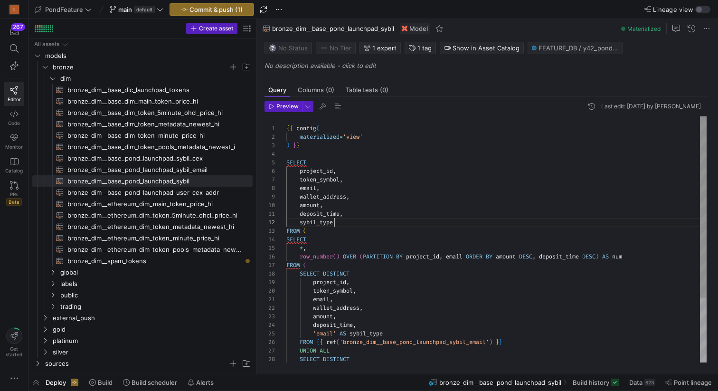
click at [348, 222] on div "SELECT SELECT DISTINCT project_id , token_symbol , email , wallet_address , amo…" at bounding box center [496, 282] width 420 height 332
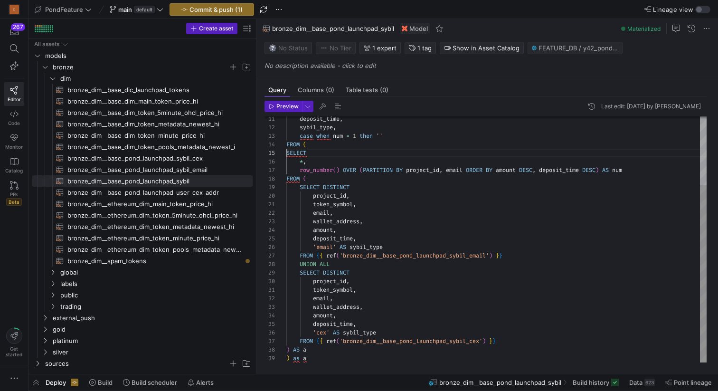
scroll to position [34, 0]
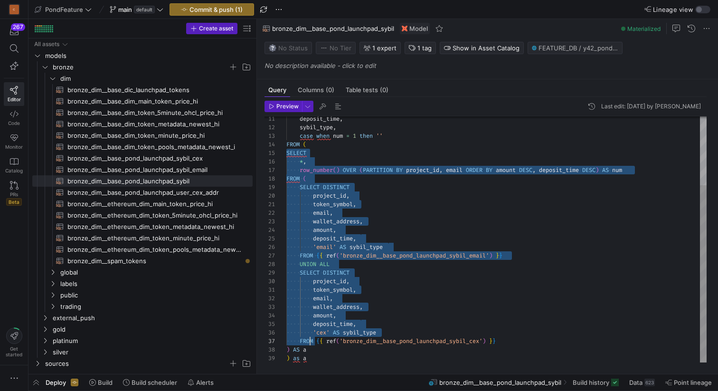
drag, startPoint x: 287, startPoint y: 151, endPoint x: 309, endPoint y: 345, distance: 194.9
click at [309, 345] on div "SELECT DISTINCT project_id , token_symbol , email , wallet_address , amount , d…" at bounding box center [496, 191] width 420 height 341
click at [310, 349] on div "SELECT DISTINCT project_id , token_symbol , email , wallet_address , amount , d…" at bounding box center [496, 191] width 420 height 341
drag, startPoint x: 314, startPoint y: 349, endPoint x: 280, endPoint y: 154, distance: 197.9
click at [286, 153] on div "SELECT DISTINCT project_id , token_symbol , email , wallet_address , amount , d…" at bounding box center [496, 191] width 420 height 341
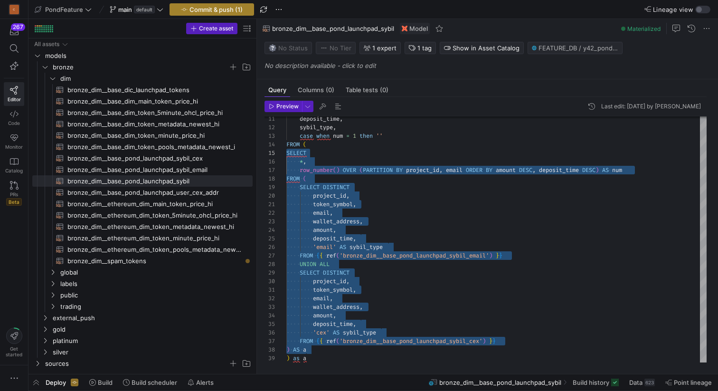
type textarea "deposit_time, sybil_type, case when num = 1 then '' FROM ( SELECT *, row_number…"
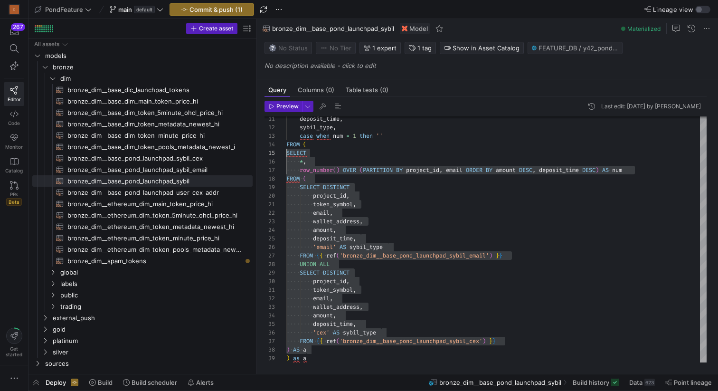
scroll to position [34, 0]
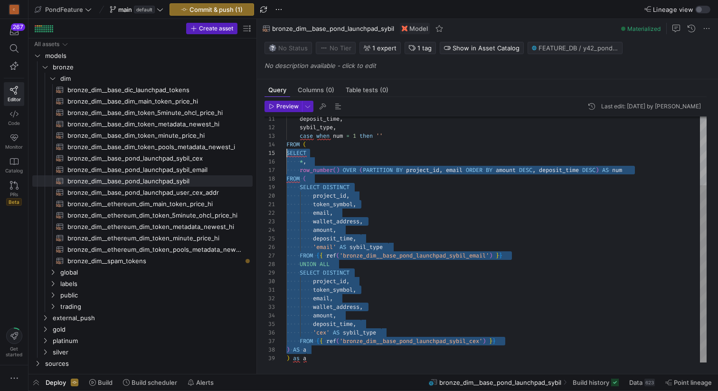
click at [386, 206] on div "SELECT DISTINCT project_id , token_symbol , email , wallet_address , amount , d…" at bounding box center [496, 191] width 420 height 341
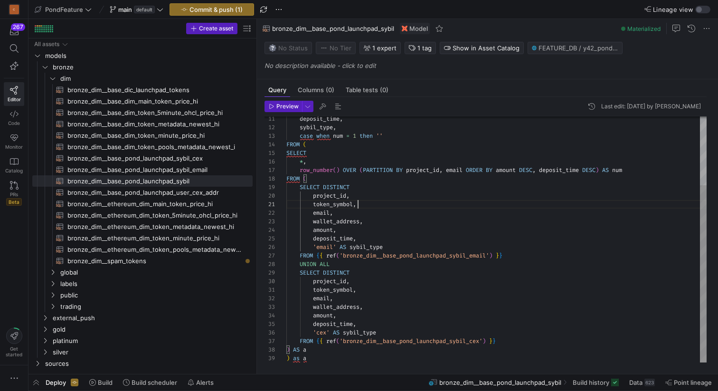
scroll to position [0, 72]
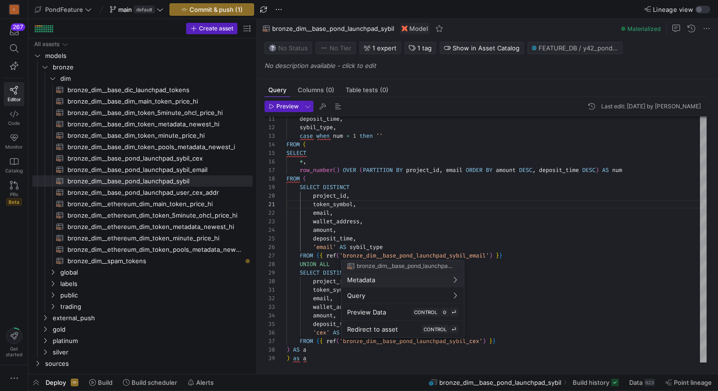
click at [187, 156] on div at bounding box center [359, 195] width 718 height 391
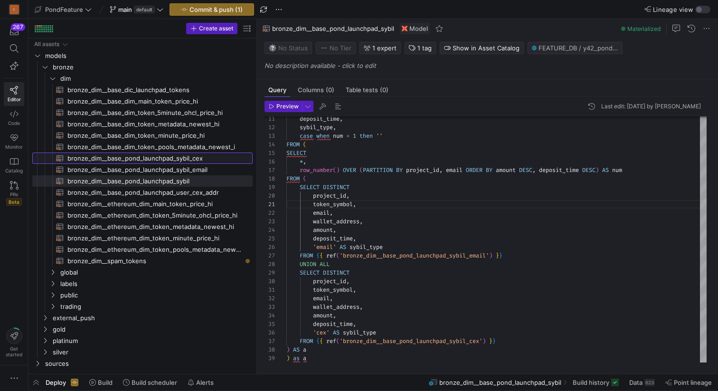
click at [187, 156] on span "bronze_dim__base_pond_launchpad_sybil_cex​​​​​​​​​​" at bounding box center [154, 158] width 174 height 11
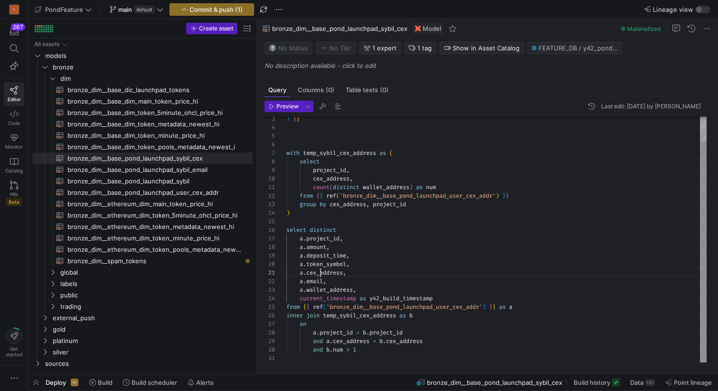
click at [320, 276] on div ") } } with temp_sybil_cex_address as ( select project_id , cex_address , count …" at bounding box center [496, 226] width 420 height 272
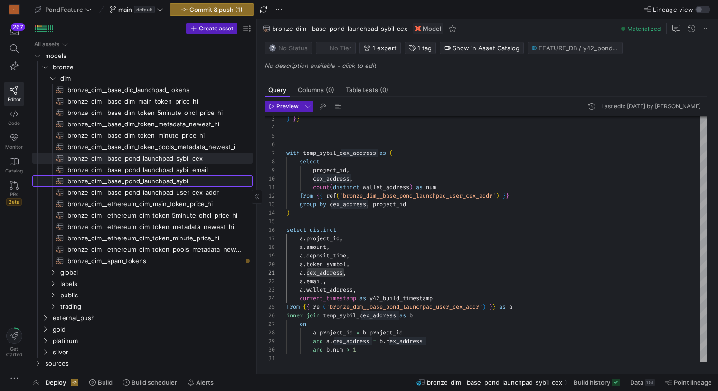
click at [197, 179] on span "bronze_dim__base_pond_launchpad_sybil​​​​​​​​​​" at bounding box center [154, 181] width 174 height 11
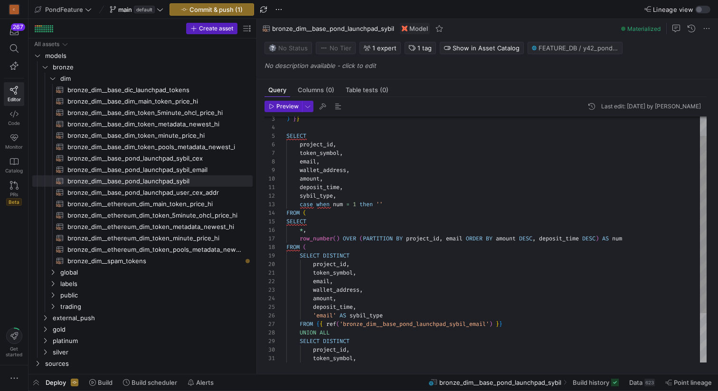
click at [331, 141] on div ") } } SELECT project_id , token_symbol , email , wallet_address , amount , depo…" at bounding box center [496, 260] width 420 height 341
click at [331, 152] on div ") } } SELECT project_id , token_symbol , email , wallet_address , amount , depo…" at bounding box center [496, 260] width 420 height 341
click at [310, 166] on div ") } } SELECT project_id , token_symbol , email , wallet_address , amount , depo…" at bounding box center [496, 260] width 420 height 341
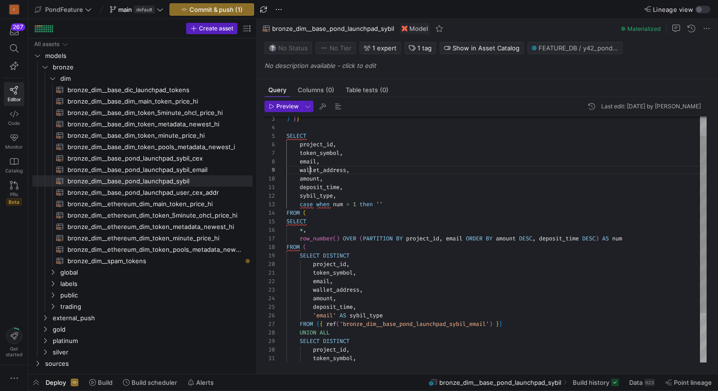
click at [310, 166] on div ") } } SELECT project_id , token_symbol , email , wallet_address , amount , depo…" at bounding box center [496, 260] width 420 height 341
click at [312, 157] on div ") } } SELECT project_id , token_symbol , email , wallet_address , amount , depo…" at bounding box center [496, 260] width 420 height 341
click at [313, 166] on div ") } } SELECT project_id , token_symbol , email , wallet_address , amount , depo…" at bounding box center [496, 260] width 420 height 341
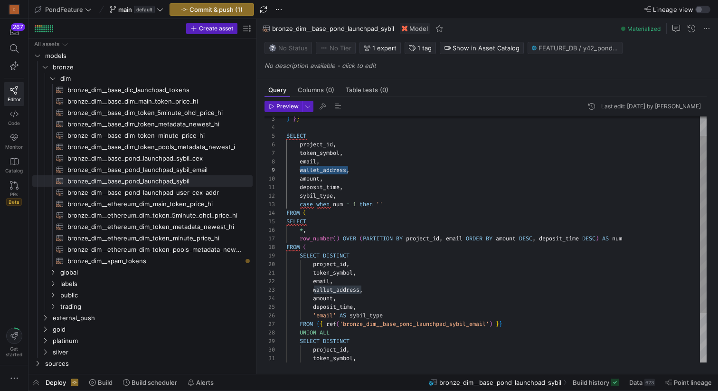
click at [312, 178] on div ") } } SELECT project_id , token_symbol , email , wallet_address , amount , depo…" at bounding box center [496, 260] width 420 height 341
click at [317, 189] on div ") } } SELECT project_id , token_symbol , email , wallet_address , amount , depo…" at bounding box center [496, 260] width 420 height 341
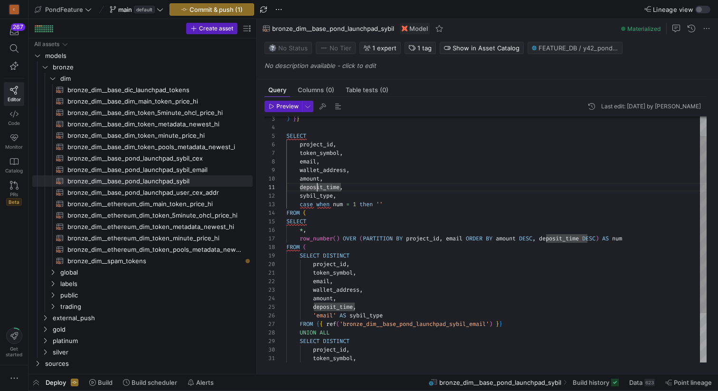
click at [317, 189] on div ") } } SELECT project_id , token_symbol , email , wallet_address , amount , depo…" at bounding box center [496, 260] width 420 height 341
click at [322, 193] on div ") } } SELECT project_id , token_symbol , email , wallet_address , amount , depo…" at bounding box center [496, 260] width 420 height 341
click at [329, 187] on div ") } } SELECT project_id , token_symbol , email , wallet_address , amount , depo…" at bounding box center [496, 260] width 420 height 341
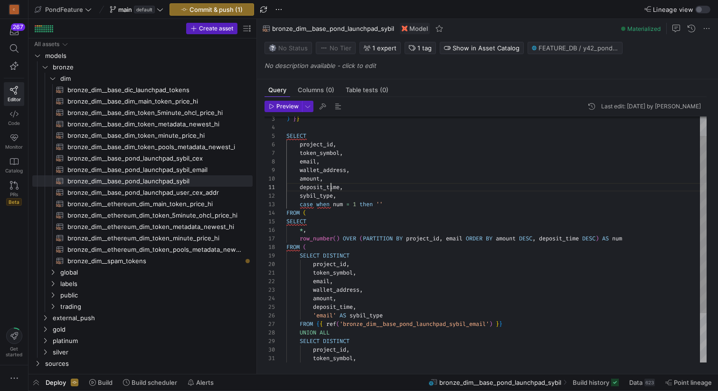
click at [329, 187] on div ") } } SELECT project_id , token_symbol , email , wallet_address , amount , depo…" at bounding box center [496, 260] width 420 height 341
click at [327, 194] on div ") } } SELECT project_id , token_symbol , email , wallet_address , amount , depo…" at bounding box center [496, 260] width 420 height 341
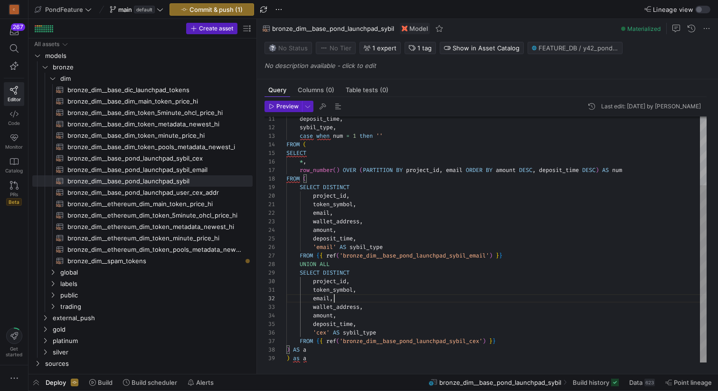
click at [369, 300] on div "deposit_time , sybil_type , case when num = 1 then '' FROM ( SELECT * , row_num…" at bounding box center [496, 191] width 420 height 341
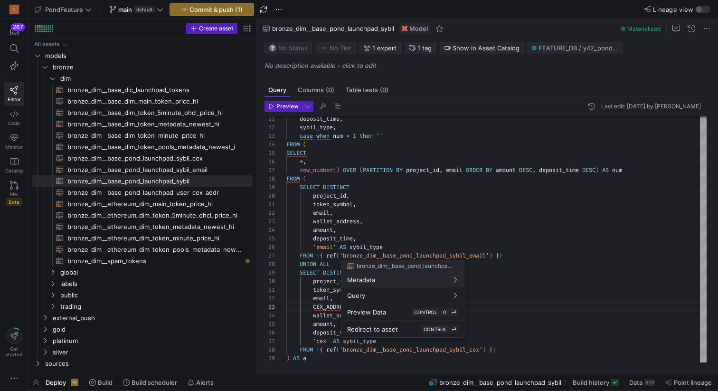
click at [390, 148] on div at bounding box center [359, 195] width 718 height 391
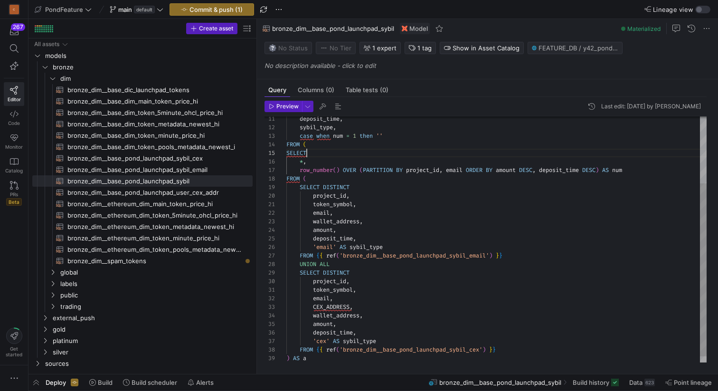
click at [375, 154] on div "deposit_time , sybil_type , case when num = 1 then '' FROM ( SELECT * , row_num…" at bounding box center [496, 195] width 420 height 349
click at [358, 213] on div "deposit_time , sybil_type , case when num = 1 then '' FROM ( SELECT * , row_num…" at bounding box center [496, 195] width 420 height 349
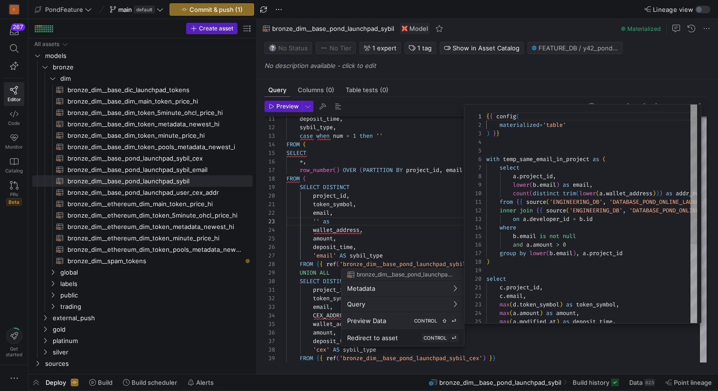
scroll to position [0, 0]
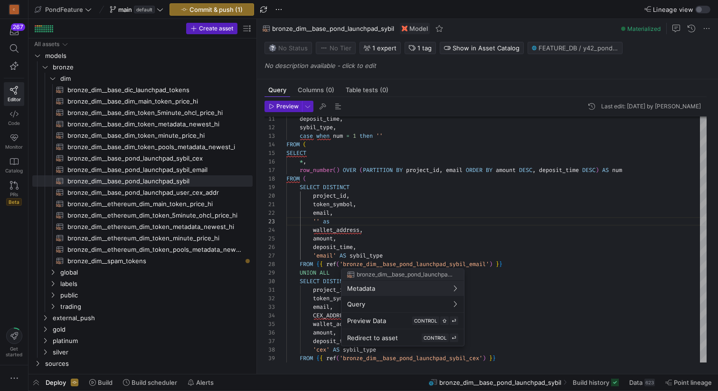
click at [328, 316] on div at bounding box center [359, 195] width 718 height 391
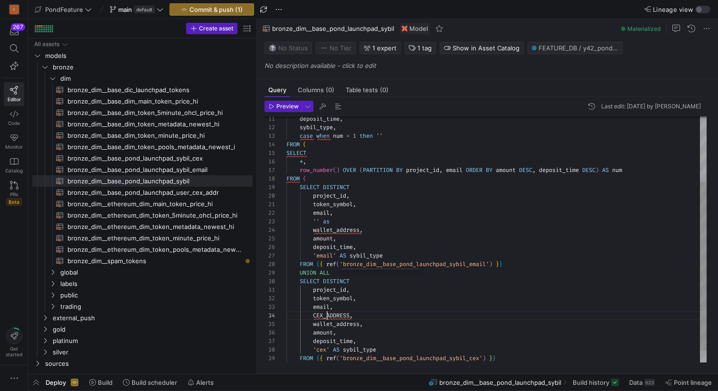
click at [328, 316] on div "deposit_time , sybil_type , case when num = 1 then '' FROM ( SELECT * , row_num…" at bounding box center [496, 200] width 420 height 358
click at [336, 219] on div "deposit_time , sybil_type , case when num = 1 then '' FROM ( SELECT * , row_num…" at bounding box center [496, 200] width 420 height 358
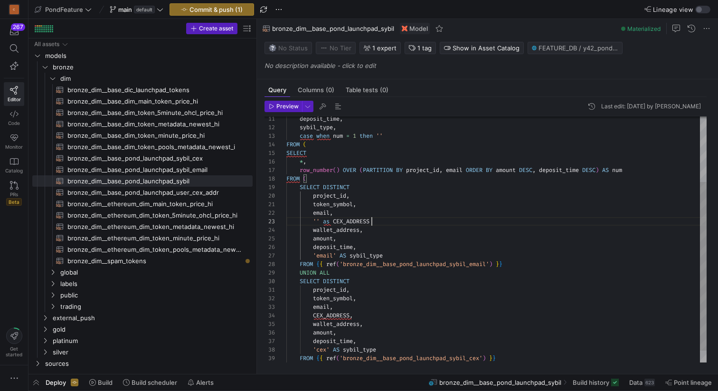
scroll to position [17, 89]
click at [340, 107] on span "button" at bounding box center [337, 106] width 11 height 11
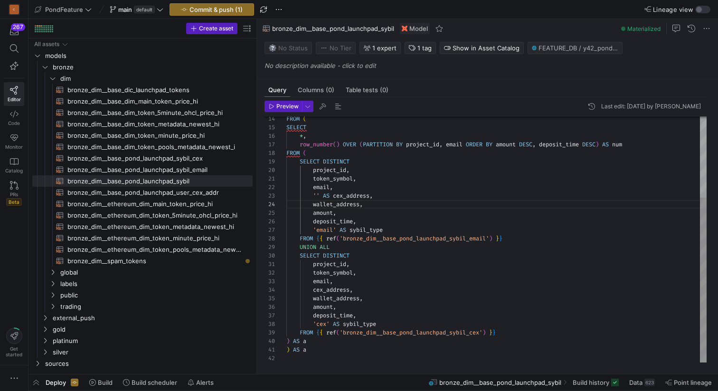
click at [384, 194] on div "FROM ( SELECT * , row_number ( ) OVER ( PARTITION BY project_id , email ORDER B…" at bounding box center [496, 179] width 420 height 366
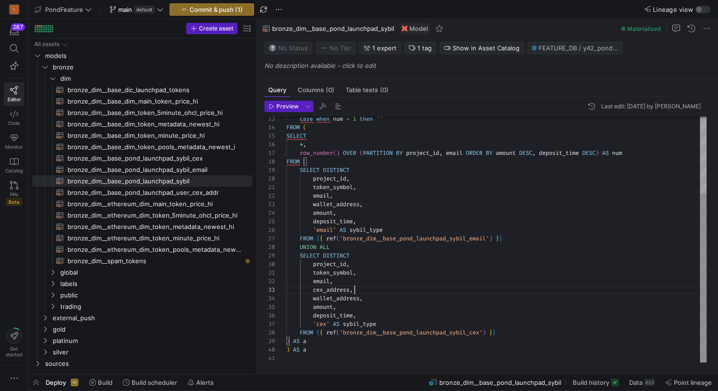
click at [367, 288] on div "FROM ( SELECT * , row_number ( ) OVER ( PARTITION BY project_id , email ORDER B…" at bounding box center [496, 183] width 420 height 358
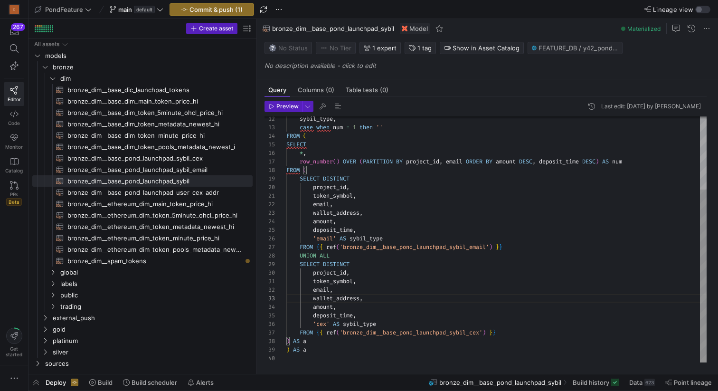
click at [389, 323] on div "FROM ( SELECT * , row_number ( ) OVER ( PARTITION BY project_id , email ORDER B…" at bounding box center [496, 187] width 420 height 349
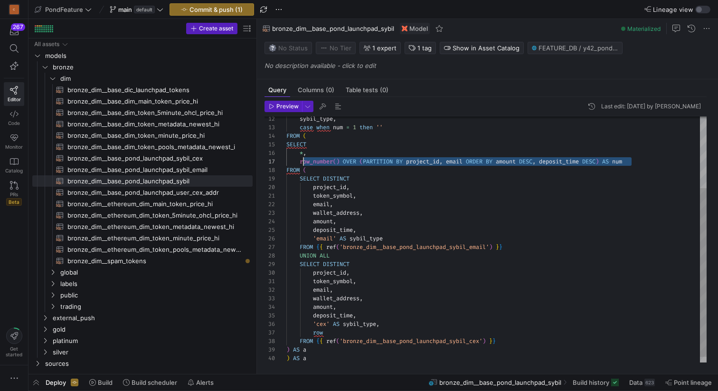
scroll to position [51, 14]
drag, startPoint x: 637, startPoint y: 161, endPoint x: 300, endPoint y: 161, distance: 337.0
click at [300, 161] on div "FROM ( SELECT * , row_number ( ) OVER ( PARTITION BY project_id , email ORDER B…" at bounding box center [496, 192] width 420 height 358
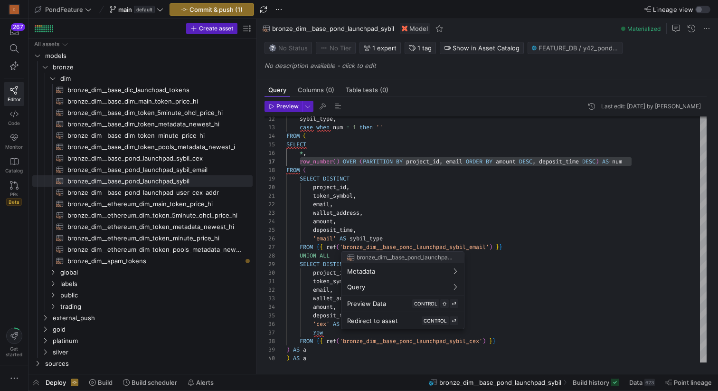
click at [393, 237] on div at bounding box center [359, 195] width 718 height 391
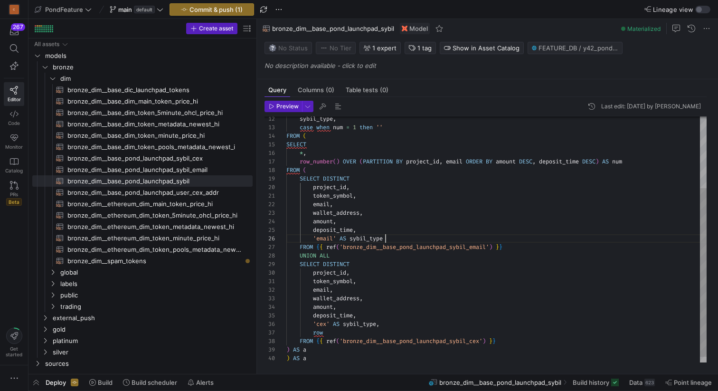
click at [393, 237] on div "FROM ( SELECT * , row_number ( ) OVER ( PARTITION BY project_id , email ORDER B…" at bounding box center [496, 192] width 420 height 358
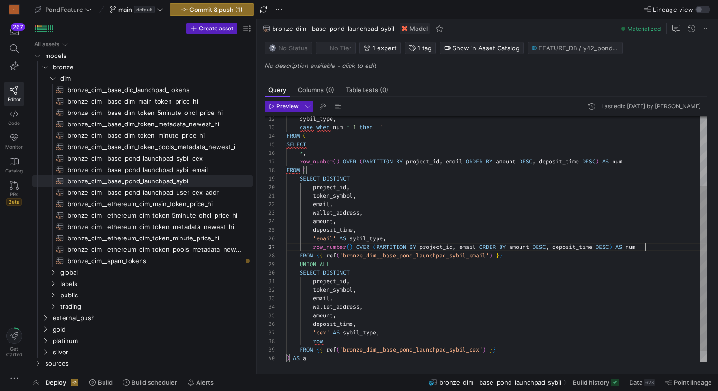
scroll to position [51, 358]
click at [438, 245] on div "FROM ( SELECT * , row_number ( ) OVER ( PARTITION BY project_id , email ORDER B…" at bounding box center [496, 196] width 420 height 366
click at [472, 245] on div "FROM ( SELECT * , row_number ( ) OVER ( PARTITION BY project_id , email ORDER B…" at bounding box center [496, 196] width 420 height 366
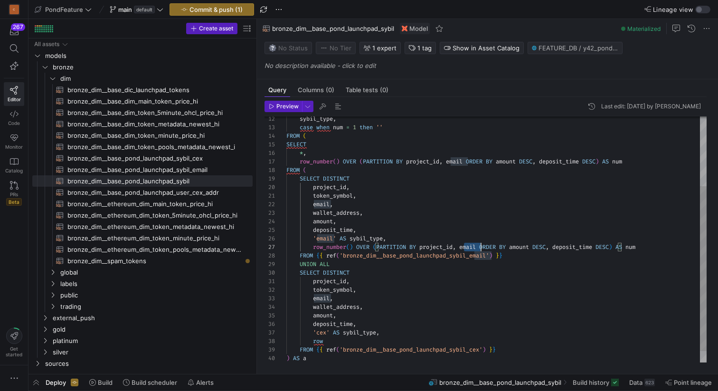
scroll to position [51, 195]
click at [472, 245] on div "FROM ( SELECT * , row_number ( ) OVER ( PARTITION BY project_id , email ORDER B…" at bounding box center [496, 196] width 420 height 366
click at [617, 244] on div "FROM ( SELECT * , row_number ( ) OVER ( PARTITION BY project_id , email ORDER B…" at bounding box center [496, 196] width 420 height 366
click at [344, 211] on div "FROM ( SELECT * , row_number ( ) OVER ( PARTITION BY project_id , email ORDER B…" at bounding box center [496, 196] width 420 height 366
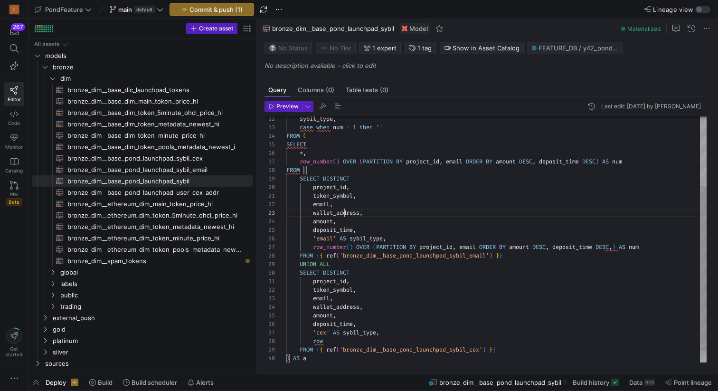
click at [344, 211] on div "FROM ( SELECT * , row_number ( ) OVER ( PARTITION BY project_id , email ORDER B…" at bounding box center [496, 196] width 420 height 366
click at [622, 245] on div "FROM ( SELECT * , row_number ( ) OVER ( PARTITION BY project_id , email ORDER B…" at bounding box center [496, 196] width 420 height 366
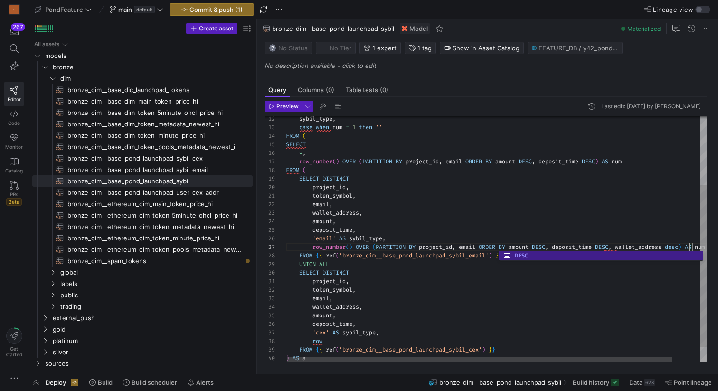
scroll to position [0, 65]
click at [509, 280] on div "FROM ( SELECT * , row_number ( ) OVER ( PARTITION BY project_id , email ORDER B…" at bounding box center [511, 199] width 450 height 372
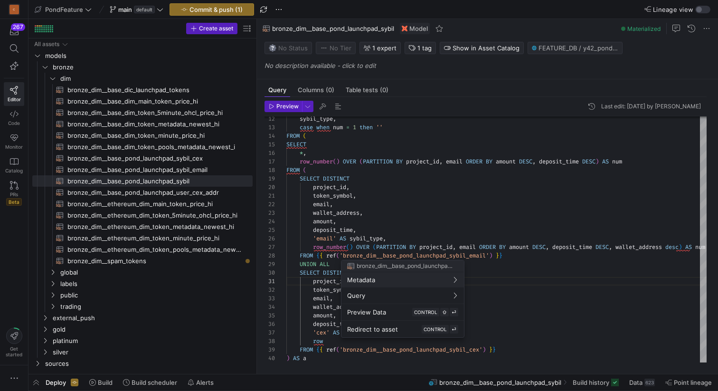
click at [461, 243] on div at bounding box center [359, 195] width 718 height 391
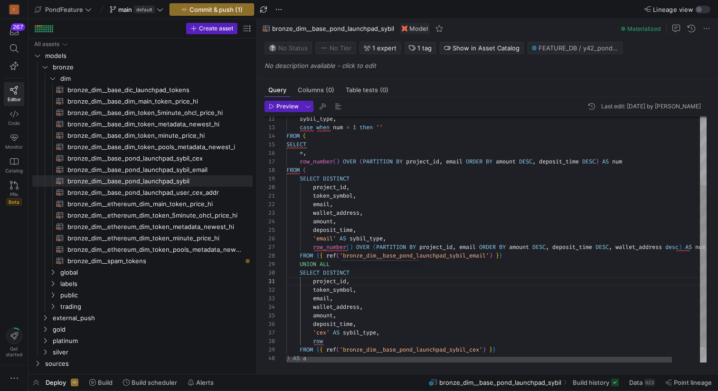
click at [461, 243] on div "FROM ( SELECT * , row_number ( ) OVER ( PARTITION BY project_id , email ORDER B…" at bounding box center [511, 199] width 450 height 372
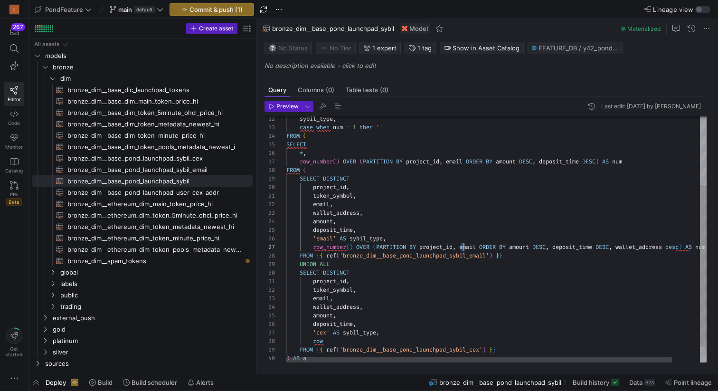
scroll to position [51, 0]
click at [461, 243] on div "FROM ( SELECT * , row_number ( ) OVER ( PARTITION BY project_id , email ORDER B…" at bounding box center [511, 199] width 450 height 372
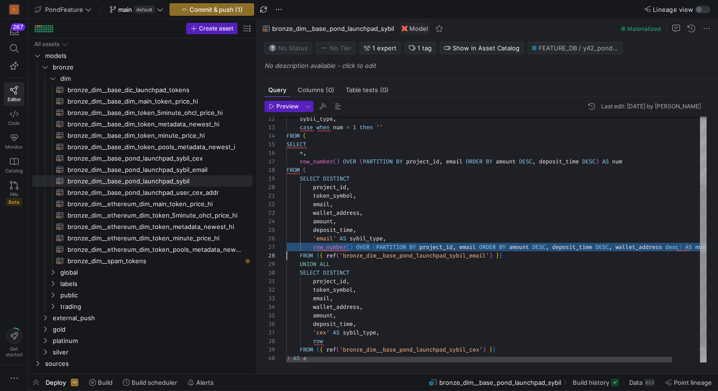
click at [325, 339] on div "FROM ( SELECT * , row_number ( ) OVER ( PARTITION BY project_id , email ORDER B…" at bounding box center [511, 199] width 450 height 372
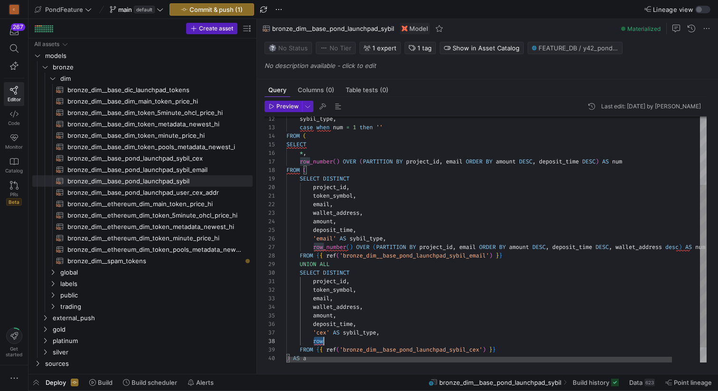
click at [325, 339] on div "FROM ( SELECT * , row_number ( ) OVER ( PARTITION BY project_id , email ORDER B…" at bounding box center [511, 199] width 450 height 372
click at [469, 339] on div "FROM ( SELECT * , row_number ( ) OVER ( PARTITION BY project_id , email ORDER B…" at bounding box center [511, 199] width 450 height 372
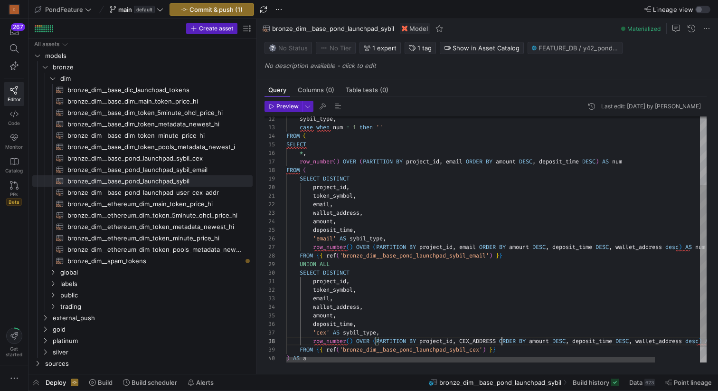
scroll to position [60, 215]
click at [582, 331] on div "FROM ( SELECT * , row_number ( ) OVER ( PARTITION BY project_id , email ORDER B…" at bounding box center [521, 199] width 471 height 372
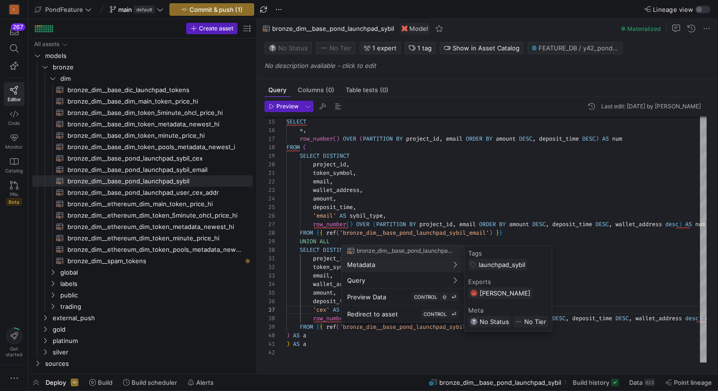
click at [407, 174] on div at bounding box center [359, 195] width 718 height 391
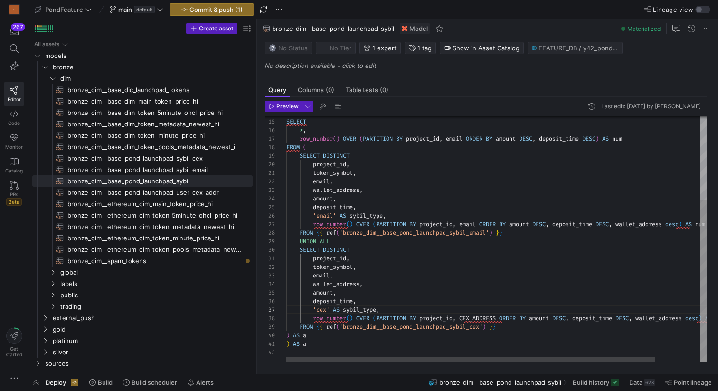
click at [402, 174] on div "FROM ( SELECT * , row_number ( ) OVER ( PARTITION BY project_id , email ORDER B…" at bounding box center [521, 176] width 471 height 372
click at [438, 137] on div "FROM ( SELECT * , row_number ( ) OVER ( PARTITION BY project_id , email ORDER B…" at bounding box center [521, 176] width 471 height 372
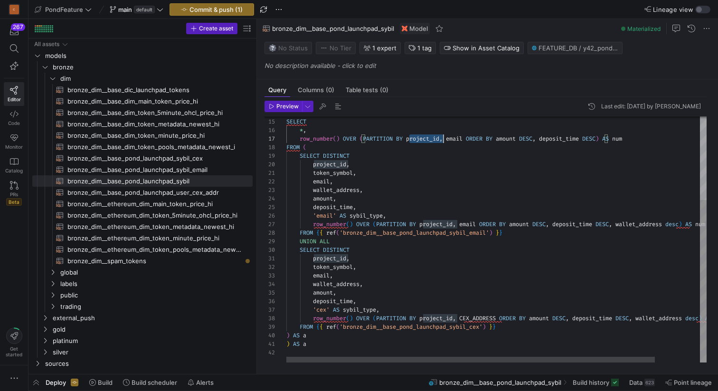
click at [438, 137] on div "FROM ( SELECT * , row_number ( ) OVER ( PARTITION BY project_id , email ORDER B…" at bounding box center [521, 176] width 471 height 372
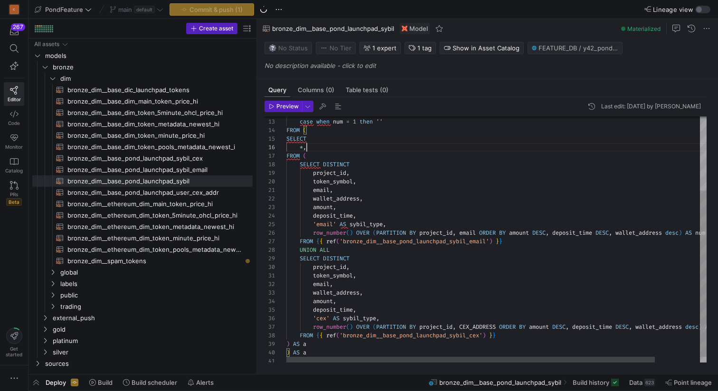
click at [330, 145] on div "FROM ( SELECT * , SELECT DISTINCT project_id , token_symbol , email , amount , …" at bounding box center [521, 189] width 471 height 364
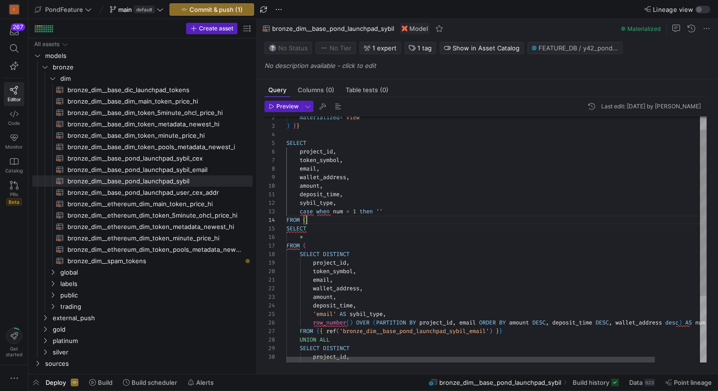
scroll to position [26, 0]
drag, startPoint x: 312, startPoint y: 220, endPoint x: 283, endPoint y: 219, distance: 29.4
click at [286, 219] on div "FROM ( SELECT * SELECT DISTINCT project_id , token_symbol , email , amount , de…" at bounding box center [521, 279] width 471 height 364
click at [314, 232] on div "FROM ( SELECT * SELECT DISTINCT project_id , token_symbol , email , amount , de…" at bounding box center [521, 279] width 471 height 364
drag, startPoint x: 309, startPoint y: 236, endPoint x: 284, endPoint y: 219, distance: 30.4
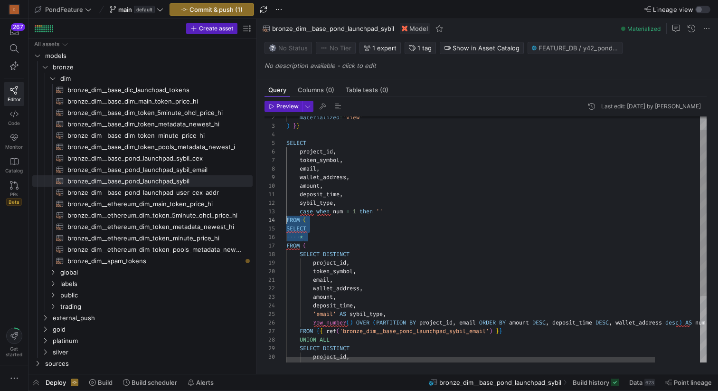
click at [286, 219] on div "FROM ( SELECT * SELECT DISTINCT project_id , token_symbol , email , amount , de…" at bounding box center [521, 279] width 471 height 364
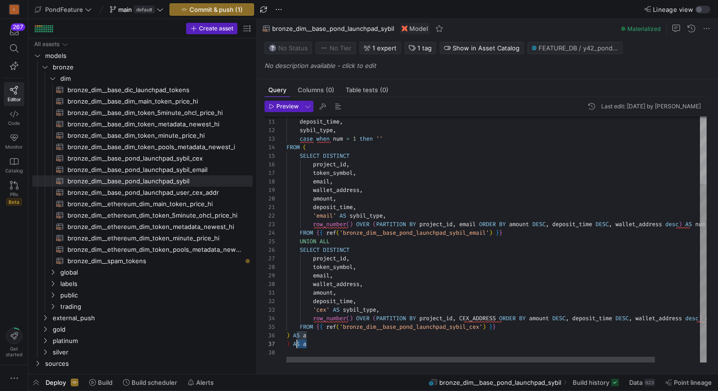
scroll to position [51, 0]
drag, startPoint x: 315, startPoint y: 344, endPoint x: 282, endPoint y: 344, distance: 33.2
click at [286, 344] on div "SELECT DISTINCT project_id , token_symbol , email , amount , deposit_time , 'em…" at bounding box center [521, 193] width 471 height 338
click at [290, 332] on div "SELECT DISTINCT project_id , token_symbol , email , amount , deposit_time , 'em…" at bounding box center [521, 193] width 471 height 338
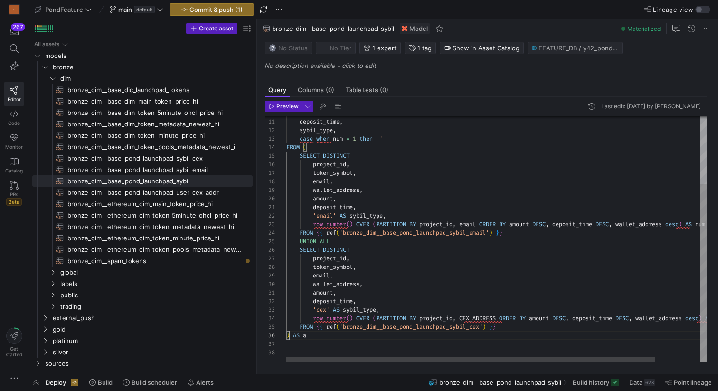
click at [334, 135] on div "SELECT DISTINCT project_id , token_symbol , email , amount , deposit_time , 'em…" at bounding box center [521, 193] width 471 height 338
click at [365, 214] on div "SELECT DISTINCT project_id , token_symbol , email , amount , deposit_time , 'em…" at bounding box center [521, 193] width 471 height 338
click at [360, 137] on div "SELECT DISTINCT project_id , token_symbol , email , amount , deposit_time , 'em…" at bounding box center [521, 193] width 471 height 338
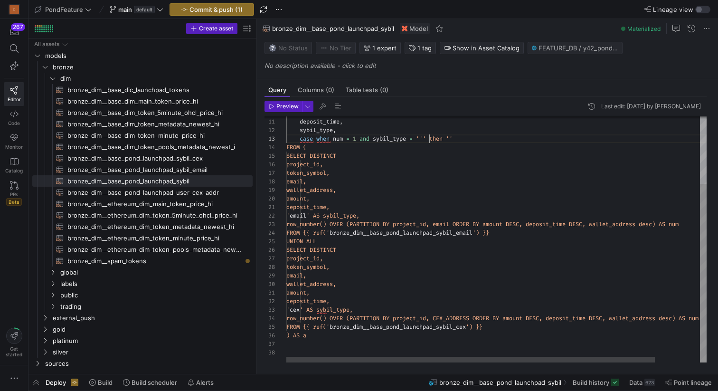
scroll to position [17, 140]
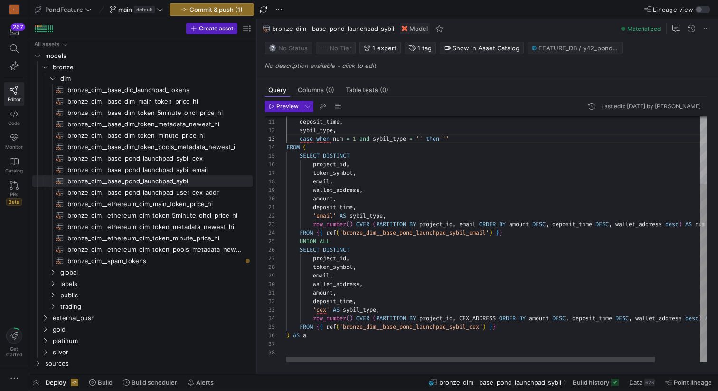
click at [331, 210] on div "SELECT DISTINCT project_id , token_symbol , email , amount , deposit_time , 'em…" at bounding box center [521, 193] width 471 height 338
click at [329, 214] on div "SELECT DISTINCT project_id , token_symbol , email , amount , deposit_time , 'em…" at bounding box center [521, 193] width 471 height 338
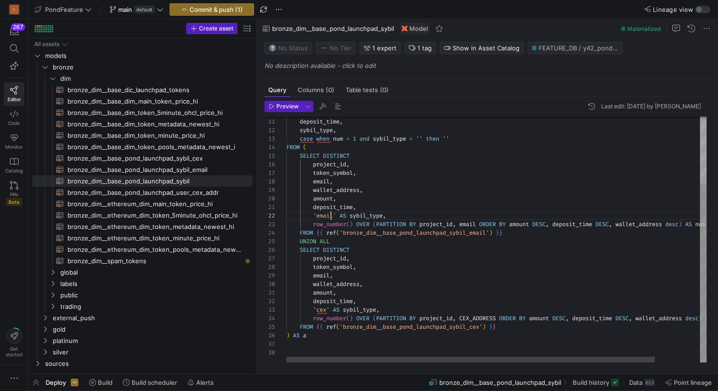
click at [329, 214] on div "SELECT DISTINCT project_id , token_symbol , email , amount , deposit_time , 'em…" at bounding box center [521, 193] width 471 height 338
click at [422, 136] on div "SELECT DISTINCT project_id , token_symbol , email , amount , deposit_time , 'em…" at bounding box center [521, 193] width 471 height 338
click at [466, 137] on div "SELECT DISTINCT project_id , token_symbol , email , amount , deposit_time , 'em…" at bounding box center [521, 193] width 471 height 338
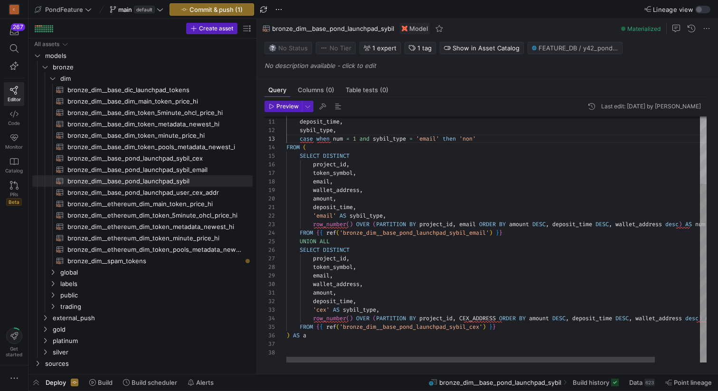
click at [472, 136] on div "SELECT DISTINCT project_id , token_symbol , email , amount , deposit_time , 'em…" at bounding box center [521, 193] width 471 height 338
click at [519, 138] on div "SELECT DISTINCT project_id , token_symbol , email , amount , deposit_time , 'em…" at bounding box center [521, 193] width 471 height 338
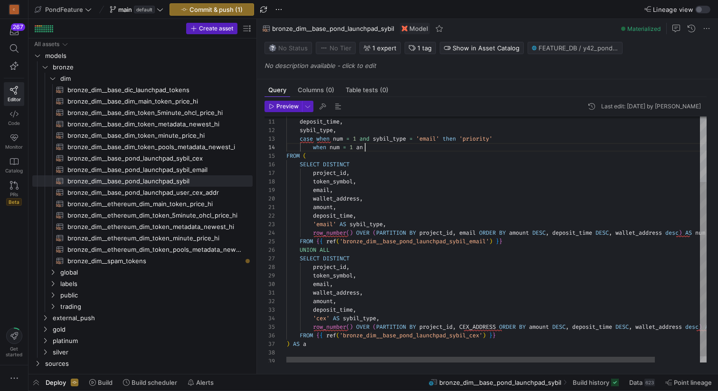
scroll to position [26, 85]
click at [404, 140] on div "SELECT DISTINCT project_id , token_symbol , email , amount , deposit_time , 'em…" at bounding box center [521, 197] width 471 height 346
click at [392, 151] on div "SELECT DISTINCT project_id , token_symbol , email , amount , deposit_time , 'em…" at bounding box center [521, 197] width 471 height 346
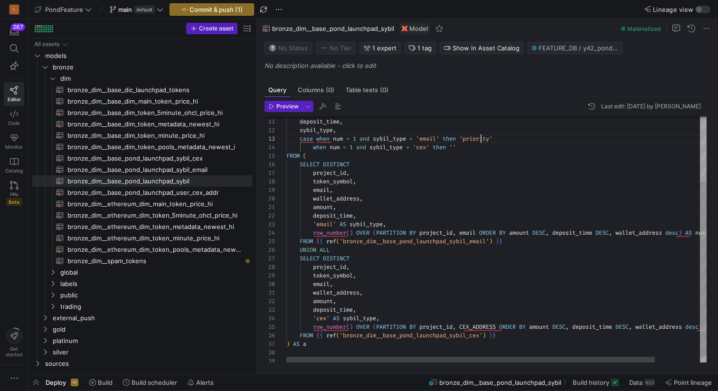
click at [479, 139] on div "SELECT DISTINCT project_id , token_symbol , email , amount , deposit_time , 'em…" at bounding box center [521, 197] width 471 height 346
click at [456, 147] on div "SELECT DISTINCT project_id , token_symbol , email , amount , deposit_time , 'em…" at bounding box center [521, 197] width 471 height 346
click at [502, 147] on div "SELECT DISTINCT project_id , token_symbol , email , amount , deposit_time , 'em…" at bounding box center [521, 197] width 471 height 346
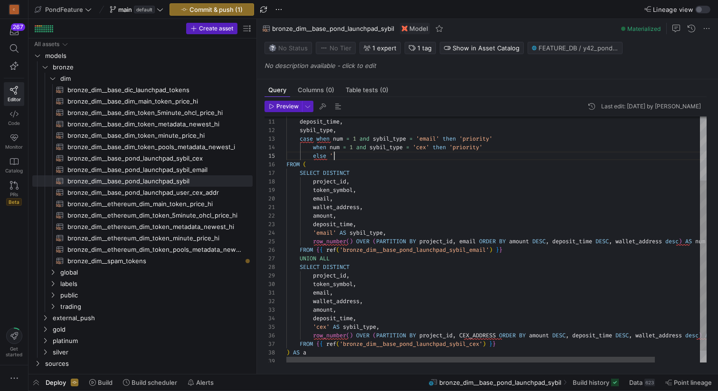
scroll to position [34, 48]
click at [356, 162] on div "SELECT DISTINCT project_id , token_symbol , email , amount , deposit_time , 'em…" at bounding box center [521, 201] width 471 height 355
click at [334, 155] on div "SELECT DISTINCT project_id , token_symbol , email , amount , deposit_time , 'em…" at bounding box center [521, 201] width 471 height 355
click at [410, 159] on div "SELECT DISTINCT project_id , token_symbol , email , amount , deposit_time , 'em…" at bounding box center [521, 201] width 471 height 355
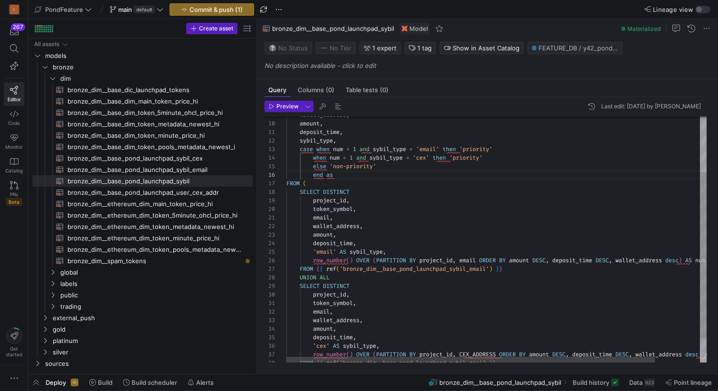
scroll to position [43, 58]
click at [369, 166] on div "SELECT DISTINCT project_id , token_symbol , email , amount , deposit_time , 'em…" at bounding box center [521, 217] width 471 height 364
drag, startPoint x: 375, startPoint y: 166, endPoint x: 347, endPoint y: 166, distance: 28.0
click at [347, 166] on div "SELECT DISTINCT project_id , token_symbol , email , amount , deposit_time , 'em…" at bounding box center [521, 217] width 471 height 364
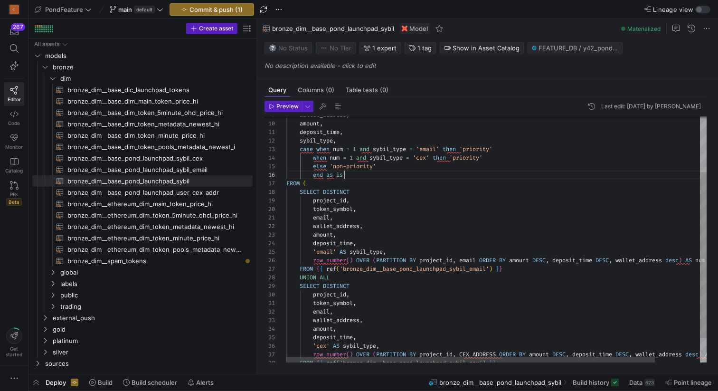
click at [349, 178] on div "SELECT DISTINCT project_id , token_symbol , email , amount , deposit_time , 'em…" at bounding box center [521, 217] width 471 height 364
click at [397, 176] on div "SELECT DISTINCT project_id , token_symbol , email , amount , deposit_time , 'em…" at bounding box center [521, 217] width 471 height 364
click at [335, 104] on span "button" at bounding box center [337, 106] width 11 height 11
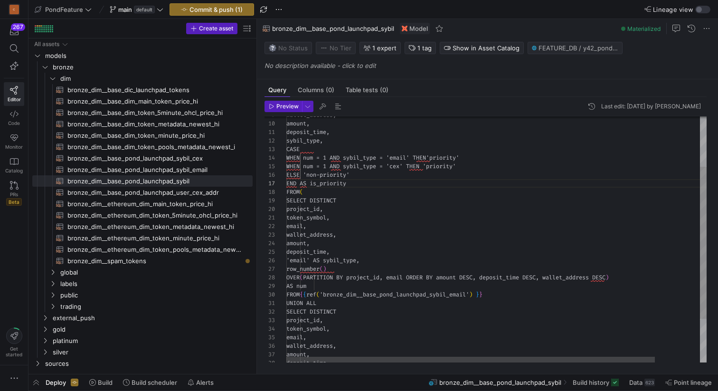
scroll to position [85, 62]
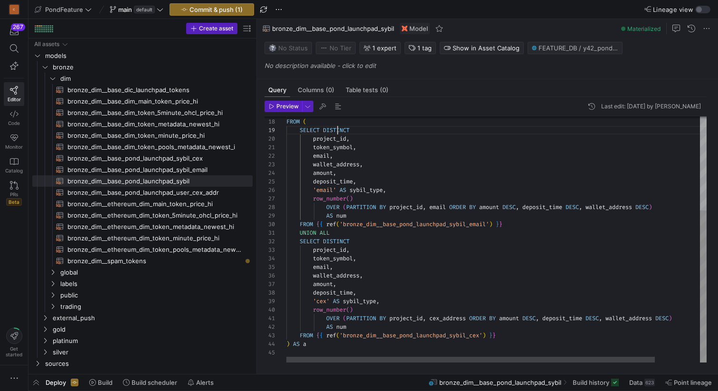
click at [337, 132] on div "FROM ( SELECT DISTINCT project_id , token_symbol , wallet_address , amount , de…" at bounding box center [521, 163] width 471 height 398
click at [339, 237] on div "FROM ( SELECT project_id , token_symbol , wallet_address , amount , deposit_tim…" at bounding box center [521, 163] width 471 height 398
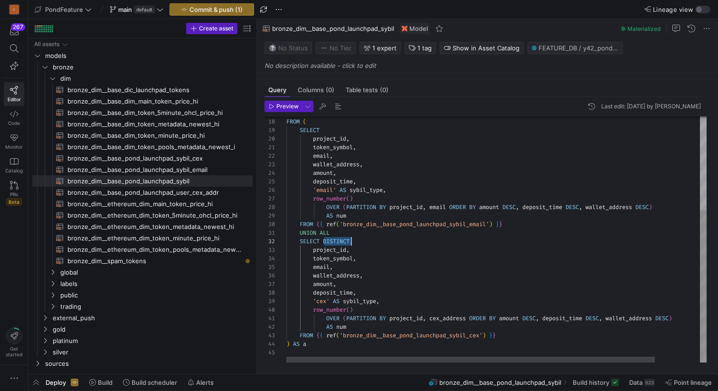
scroll to position [9, 37]
click at [337, 108] on span "button" at bounding box center [337, 106] width 11 height 11
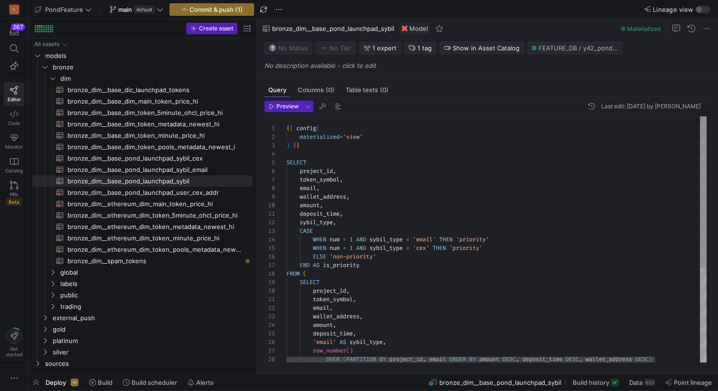
scroll to position [26, 0]
click at [341, 153] on div "FROM ( SELECT project_id , token_symbol , wallet_address , amount , deposit_tim…" at bounding box center [521, 315] width 471 height 398
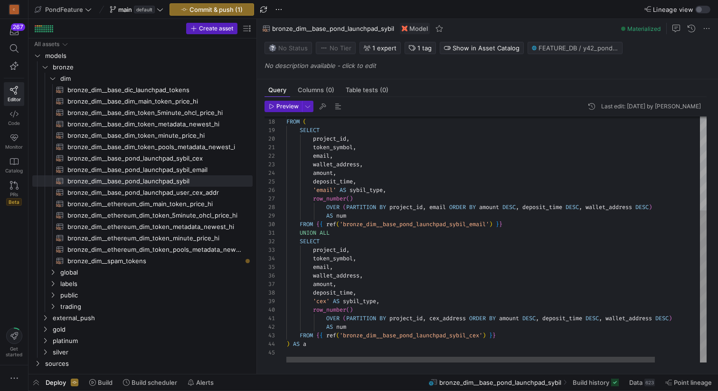
click at [318, 346] on div "FROM ( SELECT project_id , token_symbol , wallet_address , amount , deposit_tim…" at bounding box center [521, 163] width 471 height 398
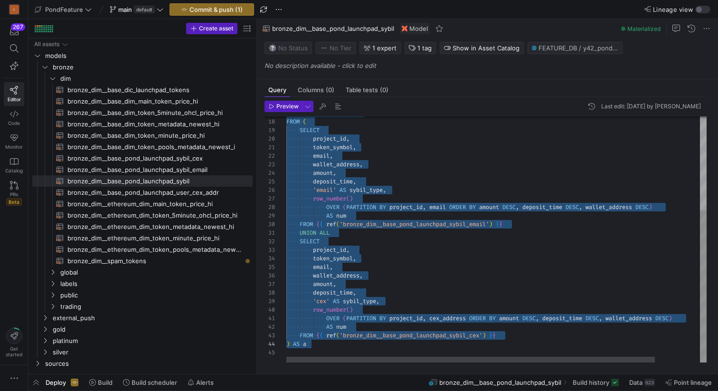
click at [358, 215] on div "FROM ( SELECT project_id , token_symbol , wallet_address , amount , deposit_tim…" at bounding box center [521, 163] width 471 height 398
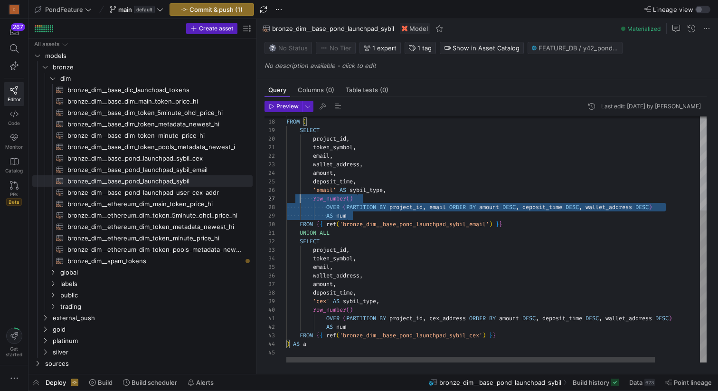
scroll to position [51, 0]
drag, startPoint x: 360, startPoint y: 215, endPoint x: 287, endPoint y: 199, distance: 74.4
click at [287, 199] on div "FROM ( SELECT project_id , token_symbol , wallet_address , amount , deposit_tim…" at bounding box center [521, 163] width 471 height 398
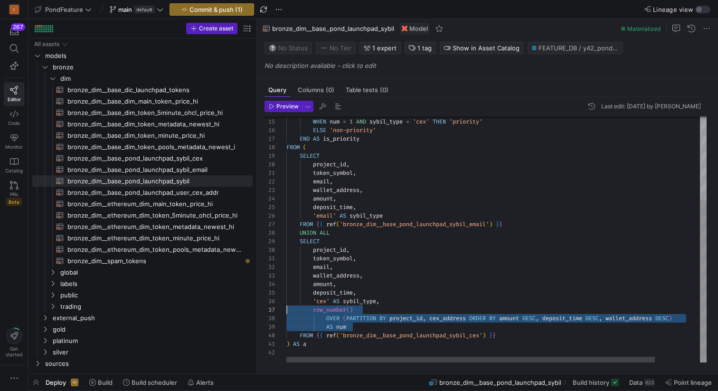
drag, startPoint x: 361, startPoint y: 329, endPoint x: 281, endPoint y: 312, distance: 81.6
click at [286, 312] on div "FROM ( SELECT project_id , token_symbol , wallet_address , amount , deposit_tim…" at bounding box center [521, 176] width 471 height 372
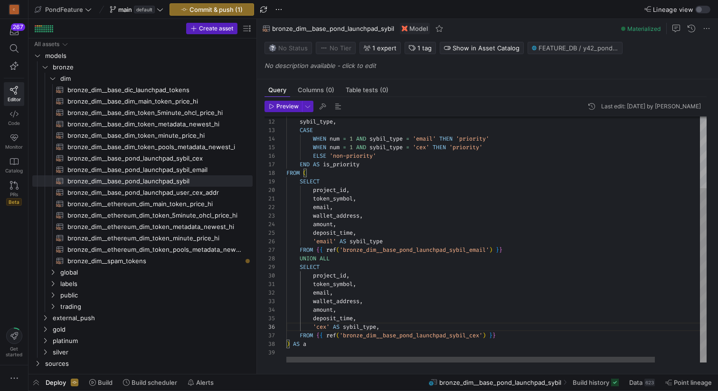
scroll to position [43, 92]
click at [374, 318] on div "FROM ( SELECT project_id , token_symbol , wallet_address , amount , deposit_tim…" at bounding box center [521, 189] width 471 height 346
click at [386, 327] on div "FROM ( SELECT project_id , token_symbol , wallet_address , amount , deposit_tim…" at bounding box center [521, 189] width 471 height 346
click at [408, 170] on div "FROM ( SELECT project_id , token_symbol , wallet_address , amount , deposit_tim…" at bounding box center [521, 189] width 471 height 346
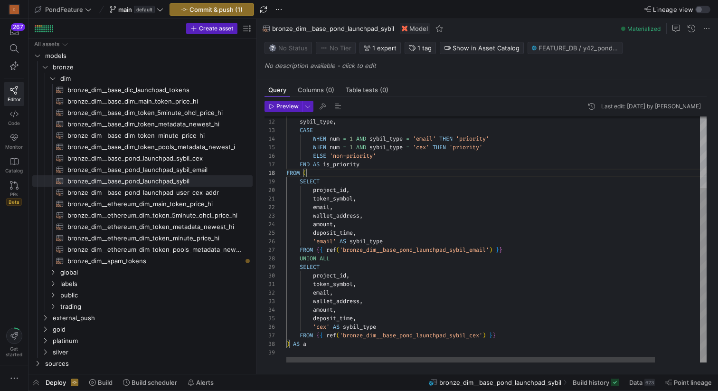
click at [362, 170] on div "FROM ( SELECT project_id , token_symbol , wallet_address , amount , deposit_tim…" at bounding box center [521, 189] width 471 height 346
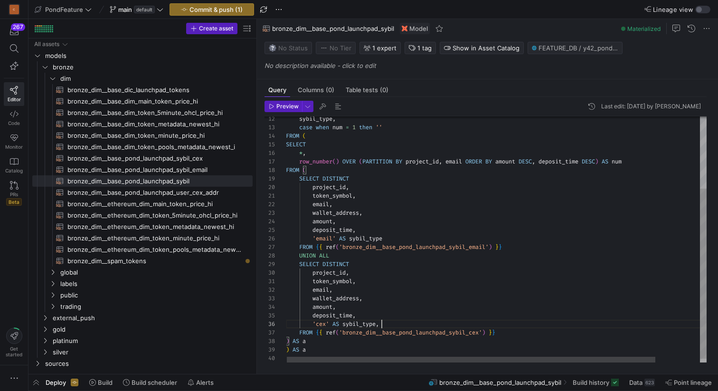
scroll to position [17, 0]
type textarea "token_symbol, email, wallet_address, amount, deposit_time, 'cex' AS sybil_type …"
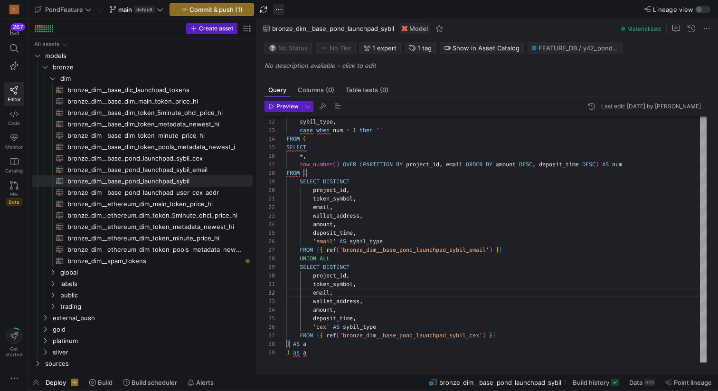
click at [281, 8] on span "button" at bounding box center [278, 9] width 11 height 11
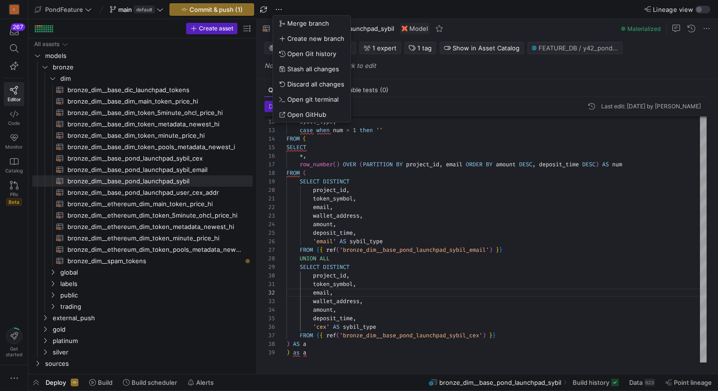
click at [372, 3] on div at bounding box center [359, 195] width 718 height 391
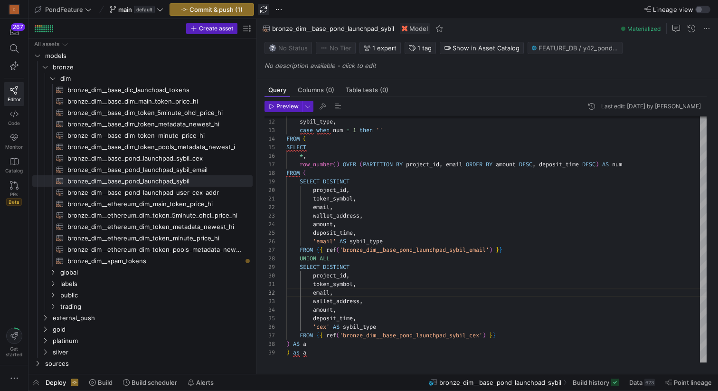
click at [262, 7] on span "button" at bounding box center [263, 9] width 11 height 11
click at [280, 9] on span "button" at bounding box center [278, 9] width 11 height 11
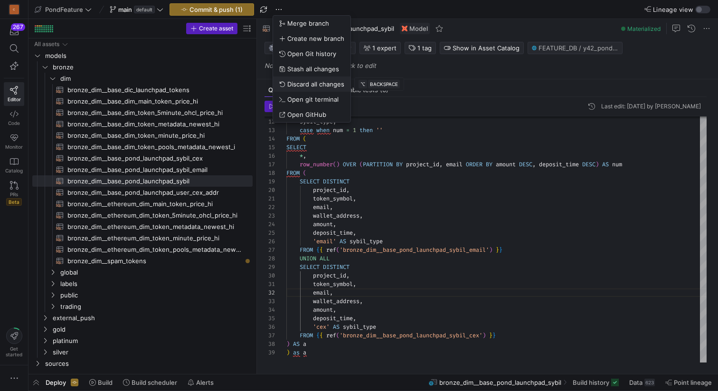
click at [311, 81] on span "Discard all changes" at bounding box center [315, 84] width 57 height 8
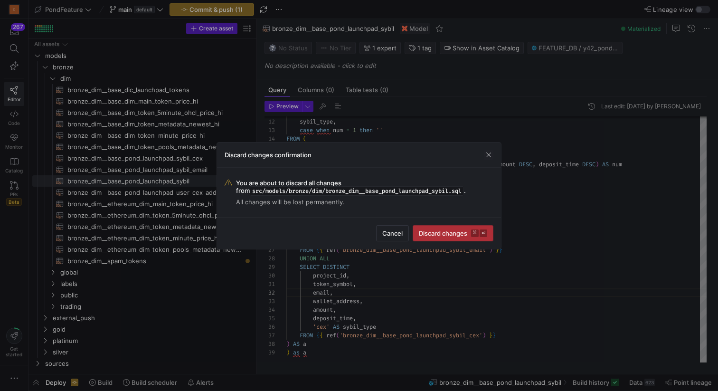
click at [433, 232] on span "Discard changes ⌘ ⏎" at bounding box center [453, 233] width 68 height 8
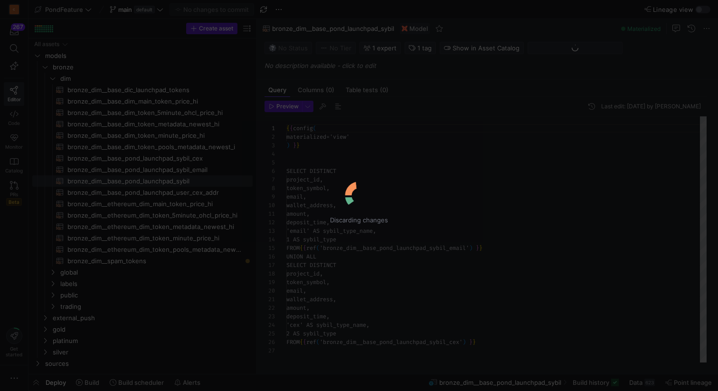
scroll to position [85, 0]
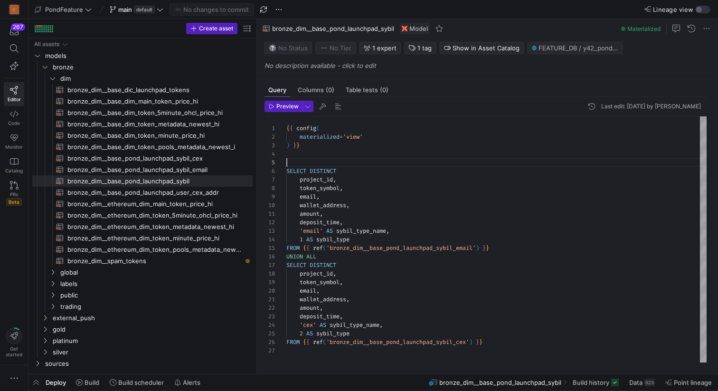
click at [386, 159] on div "{ { config ( materialized = 'view' ) } } SELECT DISTINCT project_id , token_sym…" at bounding box center [496, 239] width 420 height 246
click at [380, 159] on div "{ { config ( materialized = 'view' ) } } SELECT DISTINCT project_id , token_sym…" at bounding box center [496, 239] width 420 height 246
drag, startPoint x: 369, startPoint y: 237, endPoint x: 407, endPoint y: 233, distance: 38.7
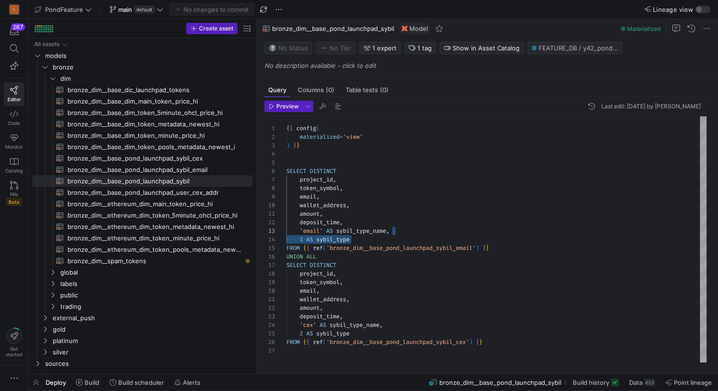
click at [408, 233] on div "{ { config ( materialized = 'view' ) } } SELECT DISTINCT project_id , token_sym…" at bounding box center [496, 239] width 420 height 246
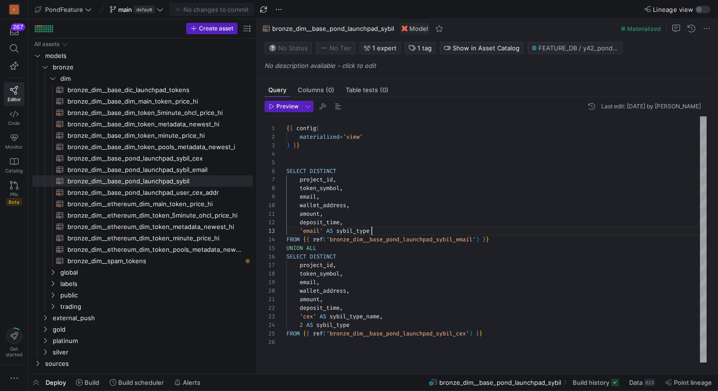
scroll to position [17, 85]
drag, startPoint x: 377, startPoint y: 324, endPoint x: 383, endPoint y: 315, distance: 11.2
click at [383, 315] on div "{ { config ( materialized = 'view' ) } } SELECT DISTINCT project_id , token_sym…" at bounding box center [496, 239] width 420 height 246
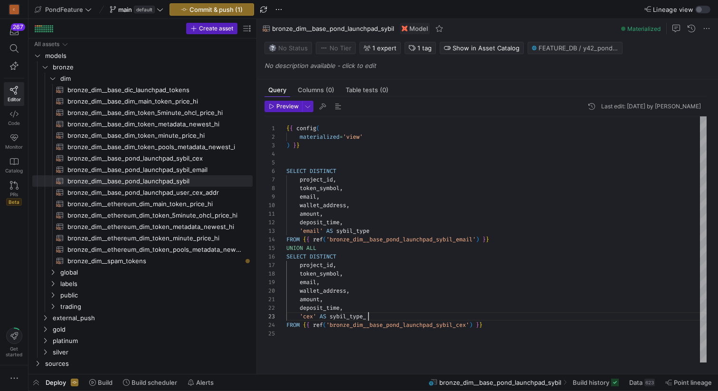
type textarea "amount, deposit_time, 'cex' AS sybil_type FROM {{ ref('bronze_dim__base_pond_la…"
click at [406, 308] on div "{ { config ( materialized = 'view' ) } } SELECT DISTINCT project_id , token_sym…" at bounding box center [496, 239] width 420 height 246
click at [228, 9] on span "Commit & push (1)" at bounding box center [215, 10] width 53 height 8
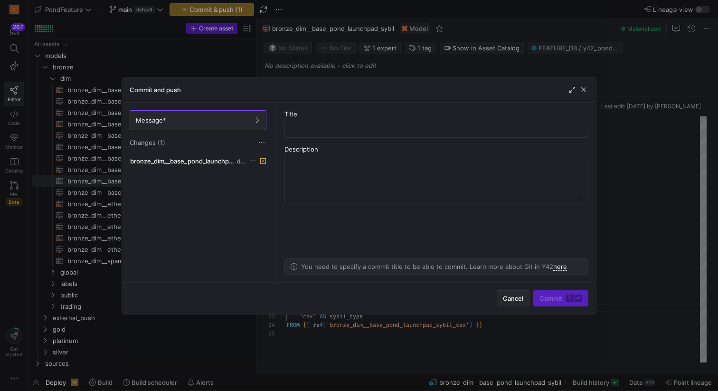
click at [512, 299] on span "Cancel" at bounding box center [513, 298] width 20 height 8
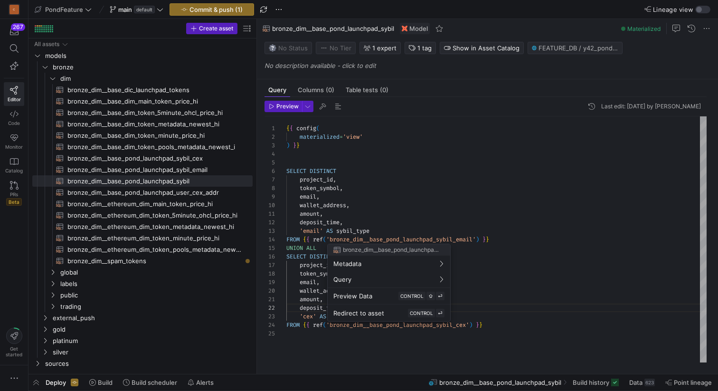
click at [221, 9] on div at bounding box center [359, 195] width 718 height 391
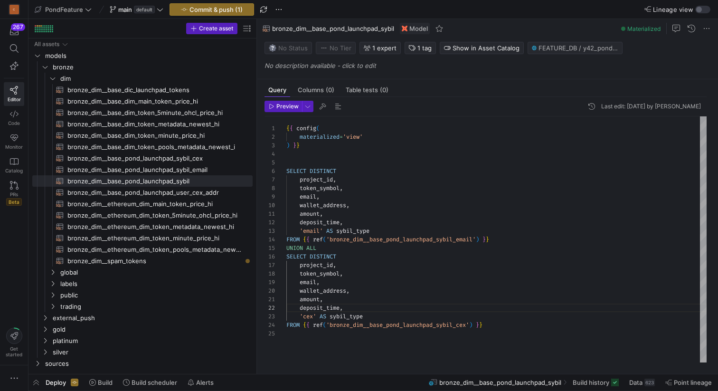
click at [221, 9] on span "Commit & push (1)" at bounding box center [215, 10] width 53 height 8
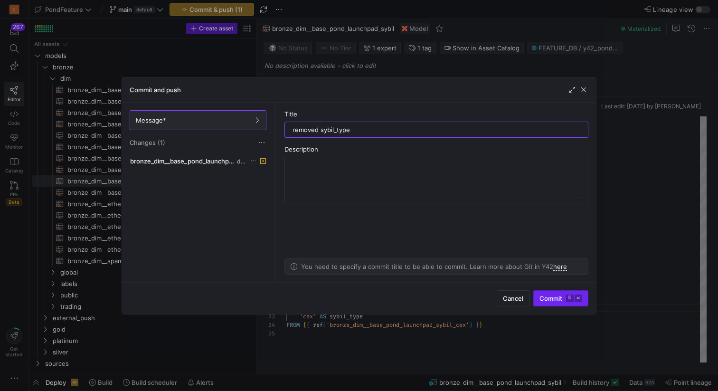
type input "removed sybil_type"
click at [538, 299] on span "submit" at bounding box center [560, 297] width 54 height 15
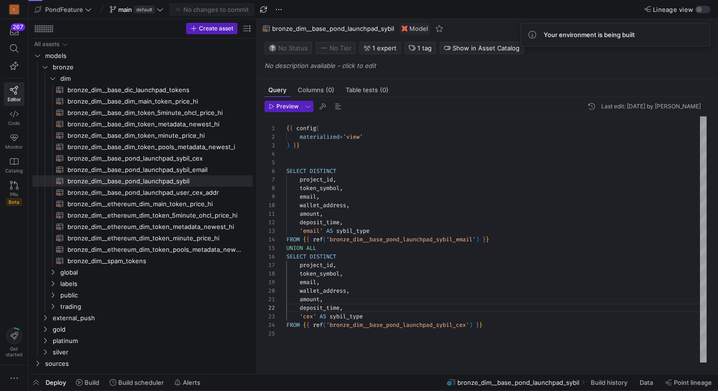
type textarea "{{ config( materialized='view' ) }} SELECT DISTINCT project_id, token_symbol, e…"
click at [385, 160] on div "{ { config ( materialized = 'view' ) } } SELECT DISTINCT project_id , token_sym…" at bounding box center [496, 239] width 420 height 246
click at [37, 381] on span "button" at bounding box center [35, 382] width 15 height 16
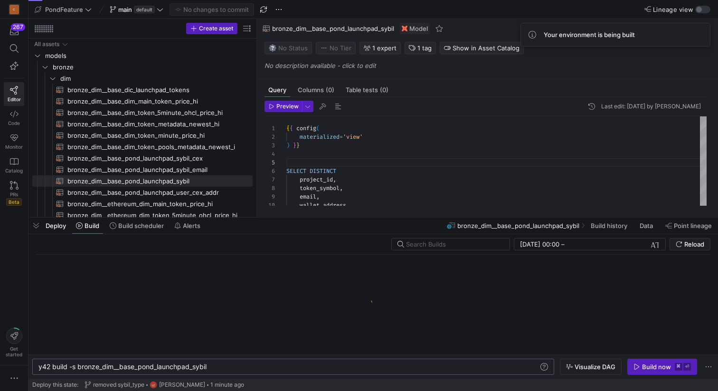
click at [226, 367] on div "y42 build -s bronze_dim__base_pond_launchpad_sybil" at bounding box center [288, 367] width 500 height 8
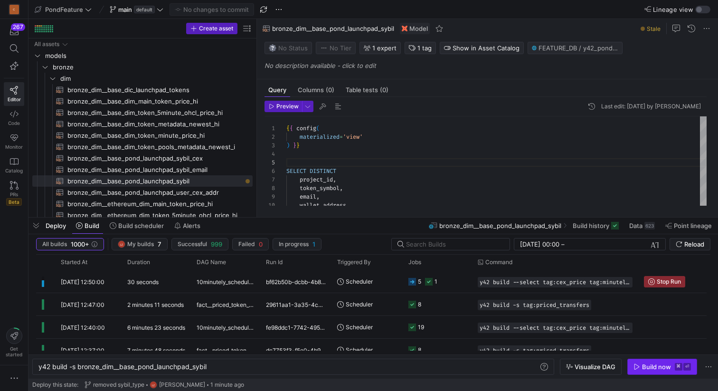
click at [644, 367] on div "Build now" at bounding box center [656, 367] width 29 height 8
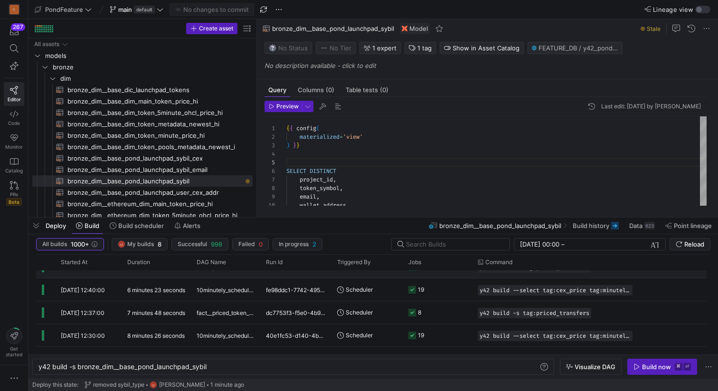
scroll to position [69, 0]
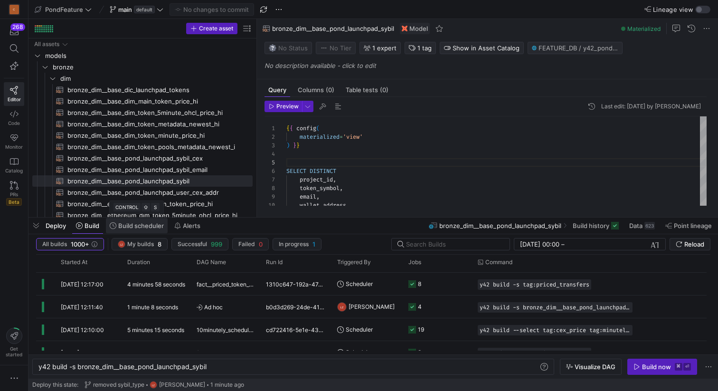
click at [153, 224] on span "Build scheduler" at bounding box center [141, 226] width 46 height 8
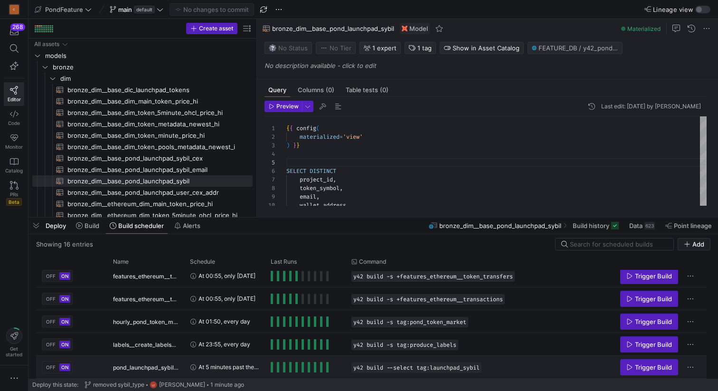
click at [208, 365] on span "At 5 minutes past the hour, every hour, every day" at bounding box center [228, 366] width 61 height 22
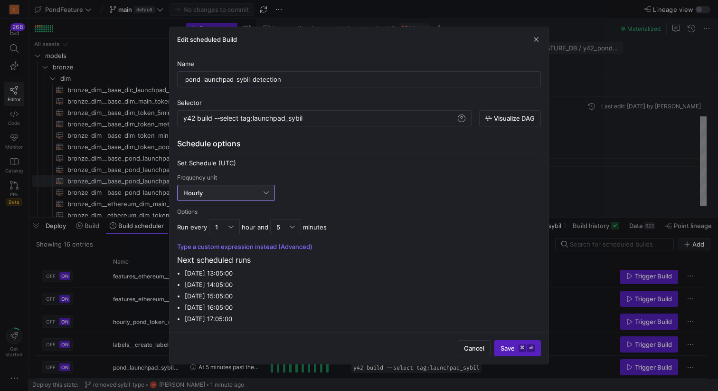
click at [229, 193] on div "Hourly" at bounding box center [223, 193] width 80 height 8
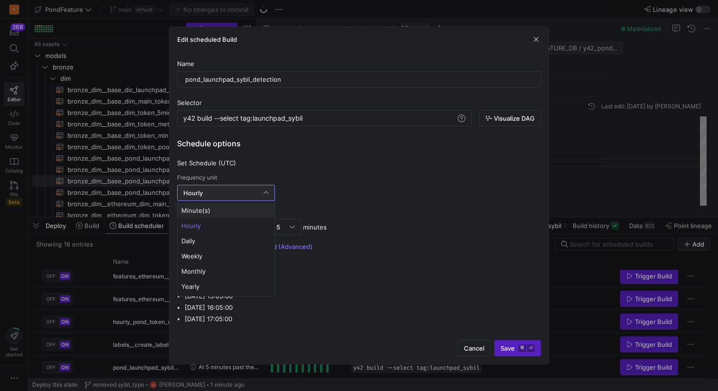
click at [221, 206] on span "Minute(s)" at bounding box center [225, 210] width 89 height 8
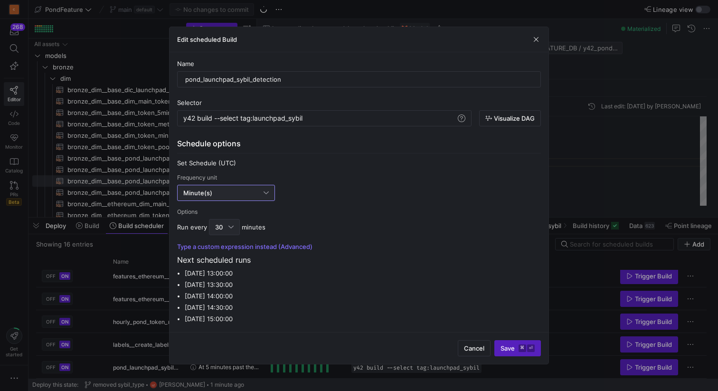
click at [230, 227] on div at bounding box center [230, 227] width 5 height 8
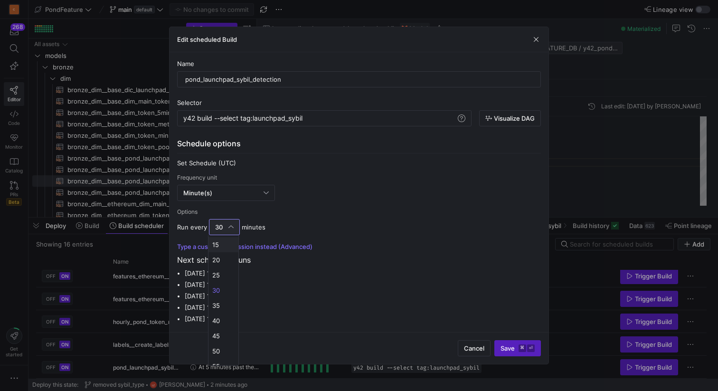
click at [224, 243] on span "15" at bounding box center [223, 245] width 22 height 8
click at [509, 345] on span "Save ⌘ ⏎" at bounding box center [517, 348] width 34 height 8
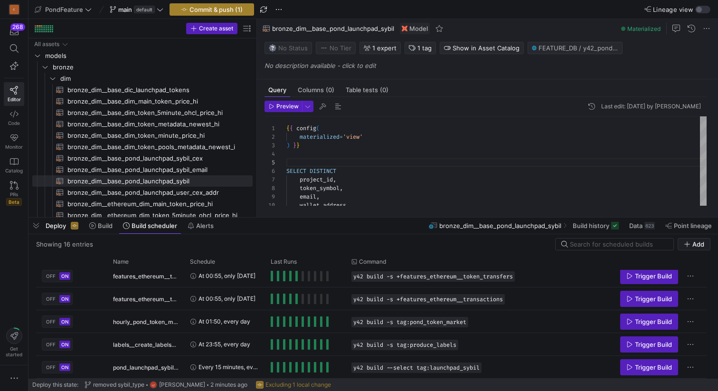
click at [228, 4] on span "button" at bounding box center [212, 9] width 84 height 11
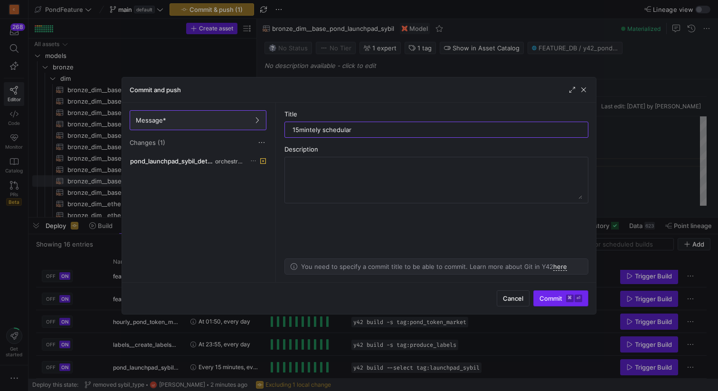
type input "15mintely schedular"
click at [549, 295] on span "Commit ⌘ ⏎" at bounding box center [560, 298] width 43 height 8
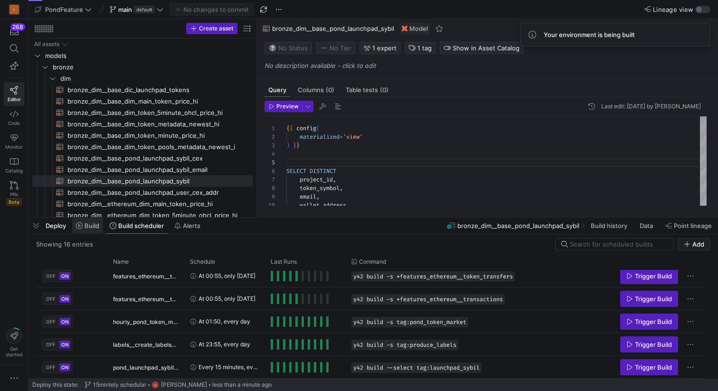
click at [85, 228] on span "Build" at bounding box center [91, 226] width 15 height 8
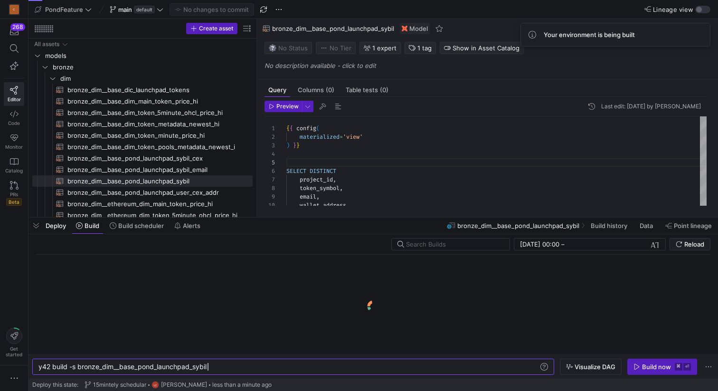
scroll to position [0, 169]
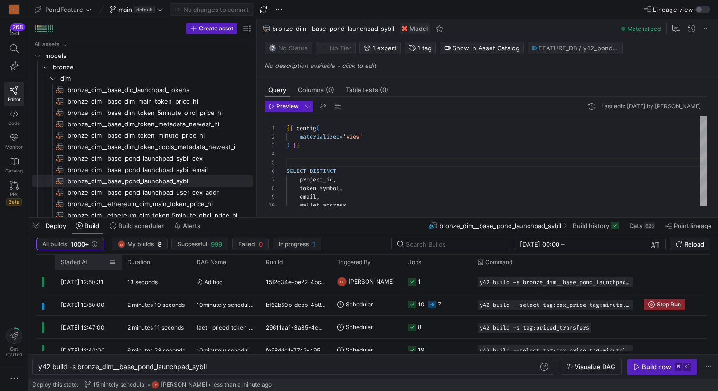
click at [88, 259] on div "Started At" at bounding box center [85, 262] width 48 height 10
click at [88, 259] on span at bounding box center [92, 262] width 10 height 7
click at [38, 227] on span "button" at bounding box center [35, 225] width 15 height 16
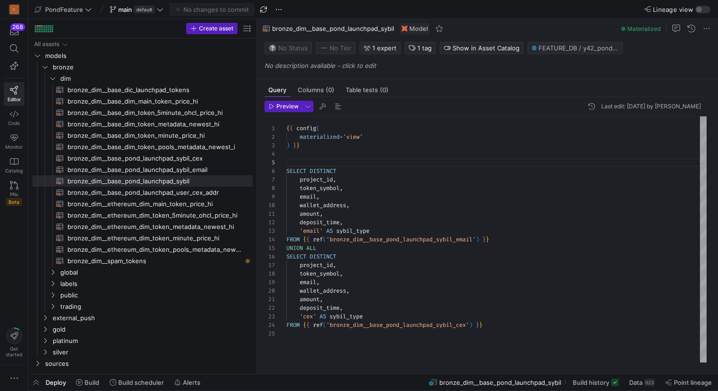
scroll to position [0, 34]
click at [320, 212] on div "{ { config ( materialized = 'view' ) } } SELECT DISTINCT project_id , token_sym…" at bounding box center [496, 239] width 420 height 246
click at [380, 213] on div "{ { config ( materialized = 'view' ) } } SELECT DISTINCT project_id , token_sym…" at bounding box center [496, 239] width 420 height 246
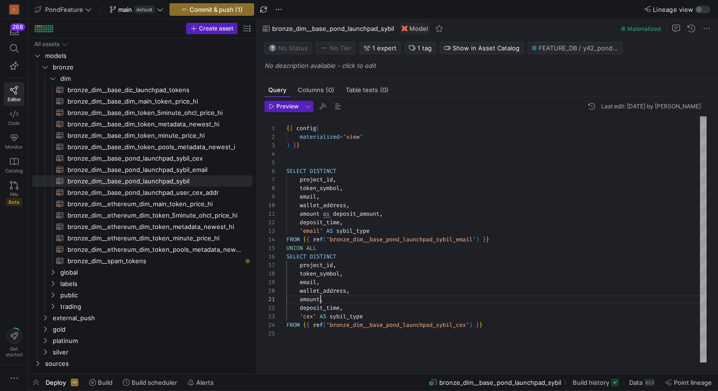
click at [321, 296] on div "{ { config ( materialized = 'view' ) } } SELECT DISTINCT project_id , token_sym…" at bounding box center [496, 239] width 420 height 246
click at [367, 300] on div "{ { config ( materialized = 'view' ) } } SELECT DISTINCT project_id , token_sym…" at bounding box center [496, 239] width 420 height 246
click at [409, 298] on div "{ { config ( materialized = 'view' ) } } SELECT DISTINCT project_id , token_sym…" at bounding box center [496, 239] width 420 height 246
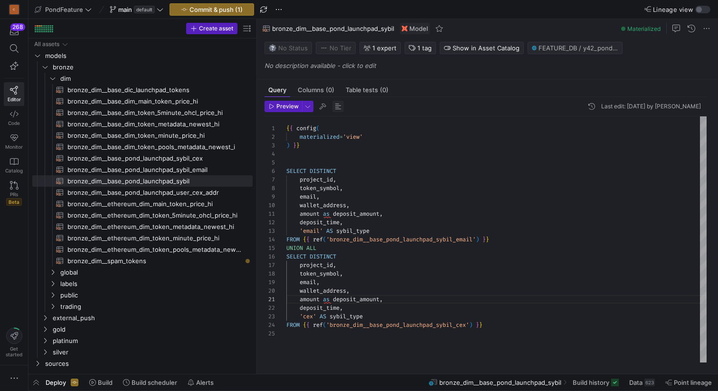
click at [338, 105] on span "button" at bounding box center [337, 106] width 11 height 11
type textarea "amount AS deposit_amount, deposit_time, 'cex' AS sybil_type FROM {{ ref('bronze…"
click at [218, 7] on span "Commit & push (1)" at bounding box center [215, 10] width 53 height 8
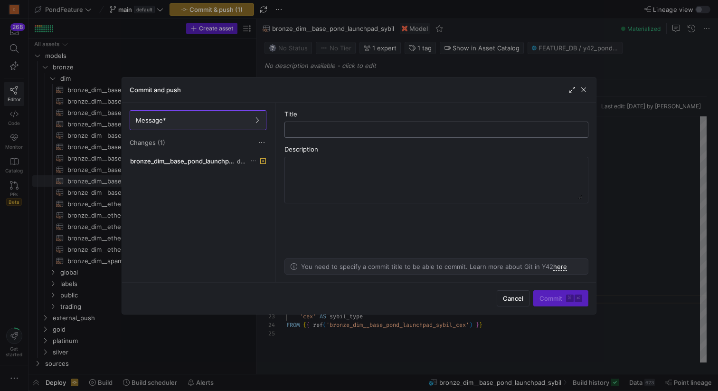
click at [316, 129] on input "text" at bounding box center [436, 130] width 288 height 8
click at [321, 128] on input "modified deposit_amount" at bounding box center [436, 130] width 288 height 8
type input "modified amount to deposit_amount"
click at [557, 299] on span "Commit ⌘ ⏎" at bounding box center [560, 298] width 43 height 8
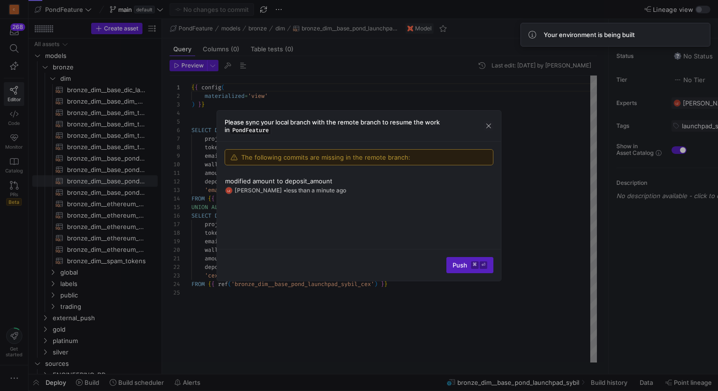
scroll to position [85, 0]
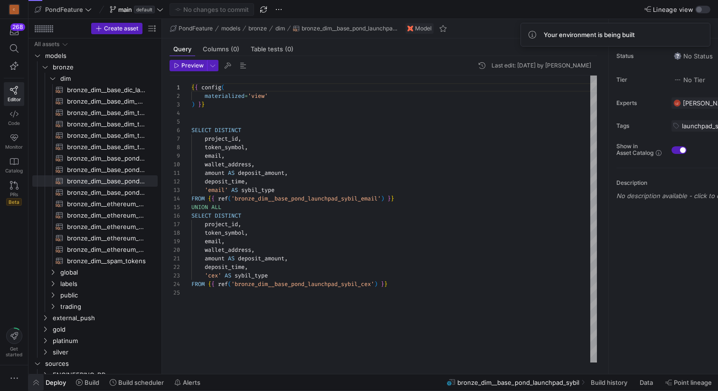
click at [38, 382] on span "button" at bounding box center [35, 382] width 15 height 16
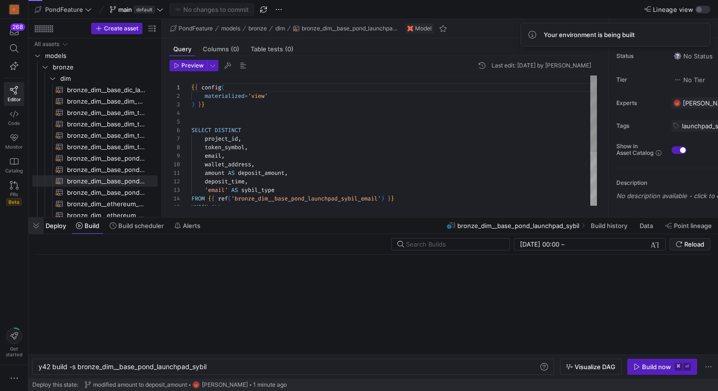
scroll to position [0, 169]
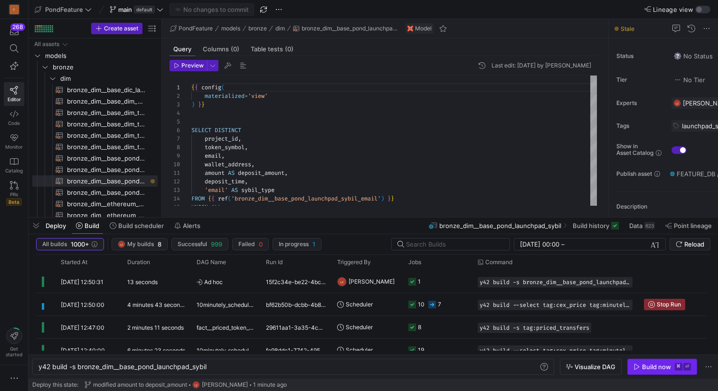
click at [651, 366] on div "Build now" at bounding box center [656, 367] width 29 height 8
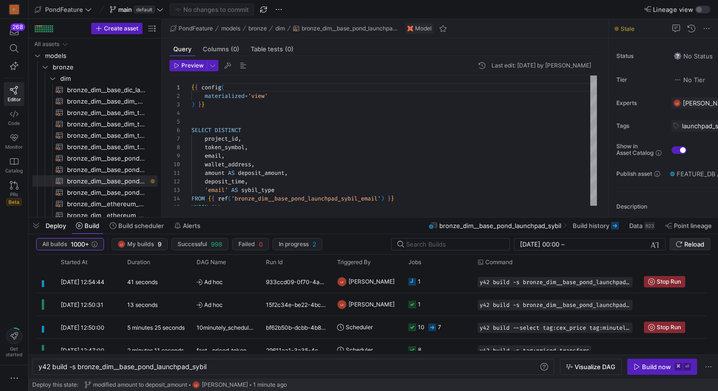
click at [696, 244] on span "Reload" at bounding box center [694, 244] width 20 height 8
click at [37, 228] on span "button" at bounding box center [35, 225] width 15 height 16
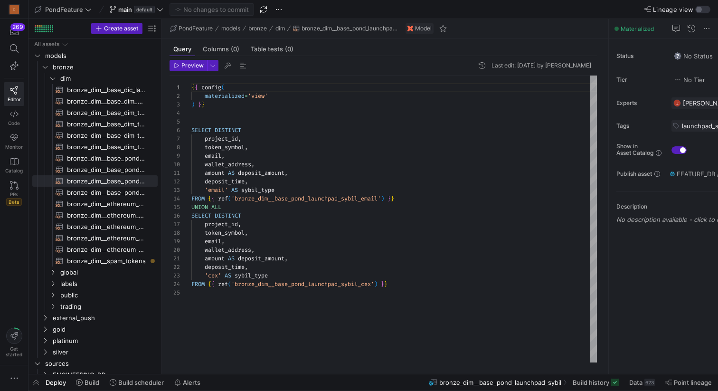
type textarea "amount AS deposit_amount, deposit_time, 'cex' AS sybil_type FROM {{ ref('bronze…"
click at [244, 310] on div "{ { config ( materialized = 'view' ) } } SELECT DISTINCT project_id , token_sym…" at bounding box center [393, 218] width 405 height 287
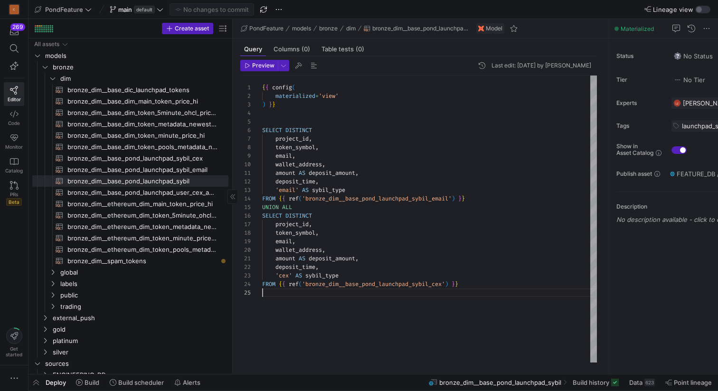
drag, startPoint x: 160, startPoint y: 149, endPoint x: 232, endPoint y: 150, distance: 71.2
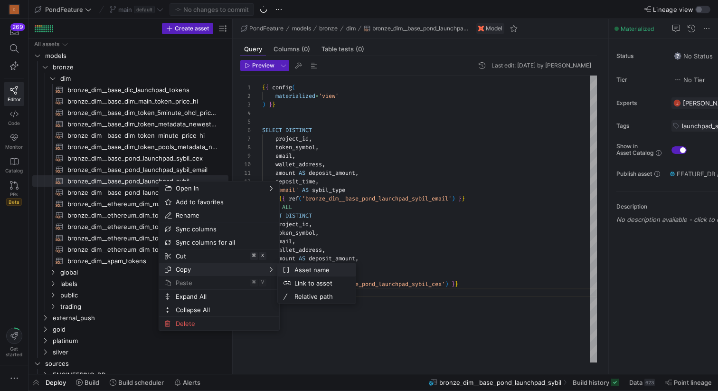
click at [300, 268] on span "Asset name" at bounding box center [318, 269] width 57 height 13
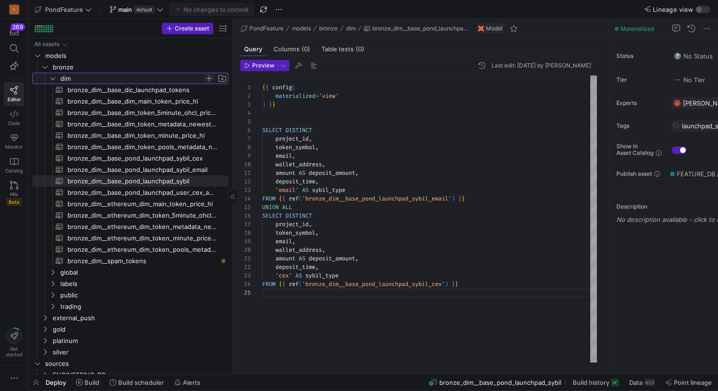
click at [208, 76] on span "Press SPACE to select this row." at bounding box center [208, 78] width 9 height 9
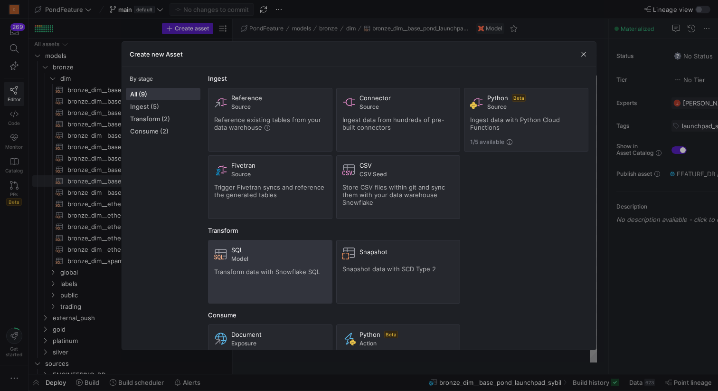
click at [269, 264] on div "SQL Model Transform data with Snowflake SQL" at bounding box center [270, 271] width 112 height 51
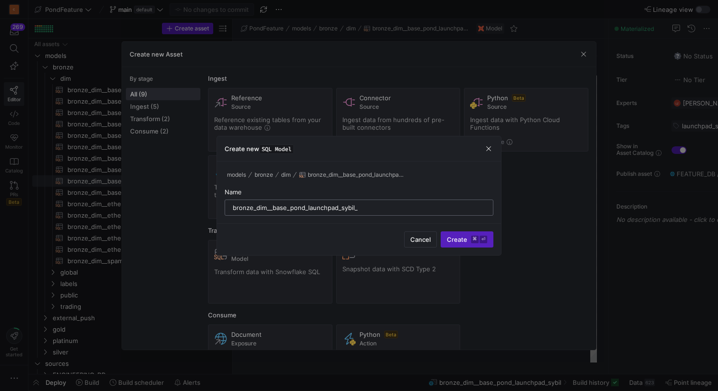
click at [367, 207] on input "bronze_dim__base_pond_launchpad_sybil_" at bounding box center [359, 208] width 252 height 8
type input "bronze_dim__base_pond_launchpad_sybil_distinct"
click at [454, 236] on span "Create ⌘ ⏎" at bounding box center [467, 239] width 40 height 8
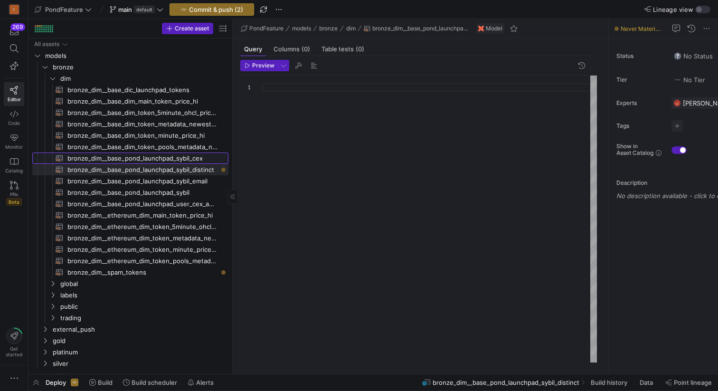
click at [195, 159] on span "bronze_dim__base_pond_launchpad_sybil_cex​​​​​​​​​​" at bounding box center [142, 158] width 150 height 11
type textarea "{{ config( materialized='table' ) }} with temp_sybil_cex_address as ( select pr…"
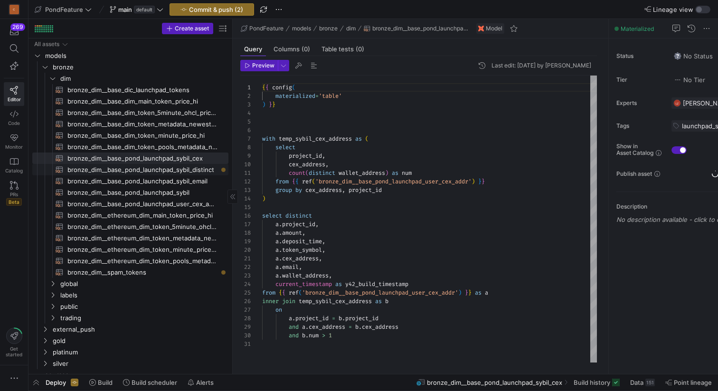
click at [196, 169] on span "bronze_dim__base_pond_launchpad_sybil_distinct​​​​​​​​​​" at bounding box center [142, 169] width 150 height 11
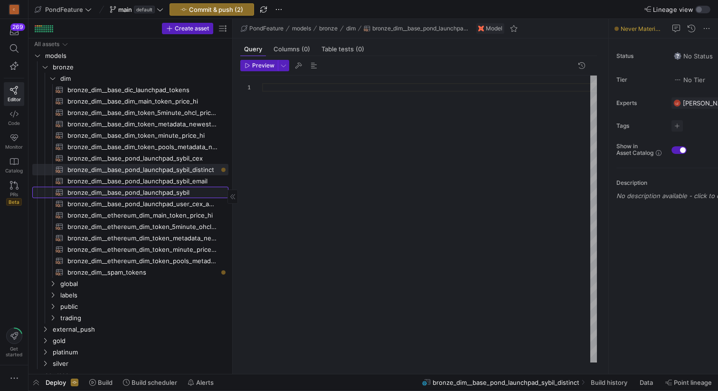
click at [191, 190] on span "bronze_dim__base_pond_launchpad_sybil​​​​​​​​​​" at bounding box center [142, 192] width 150 height 11
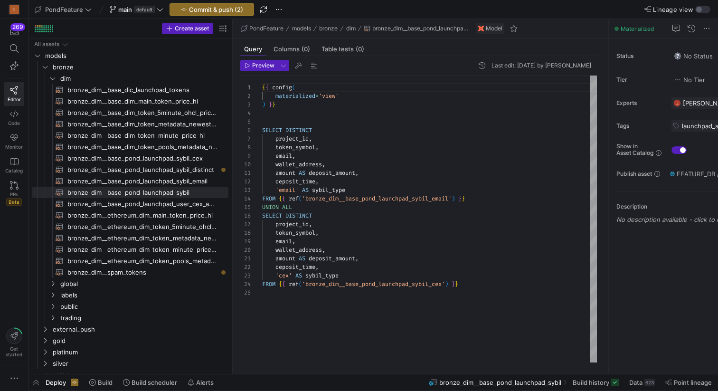
click at [377, 252] on div "{ { config ( materialized = 'view' ) } } SELECT DISTINCT project_id , token_sym…" at bounding box center [429, 218] width 335 height 287
type textarea "{{ config( materialized='view' ) }} SELECT DISTINCT project_id, token_symbol, e…"
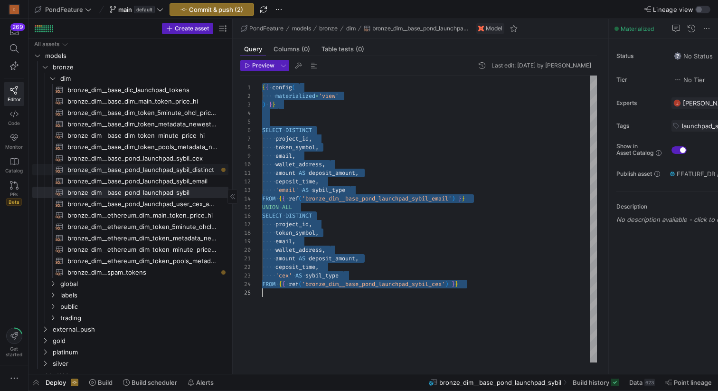
click at [195, 169] on span "bronze_dim__base_pond_launchpad_sybil_distinct​​​​​​​​​​" at bounding box center [142, 169] width 150 height 11
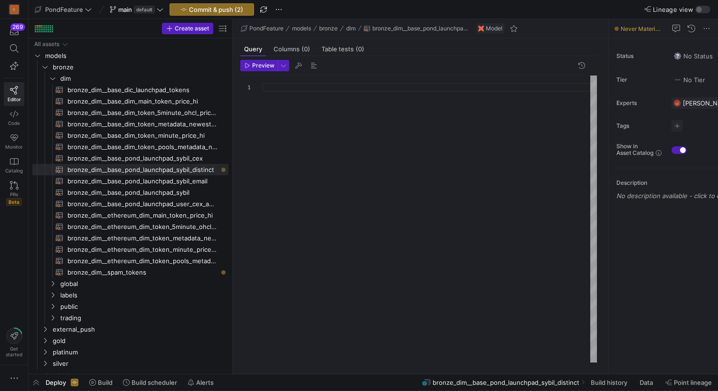
click at [356, 175] on div at bounding box center [429, 218] width 335 height 287
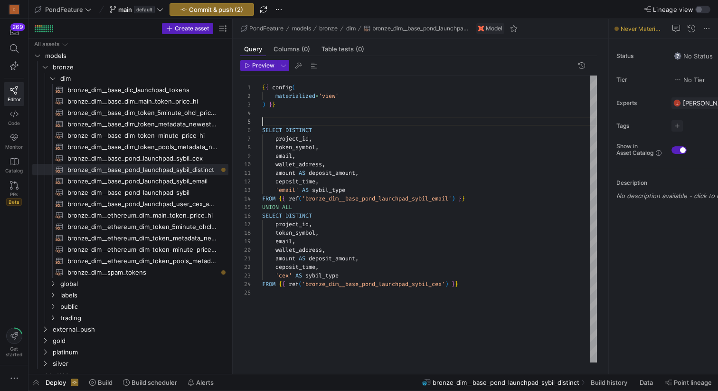
click at [331, 124] on div "{ { config ( materialized = 'view' ) } } SELECT DISTINCT project_id , token_sym…" at bounding box center [429, 218] width 335 height 287
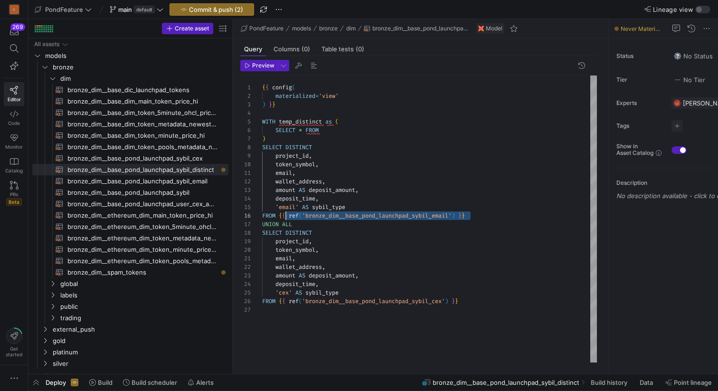
scroll to position [43, 17]
drag, startPoint x: 480, startPoint y: 217, endPoint x: 279, endPoint y: 213, distance: 201.3
click at [279, 213] on div "{ { config ( materialized = 'view' ) } } WITH temp_distinct as ( SELECT DISTINC…" at bounding box center [429, 218] width 335 height 287
click at [328, 129] on div "{ { config ( materialized = 'view' ) } } WITH temp_distinct as ( SELECT DISTINC…" at bounding box center [429, 218] width 335 height 287
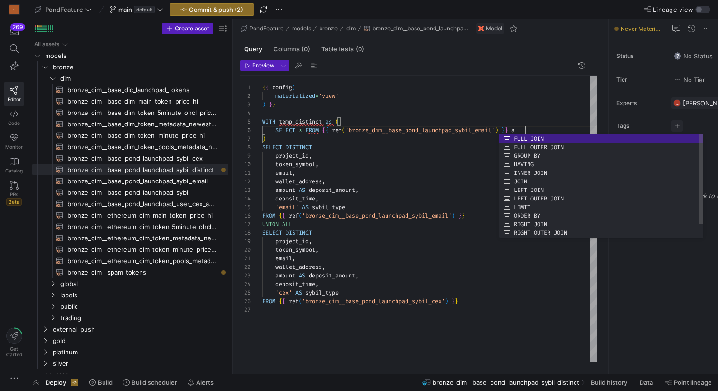
scroll to position [43, 262]
click at [383, 121] on div "{ { config ( materialized = 'view' ) } } WITH temp_distinct as ( SELECT DISTINC…" at bounding box center [429, 218] width 335 height 287
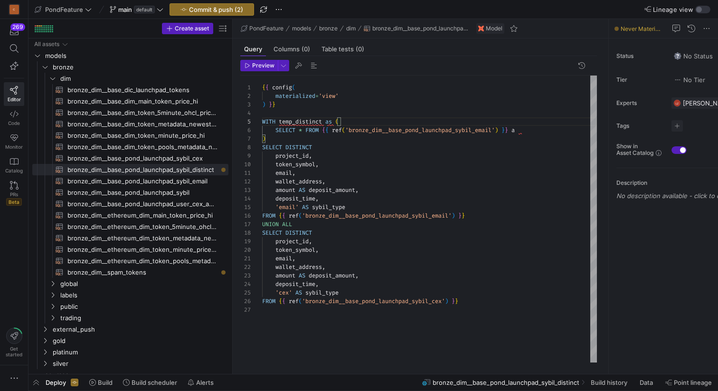
click at [524, 130] on div "{ { config ( materialized = 'view' ) } } WITH temp_distinct as ( SELECT DISTINC…" at bounding box center [429, 218] width 335 height 287
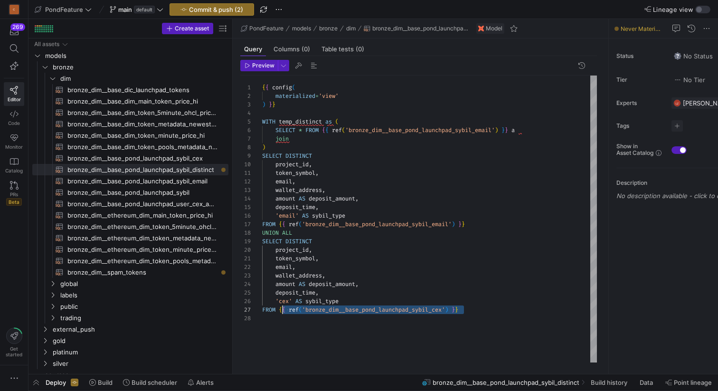
scroll to position [51, 17]
drag, startPoint x: 478, startPoint y: 309, endPoint x: 279, endPoint y: 307, distance: 199.8
click at [278, 307] on div "{ { config ( materialized = 'view' ) } } WITH temp_distinct as ( SELECT DISTINC…" at bounding box center [429, 218] width 335 height 287
click at [355, 142] on div "{ { config ( materialized = 'view' ) } } WITH temp_distinct as ( SELECT DISTINC…" at bounding box center [429, 218] width 335 height 287
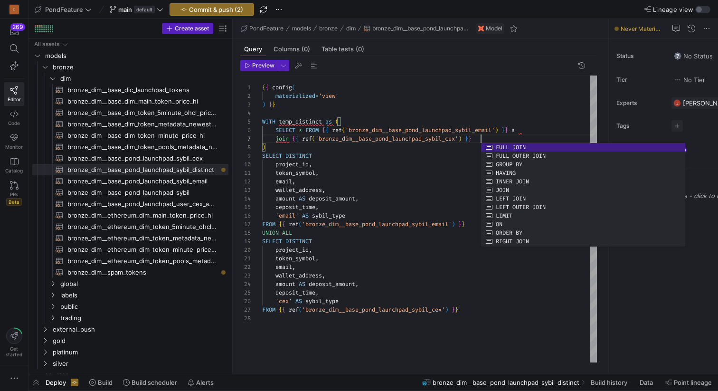
scroll to position [51, 222]
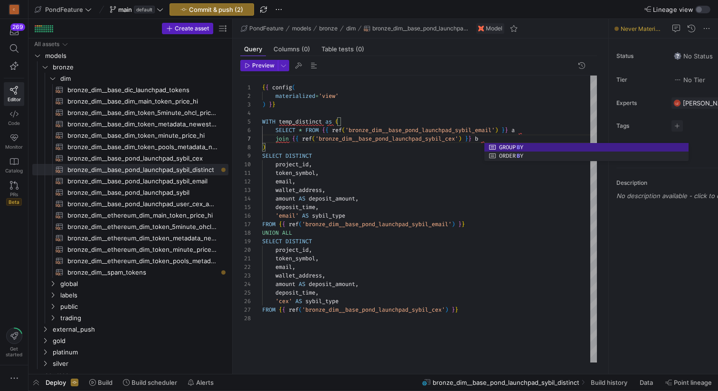
click at [261, 144] on div "8" at bounding box center [251, 147] width 22 height 9
click at [262, 144] on div "{ { config ( materialized = 'view' ) } } WITH temp_distinct as ( SELECT DISTINC…" at bounding box center [429, 218] width 335 height 287
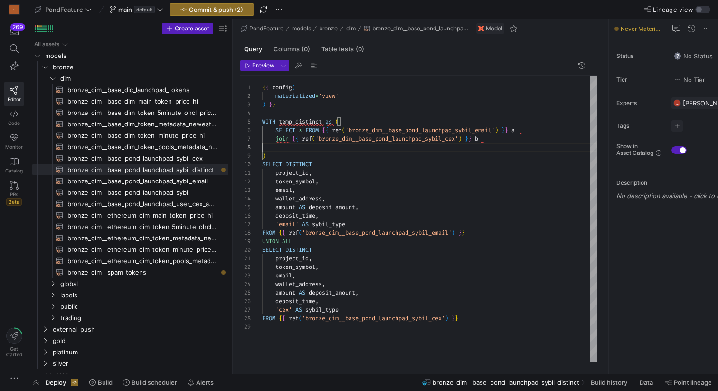
scroll to position [60, 0]
click at [283, 143] on div "{ { config ( materialized = 'view' ) } } WITH temp_distinct as ( SELECT DISTINC…" at bounding box center [429, 218] width 335 height 287
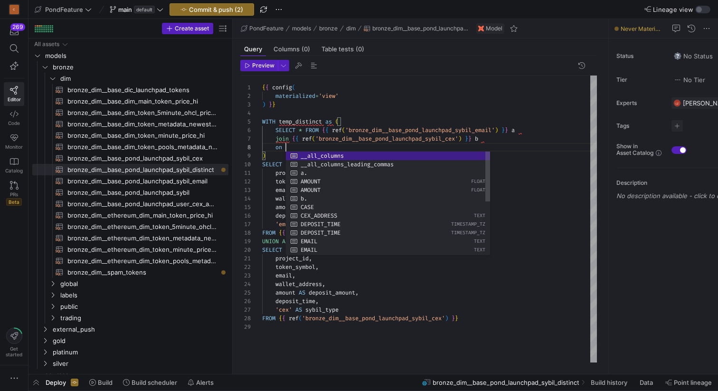
scroll to position [60, 31]
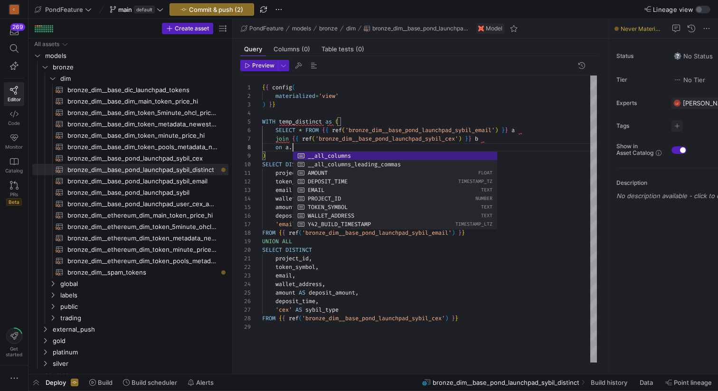
click at [284, 259] on div "{ { config ( materialized = 'view' ) } } WITH temp_distinct as ( SELECT DISTINC…" at bounding box center [429, 218] width 335 height 287
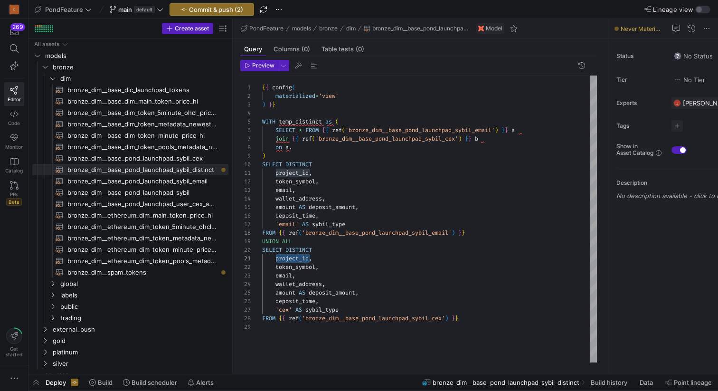
click at [328, 150] on div "{ { config ( materialized = 'view' ) } } WITH temp_distinct as ( SELECT DISTINC…" at bounding box center [429, 218] width 335 height 287
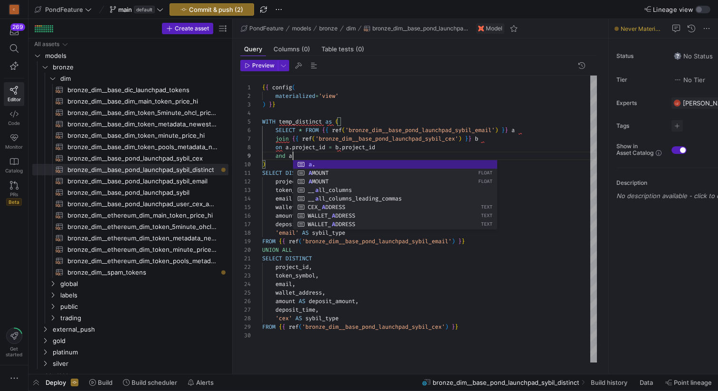
scroll to position [68, 34]
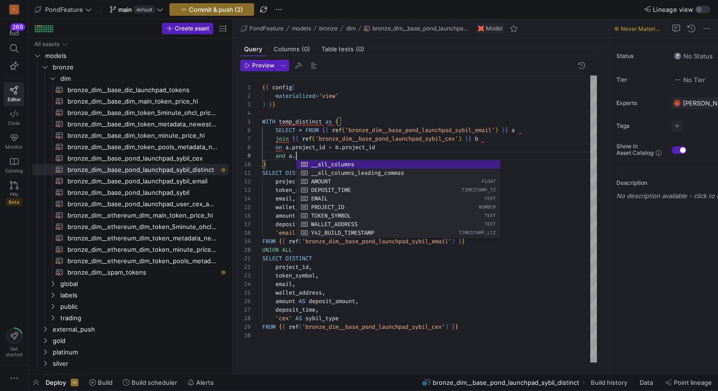
click at [284, 283] on div "{ { config ( materialized = 'view' ) } } WITH temp_distinct as ( SELECT DISTINC…" at bounding box center [429, 218] width 335 height 287
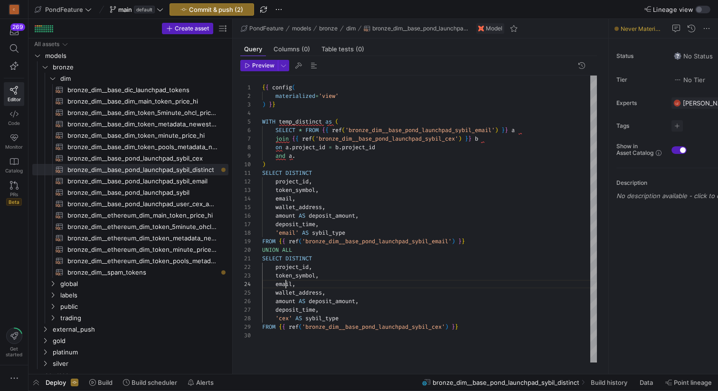
click at [284, 283] on div "{ { config ( materialized = 'view' ) } } WITH temp_distinct as ( SELECT DISTINC…" at bounding box center [429, 218] width 335 height 287
click at [337, 156] on div "{ { config ( materialized = 'view' ) } } WITH temp_distinct as ( SELECT DISTINC…" at bounding box center [429, 218] width 335 height 287
click at [300, 128] on div "{ { config ( materialized = 'view' ) } } WITH temp_distinct as ( SELECT DISTINC…" at bounding box center [429, 218] width 335 height 287
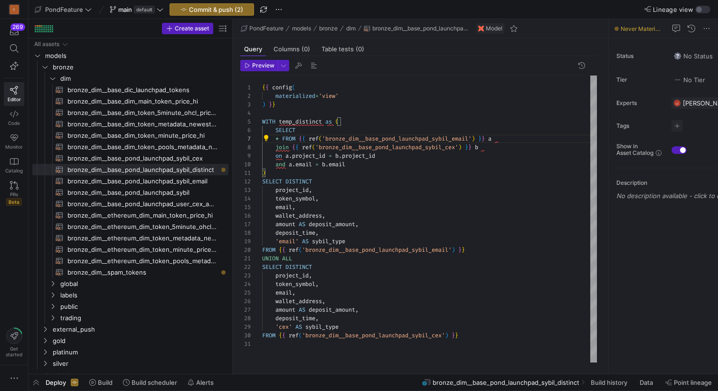
click at [282, 137] on div "{ { config ( materialized = 'view' ) } } WITH temp_distinct as ( SELECT DISTINC…" at bounding box center [429, 218] width 335 height 287
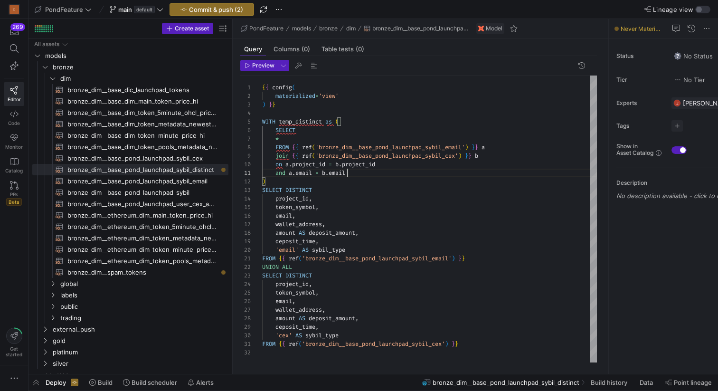
scroll to position [0, 85]
click at [361, 170] on div "{ { config ( materialized = 'view' ) } } WITH temp_distinct as ( SELECT DISTINC…" at bounding box center [429, 218] width 335 height 287
click at [324, 138] on div "{ { config ( materialized = 'view' ) } } WITH temp_distinct as ( SELECT DISTINC…" at bounding box center [429, 218] width 335 height 287
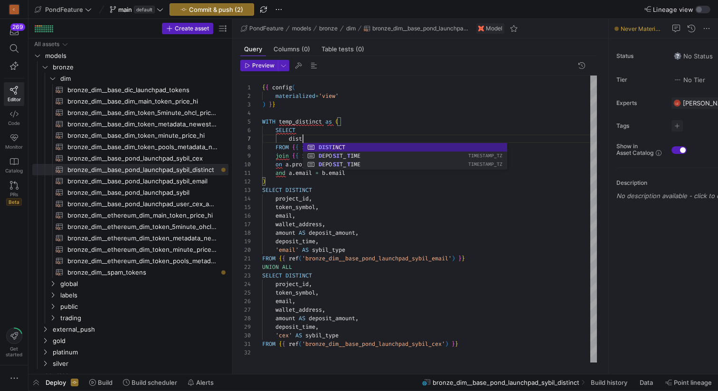
scroll to position [51, 55]
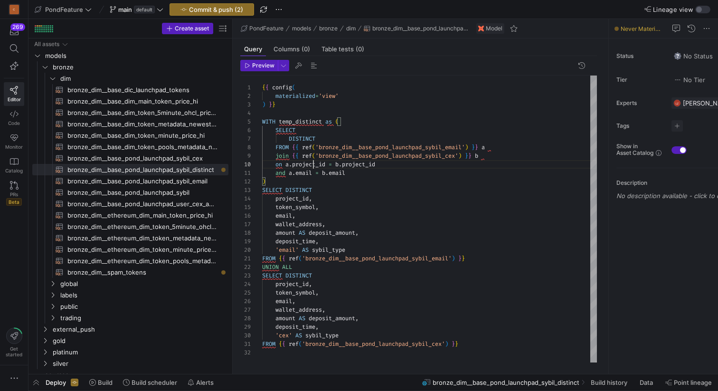
click at [312, 163] on div "{ { config ( materialized = 'view' ) } } WITH temp_distinct as ( SELECT DISTINC…" at bounding box center [429, 218] width 335 height 287
drag, startPoint x: 327, startPoint y: 163, endPoint x: 285, endPoint y: 162, distance: 41.3
click at [285, 162] on div "{ { config ( materialized = 'view' ) } } WITH temp_distinct as ( SELECT DISTINC…" at bounding box center [429, 218] width 335 height 287
click at [330, 138] on div "{ { config ( materialized = 'view' ) } } WITH temp_distinct as ( SELECT DISTINC…" at bounding box center [429, 218] width 335 height 287
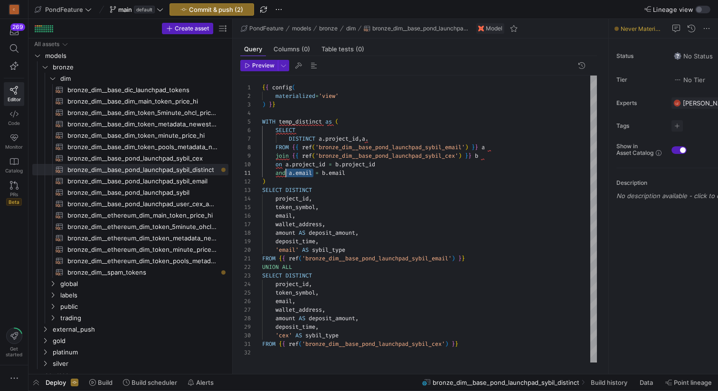
scroll to position [0, 28]
drag, startPoint x: 314, startPoint y: 173, endPoint x: 289, endPoint y: 172, distance: 25.6
click at [289, 172] on div "{ { config ( materialized = 'view' ) } } WITH temp_distinct as ( SELECT DISTINC…" at bounding box center [429, 218] width 335 height 287
click at [387, 136] on div "{ { config ( materialized = 'view' ) } } WITH temp_distinct as ( SELECT DISTINC…" at bounding box center [429, 218] width 335 height 287
click at [377, 137] on div "{ { config ( materialized = 'view' ) } } WITH temp_distinct as ( SELECT DISTINC…" at bounding box center [429, 218] width 335 height 287
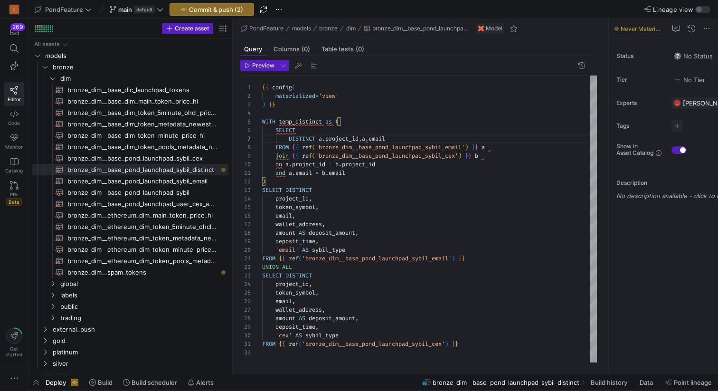
scroll to position [51, 126]
click at [403, 135] on div "{ { config ( materialized = 'view' ) } } WITH temp_distinct as ( SELECT DISTINC…" at bounding box center [429, 218] width 335 height 287
click at [349, 179] on div "{ { config ( materialized = 'view' ) } } WITH temp_distinct as ( SELECT DISTINC…" at bounding box center [429, 218] width 335 height 287
click at [365, 178] on div "{ { config ( materialized = 'view' ) } } WITH temp_distinct as ( SELECT DISTINC…" at bounding box center [429, 218] width 335 height 287
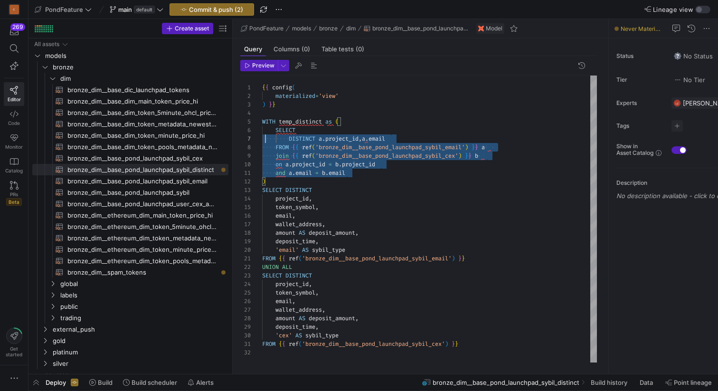
scroll to position [43, 0]
drag, startPoint x: 373, startPoint y: 174, endPoint x: 257, endPoint y: 132, distance: 122.7
click at [262, 132] on div "{ { config ( materialized = 'view' ) } } WITH temp_distinct as ( SELECT DISTINC…" at bounding box center [429, 218] width 335 height 287
click at [370, 197] on div "{ { config ( materialized = 'view' ) } } WITH temp_distinct as ( SELECT DISTINC…" at bounding box center [429, 218] width 335 height 287
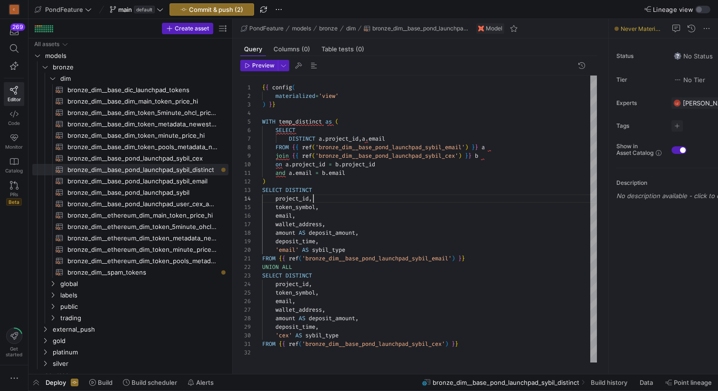
click at [322, 182] on div "{ { config ( materialized = 'view' ) } } WITH temp_distinct as ( SELECT DISTINC…" at bounding box center [429, 218] width 335 height 287
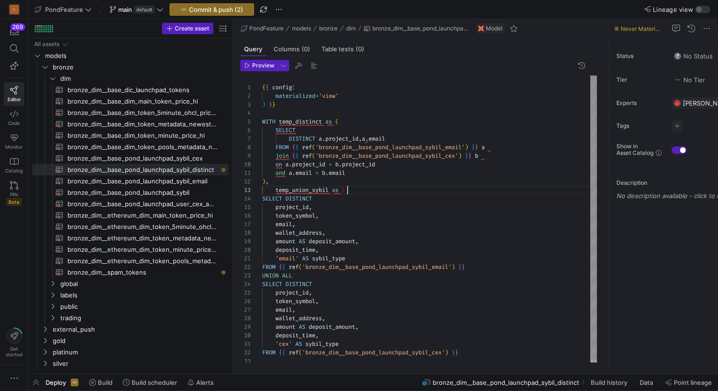
scroll to position [17, 0]
click at [285, 358] on div "{ { config ( materialized = 'view' ) } } WITH temp_distinct as ( SELECT DISTINC…" at bounding box center [429, 220] width 335 height 290
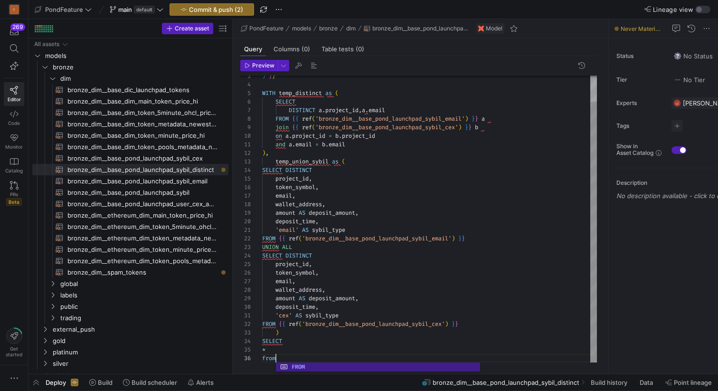
scroll to position [43, 17]
click at [314, 93] on div ") } } WITH temp_distinct as ( SELECT DISTINCT project_id , token_symbol , email…" at bounding box center [429, 204] width 335 height 315
click at [289, 356] on div ") } } WITH temp_distinct as ( SELECT DISTINCT project_id , token_symbol , email…" at bounding box center [429, 204] width 335 height 315
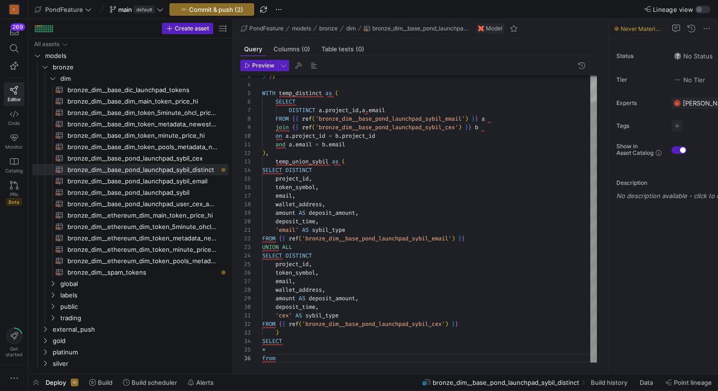
scroll to position [43, 62]
click at [319, 159] on div ") } } WITH temp_distinct as ( SELECT DISTINCT project_id , token_symbol , email…" at bounding box center [429, 204] width 335 height 315
click at [291, 361] on div ") } } WITH temp_distinct as ( SELECT DISTINCT project_id , token_symbol , email…" at bounding box center [429, 204] width 335 height 315
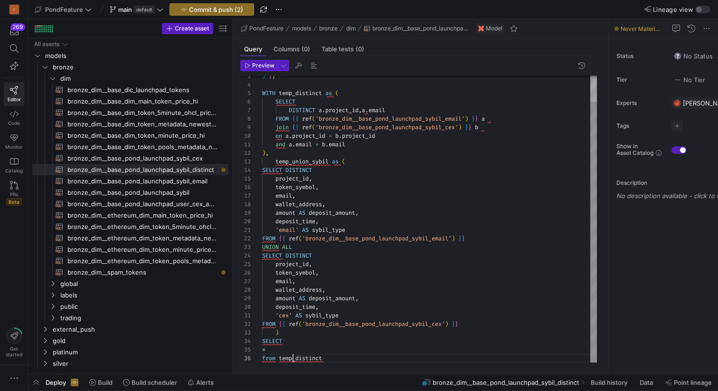
click at [291, 361] on div ") } } WITH temp_distinct as ( SELECT DISTINCT project_id , token_symbol , email…" at bounding box center [429, 204] width 335 height 315
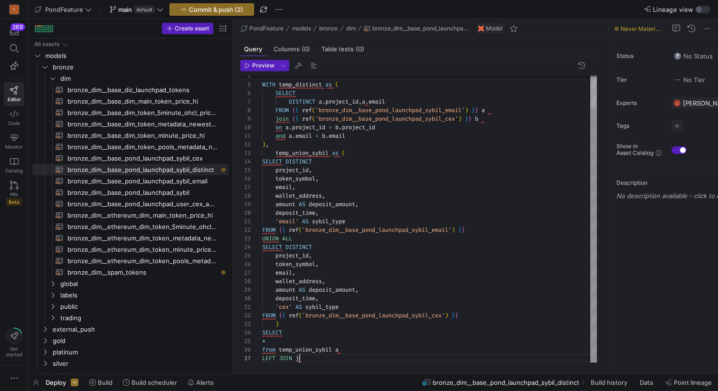
scroll to position [51, 34]
click at [300, 152] on div "WITH temp_distinct as ( SELECT DISTINCT project_id , token_symbol , email , wal…" at bounding box center [429, 200] width 335 height 324
click at [307, 87] on div "WITH temp_distinct as ( SELECT DISTINCT project_id , token_symbol , email , wal…" at bounding box center [429, 200] width 335 height 324
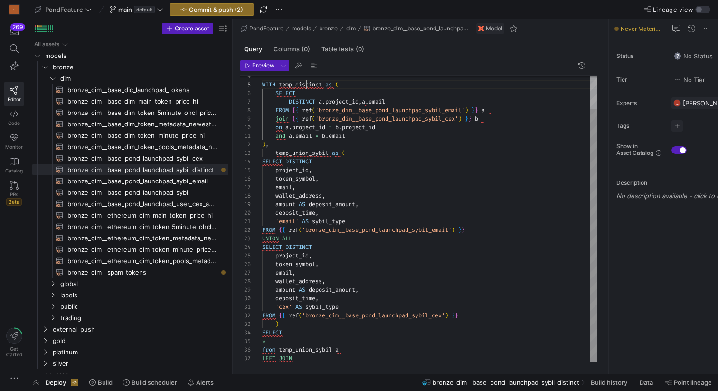
click at [307, 87] on div "WITH temp_distinct as ( SELECT DISTINCT project_id , token_symbol , email , wal…" at bounding box center [429, 200] width 335 height 324
click at [305, 359] on div "WITH temp_distinct as ( SELECT DISTINCT project_id , token_symbol , email , wal…" at bounding box center [429, 200] width 335 height 324
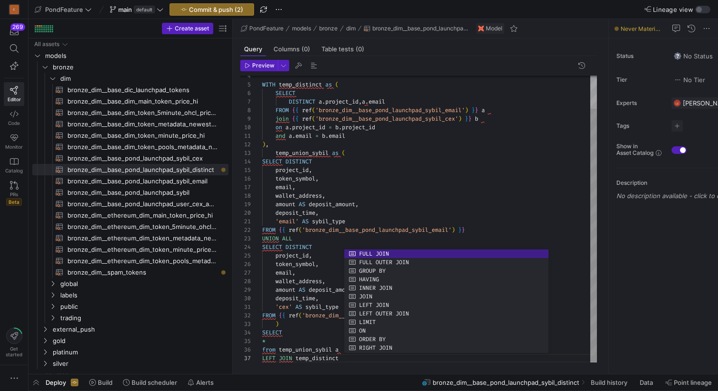
scroll to position [51, 85]
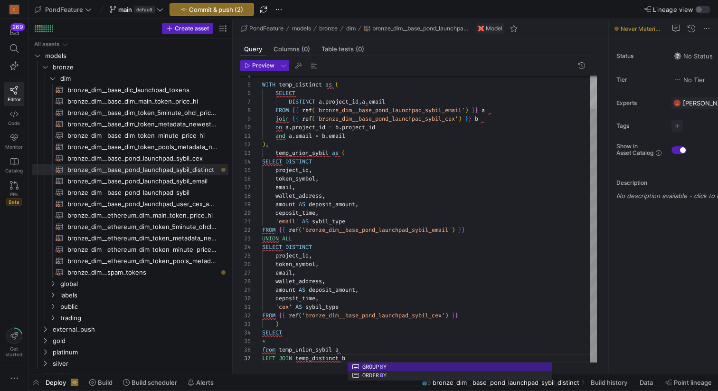
click at [321, 341] on div "WITH temp_distinct as ( SELECT DISTINCT project_id , token_symbol , email , wal…" at bounding box center [429, 200] width 335 height 324
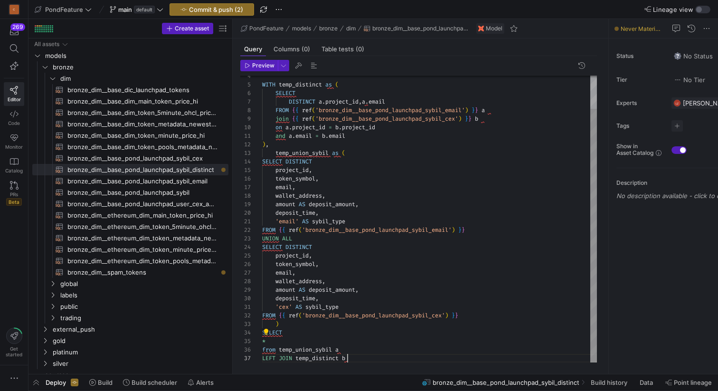
click at [358, 356] on div "WITH temp_distinct as ( SELECT DISTINCT project_id , token_symbol , email , wal…" at bounding box center [429, 200] width 335 height 324
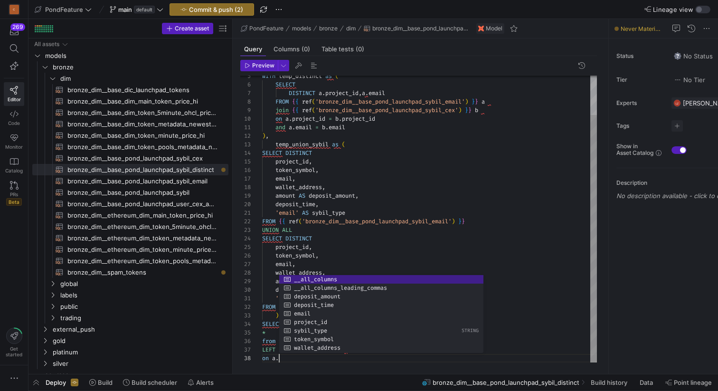
scroll to position [60, 17]
click at [308, 246] on div "WITH temp_distinct as ( SELECT DISTINCT project_id , token_symbol , email , wal…" at bounding box center [429, 196] width 335 height 332
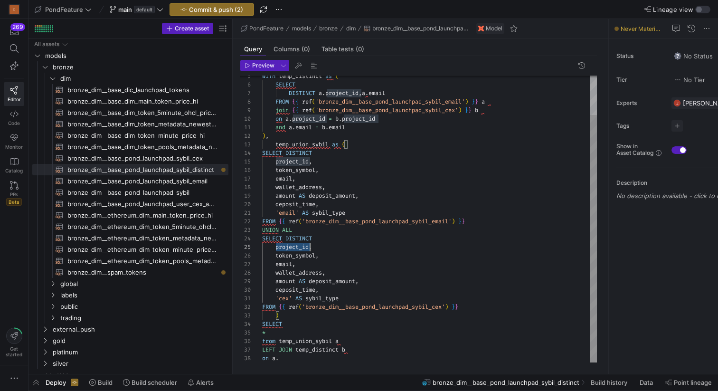
click at [308, 246] on div "WITH temp_distinct as ( SELECT DISTINCT project_id , token_symbol , email , wal…" at bounding box center [429, 196] width 335 height 332
click at [286, 353] on div "WITH temp_distinct as ( SELECT DISTINCT project_id , token_symbol , email , wal…" at bounding box center [429, 196] width 335 height 332
click at [286, 360] on div "WITH temp_distinct as ( SELECT DISTINCT project_id , token_symbol , email , wal…" at bounding box center [429, 196] width 335 height 332
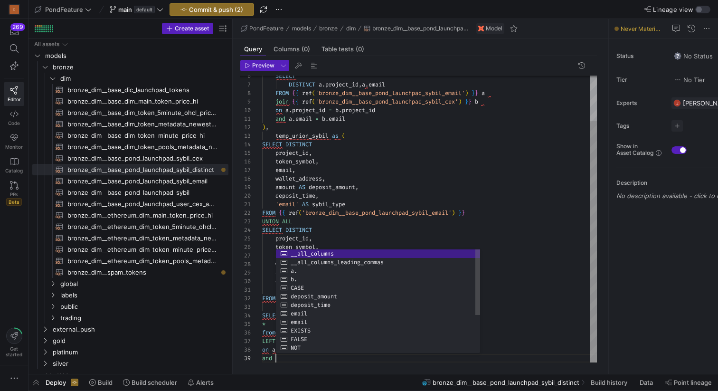
scroll to position [68, 20]
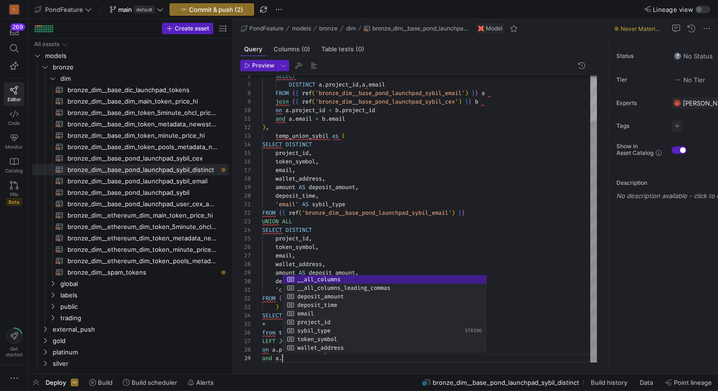
click at [287, 256] on div "SELECT DISTINCT project_id , token_symbol , email , wallet_address , amount AS …" at bounding box center [429, 191] width 335 height 341
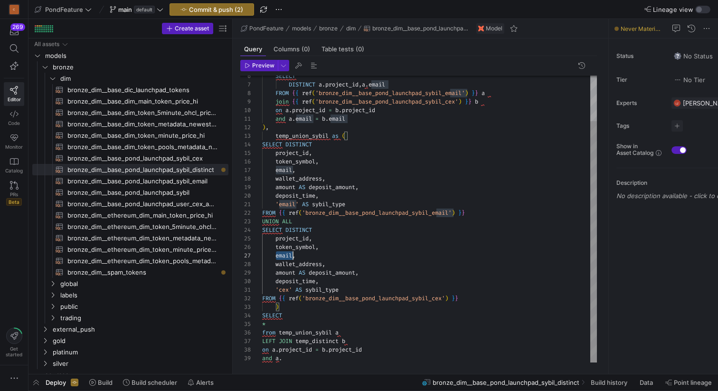
click at [287, 256] on div "SELECT DISTINCT project_id , token_symbol , email , wallet_address , amount AS …" at bounding box center [429, 191] width 335 height 341
click at [291, 358] on div "SELECT DISTINCT project_id , token_symbol , email , wallet_address , amount AS …" at bounding box center [429, 191] width 335 height 341
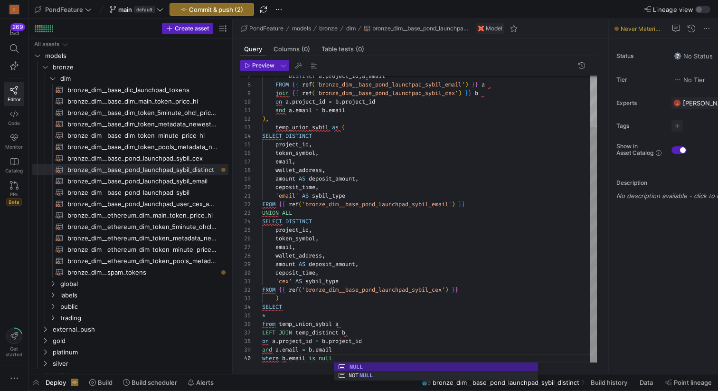
click at [285, 317] on div "SELECT DISTINCT project_id , token_symbol , email , wallet_address , amount AS …" at bounding box center [429, 187] width 335 height 349
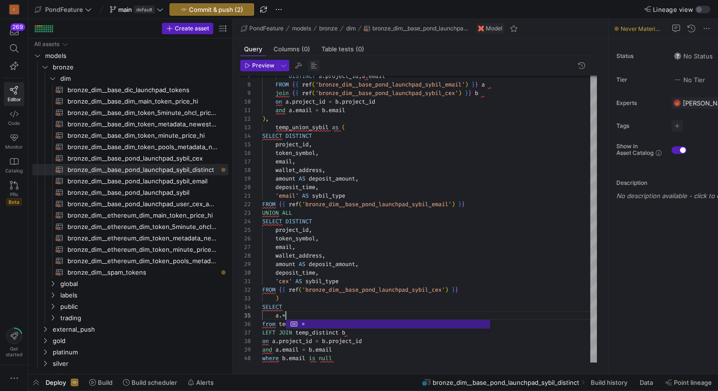
click at [315, 65] on span "button" at bounding box center [313, 65] width 11 height 11
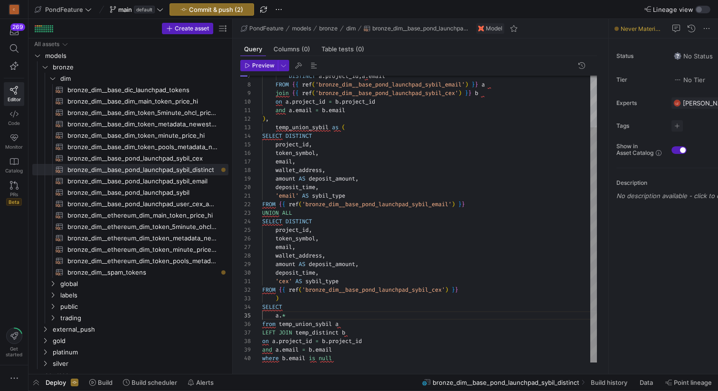
type textarea "wallet_address, amount AS deposit_amount, deposit_time, 'cex' AS sybil_type FRO…"
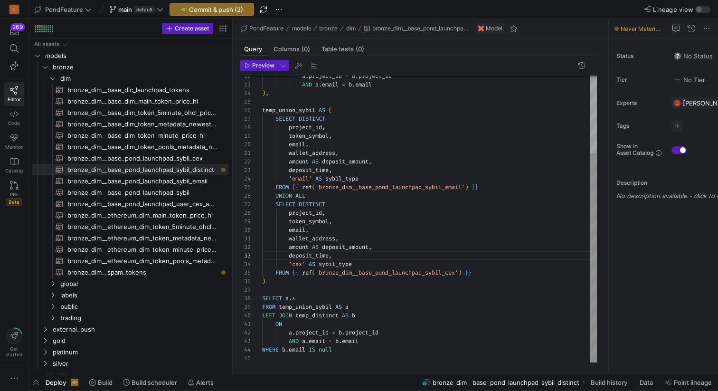
click at [316, 285] on div ") , temp_union_sybil AS ( SELECT DISTINCT project_id , token_symbol , email , w…" at bounding box center [429, 166] width 335 height 392
click at [308, 289] on div ") , temp_union_sybil AS ( SELECT DISTINCT project_id , token_symbol , email , w…" at bounding box center [429, 166] width 335 height 392
